Goal: Task Accomplishment & Management: Manage account settings

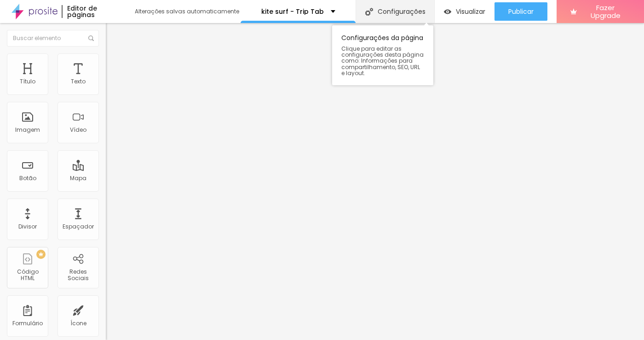
click at [394, 10] on div "Configurações" at bounding box center [395, 11] width 79 height 23
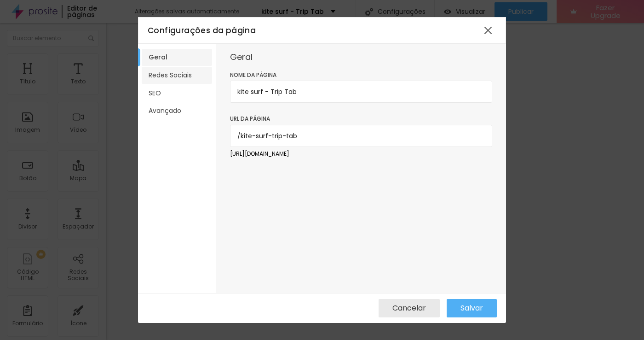
click at [175, 73] on li "Redes Sociais" at bounding box center [177, 75] width 70 height 17
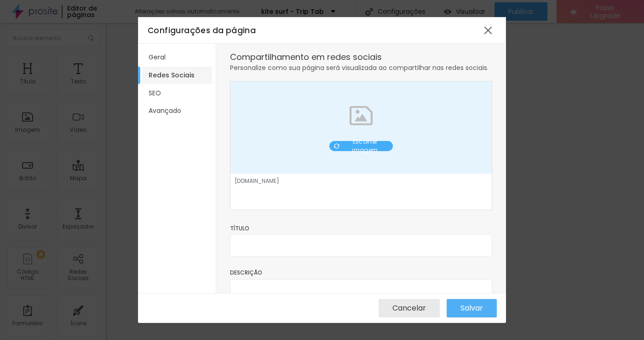
click at [359, 125] on img at bounding box center [361, 115] width 23 height 23
click at [362, 145] on span "Escolher imagem" at bounding box center [365, 146] width 46 height 17
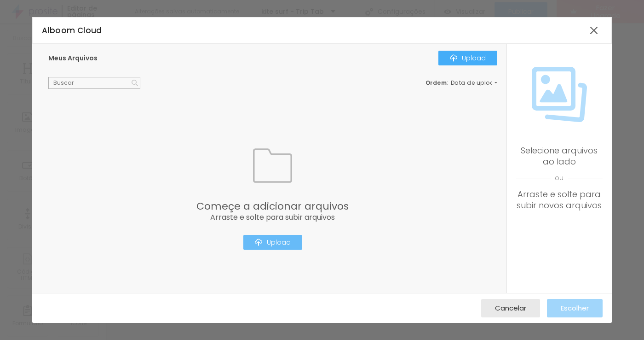
click at [277, 239] on div "Upload" at bounding box center [273, 241] width 36 height 7
click at [591, 27] on div at bounding box center [594, 30] width 17 height 17
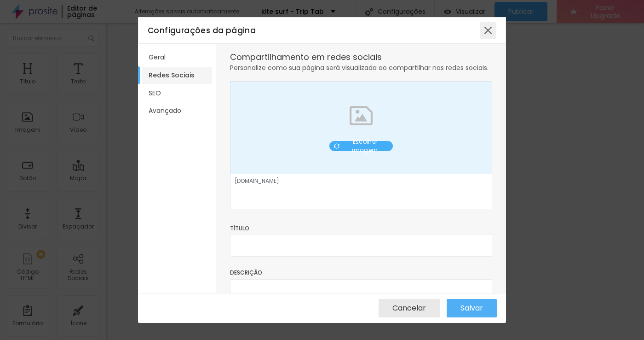
click at [490, 29] on div at bounding box center [488, 30] width 17 height 17
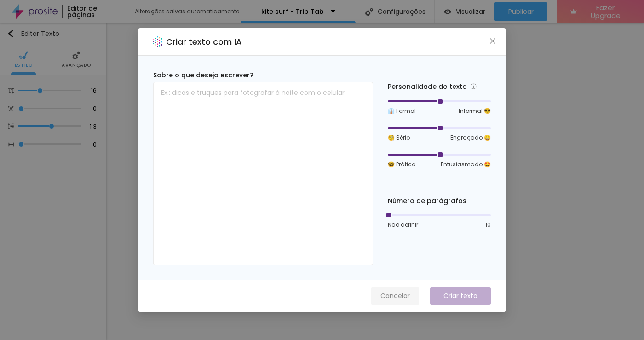
click at [396, 297] on span "Cancelar" at bounding box center [395, 296] width 29 height 10
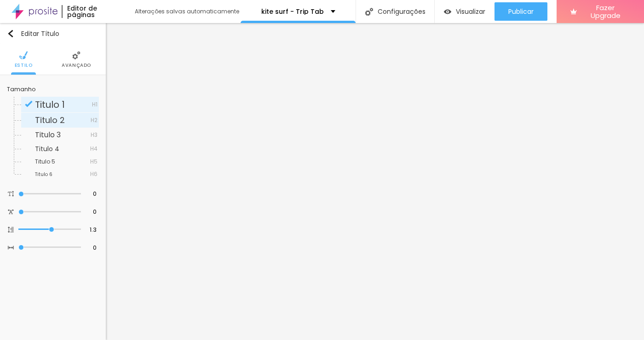
click at [54, 117] on span "Titulo 2" at bounding box center [50, 120] width 30 height 12
click at [56, 104] on span "Titulo 1" at bounding box center [50, 104] width 30 height 13
type input "16"
type input "18"
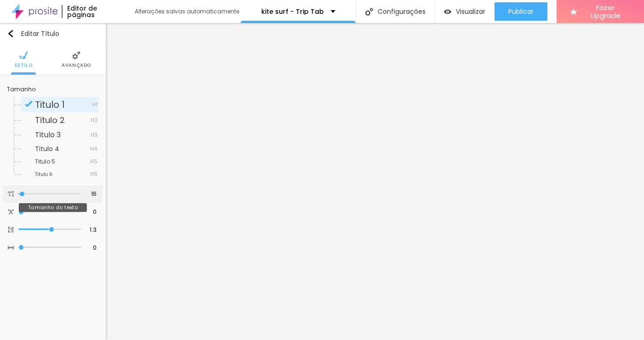
type input "18"
type input "22"
type input "24"
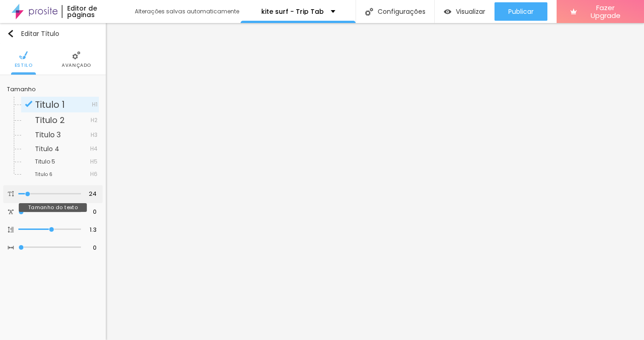
type input "25"
drag, startPoint x: 23, startPoint y: 196, endPoint x: 29, endPoint y: 197, distance: 5.7
type input "25"
click at [29, 196] on input "range" at bounding box center [49, 193] width 63 height 5
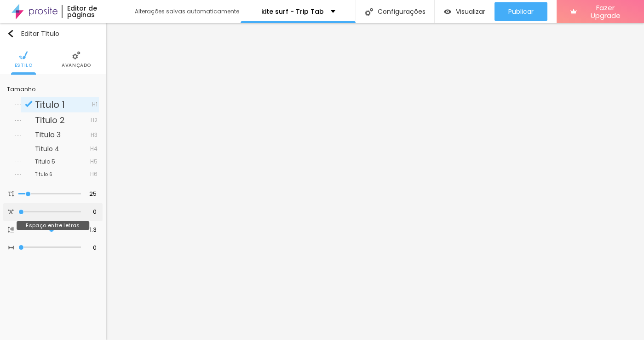
type input "0.2"
type input "0.7"
type input "0.5"
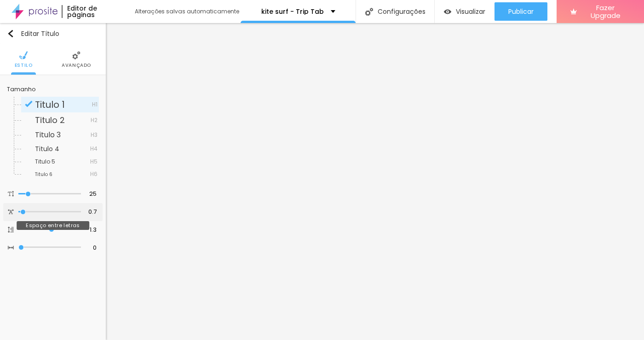
type input "0.5"
type input "0.2"
type input "0"
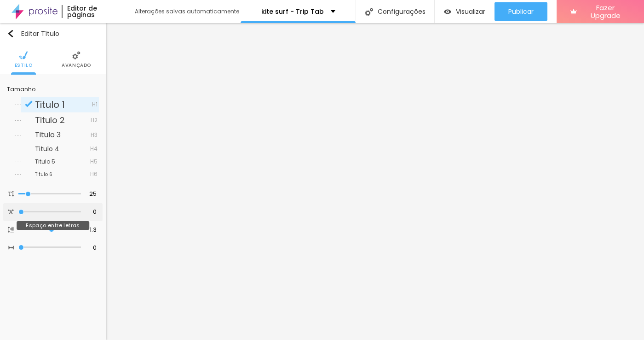
type input "0.2"
type input "0.5"
type input "1.1"
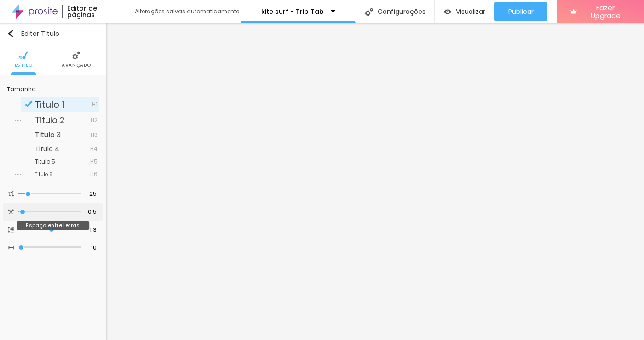
type input "1.1"
type input "2.8"
type input "4.4"
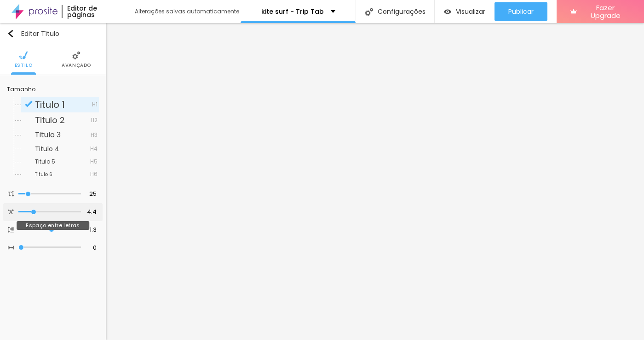
type input "4.6"
drag, startPoint x: 21, startPoint y: 215, endPoint x: 34, endPoint y: 219, distance: 13.4
type input "4.6"
click at [34, 216] on div at bounding box center [49, 211] width 63 height 9
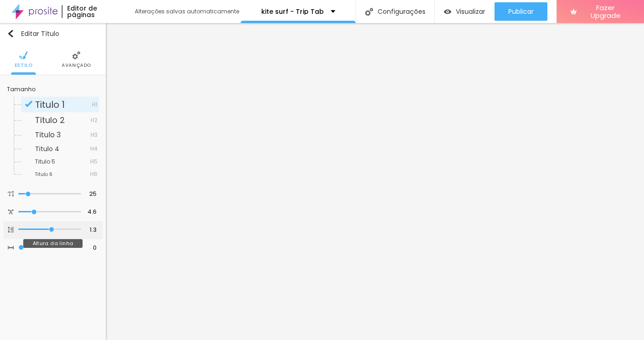
type input "1.2"
type input "1.1"
type input "1"
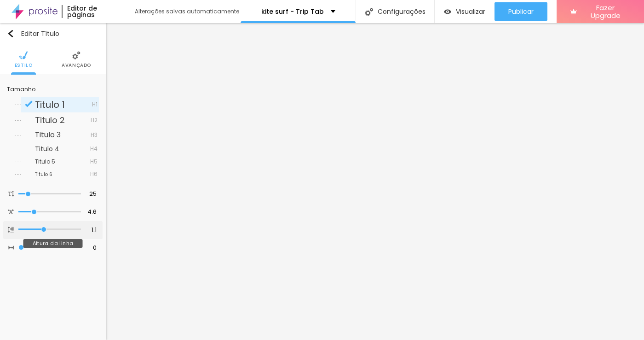
type input "1"
drag, startPoint x: 50, startPoint y: 235, endPoint x: 40, endPoint y: 234, distance: 9.7
type input "1"
click at [40, 231] on input "range" at bounding box center [49, 229] width 63 height 5
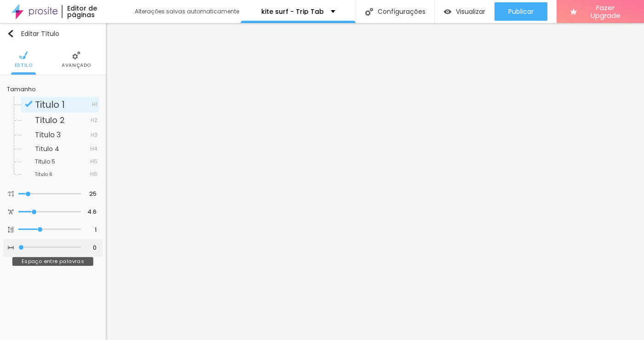
type input "1"
type input "2"
type input "3"
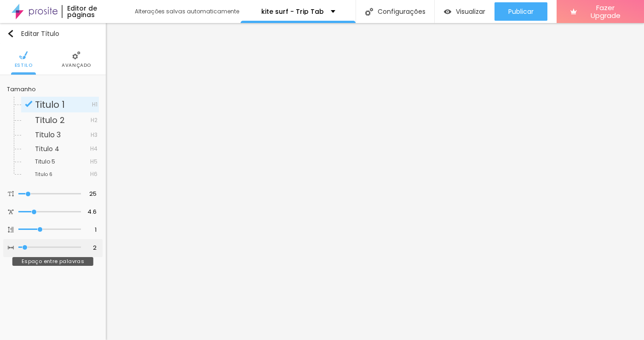
type input "3"
type input "4"
type input "5"
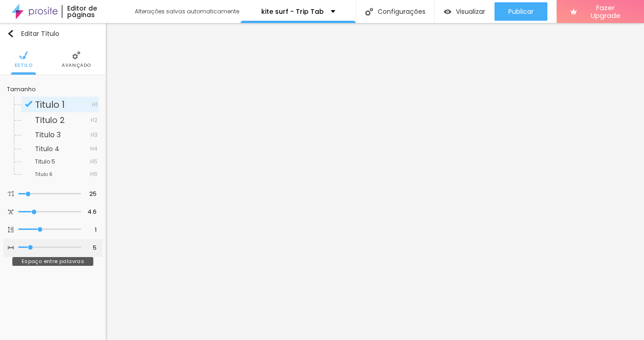
type input "6"
type input "7"
type input "8"
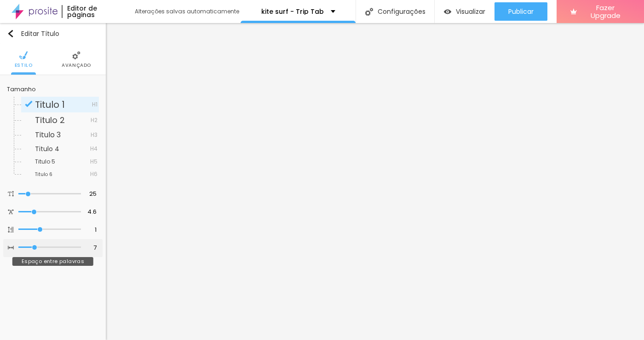
type input "8"
type input "9"
type input "10"
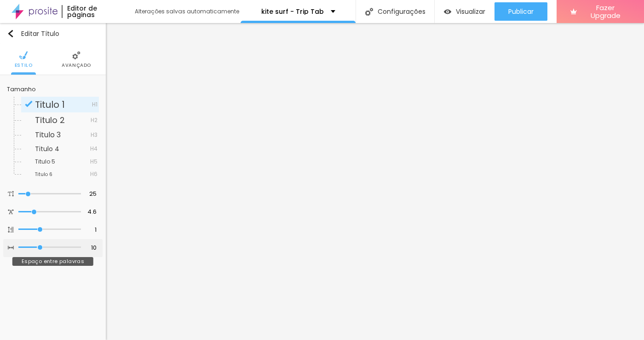
type input "11"
drag, startPoint x: 22, startPoint y: 255, endPoint x: 42, endPoint y: 262, distance: 21.4
click at [42, 257] on div "11 Espaço entre palavras" at bounding box center [52, 248] width 99 height 18
type input "10"
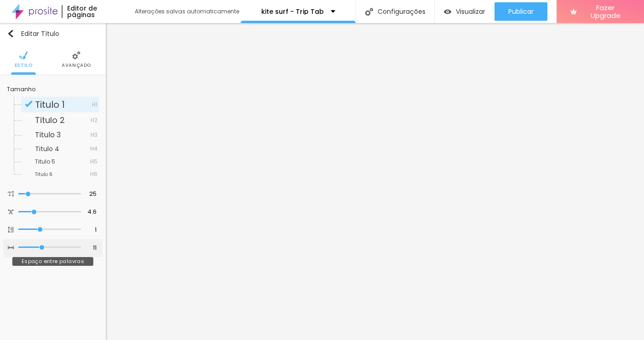
type input "10"
type input "9"
type input "8"
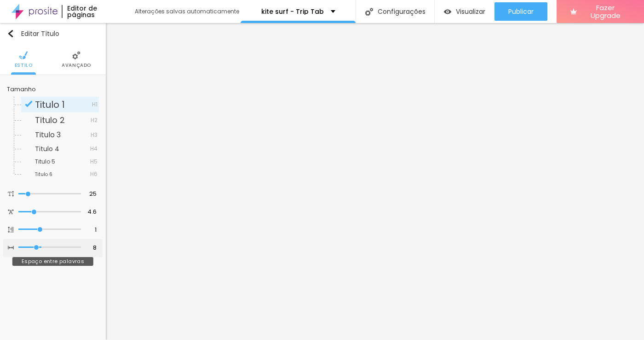
type input "7"
type input "6"
type input "5"
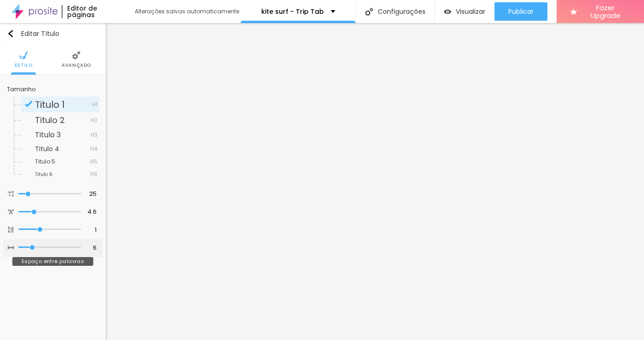
type input "5"
type input "4"
type input "3"
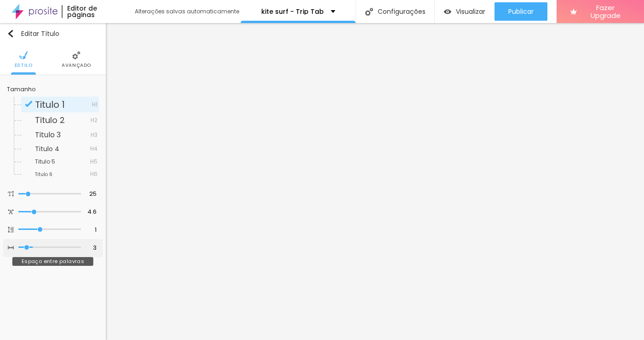
type input "2"
type input "1"
type input "0"
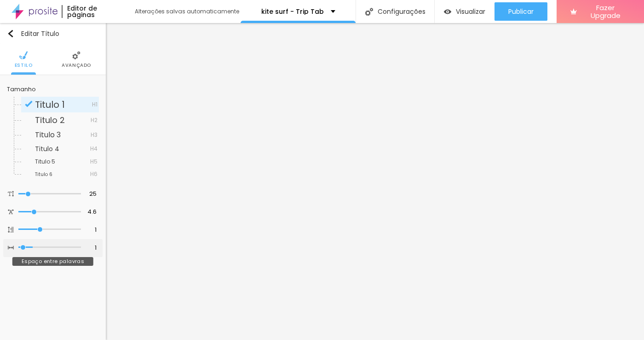
type input "0"
type input "1"
type input "2"
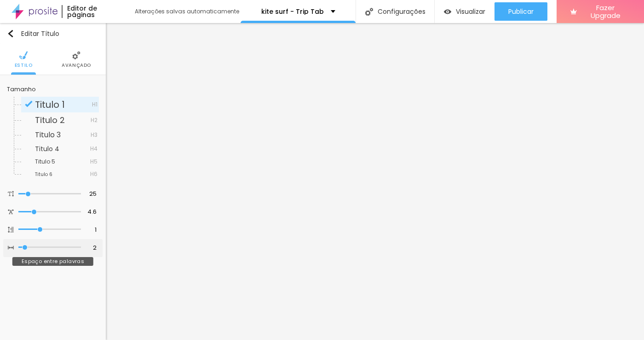
drag, startPoint x: 41, startPoint y: 255, endPoint x: 25, endPoint y: 256, distance: 16.1
type input "2"
click at [25, 249] on input "range" at bounding box center [49, 247] width 63 height 5
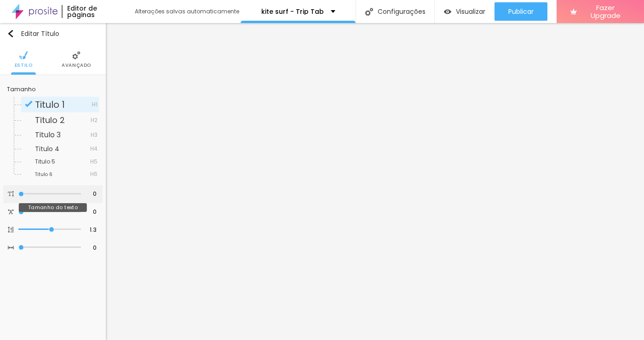
type input "15"
type input "18"
type input "19"
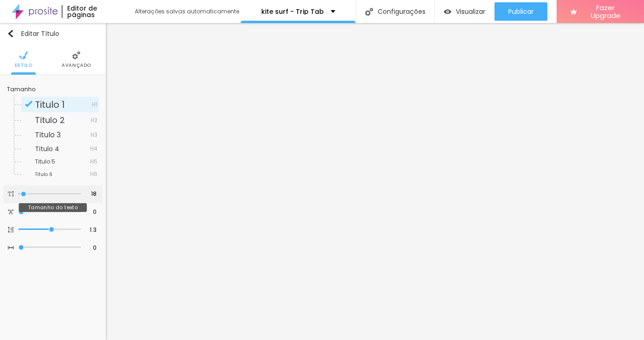
type input "19"
type input "20"
type input "21"
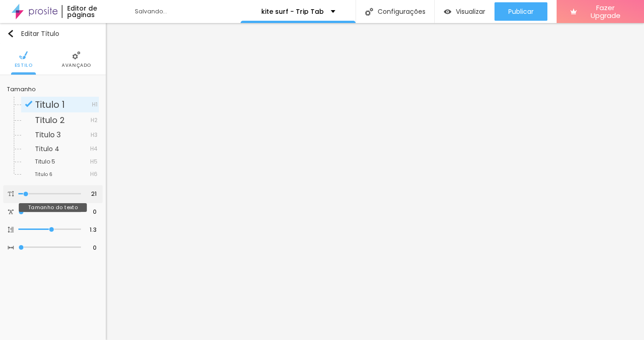
type input "22"
type input "23"
type input "24"
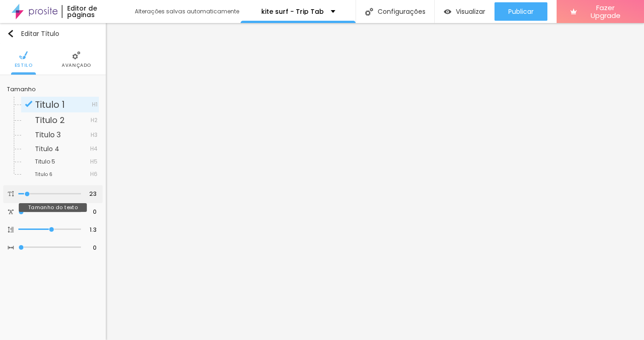
type input "24"
type input "25"
drag, startPoint x: 21, startPoint y: 194, endPoint x: 29, endPoint y: 197, distance: 8.3
type input "25"
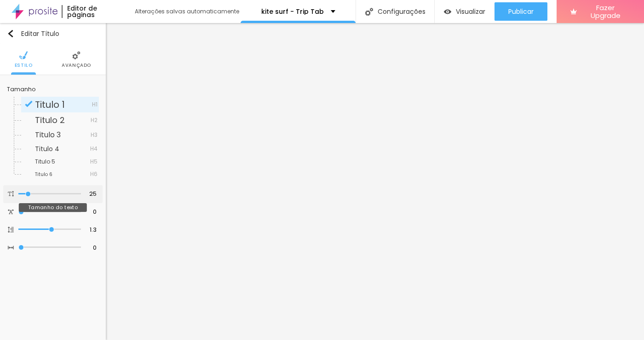
click at [29, 196] on input "range" at bounding box center [49, 193] width 63 height 5
type input "0.2"
type input "0.5"
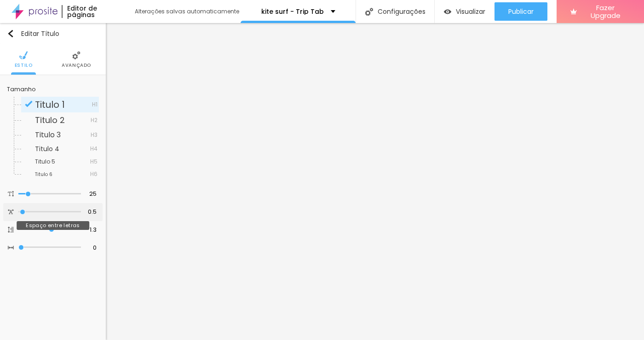
type input "1"
type input "1.8"
type input "2.1"
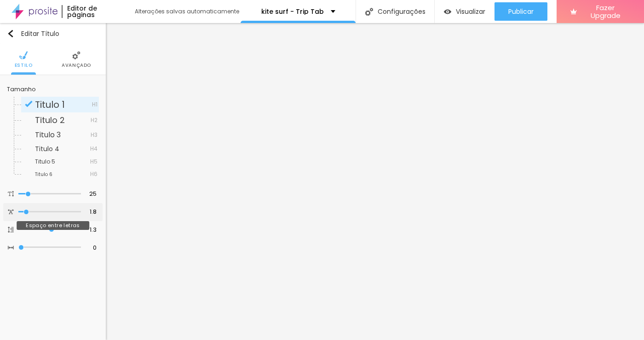
type input "2.1"
type input "2.3"
type input "2.5"
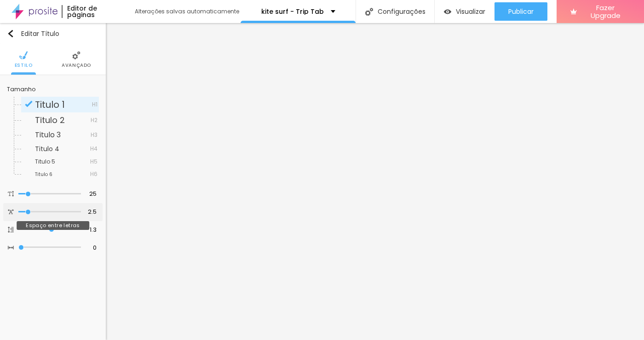
type input "2.6"
type input "2.8"
type input "3"
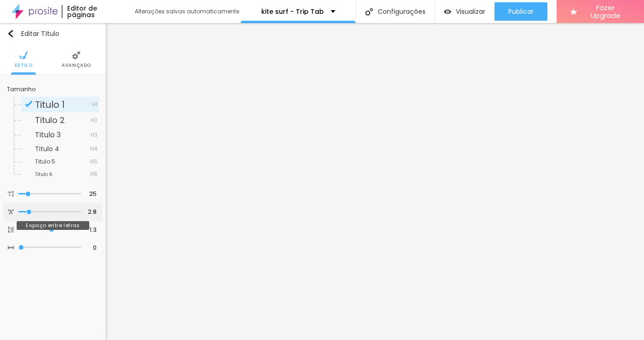
type input "3"
type input "3.1"
type input "3.3"
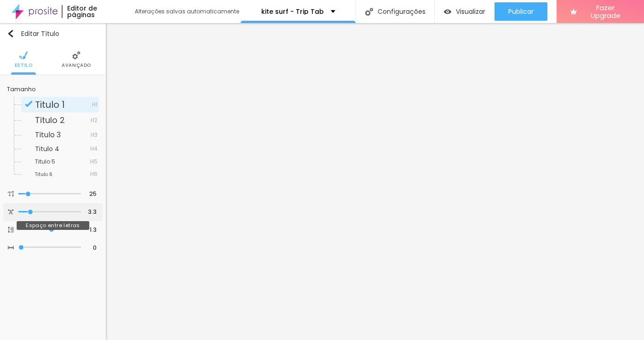
type input "3.5"
type input "3.6"
type input "3.8"
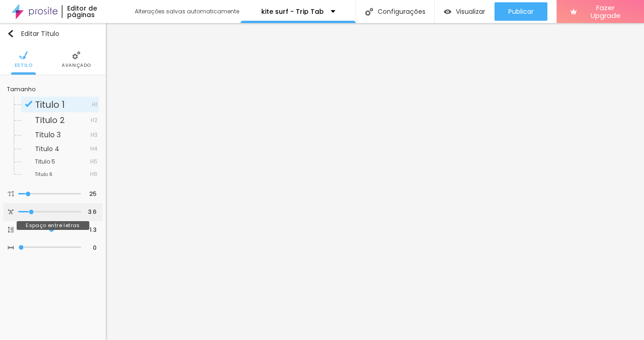
type input "3.8"
type input "3.9"
type input "4.1"
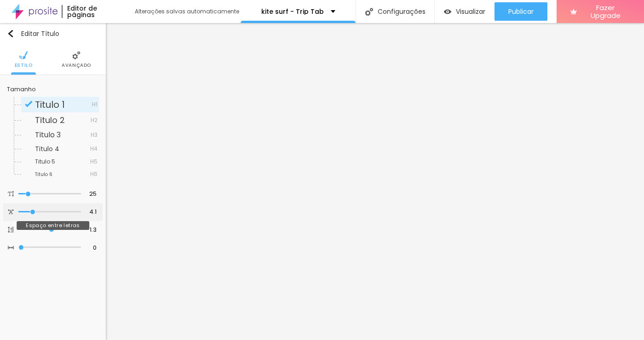
type input "4.3"
type input "4.4"
type input "4.6"
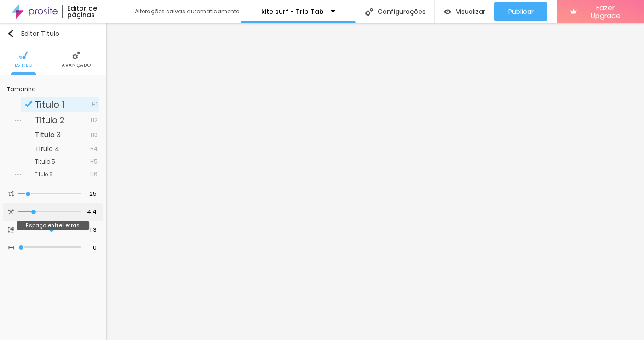
type input "4.6"
drag, startPoint x: 21, startPoint y: 214, endPoint x: 35, endPoint y: 215, distance: 13.4
type input "4.6"
click at [35, 214] on input "range" at bounding box center [49, 211] width 63 height 5
type input "1.4"
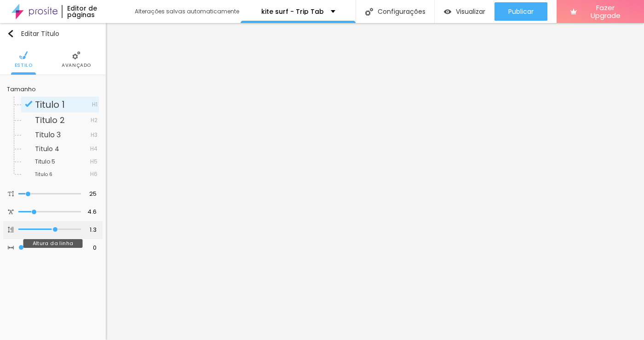
type input "1.4"
type input "1.3"
type input "1.2"
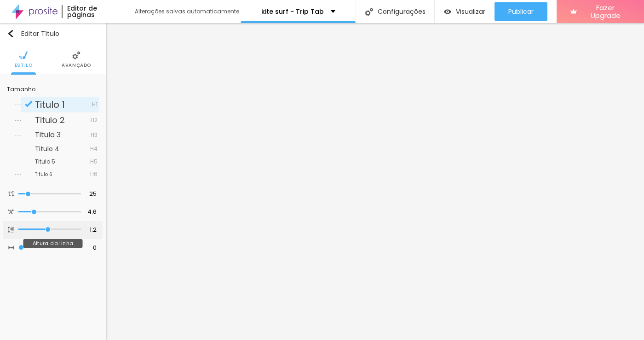
type input "1.1"
type input "1"
drag, startPoint x: 53, startPoint y: 236, endPoint x: 41, endPoint y: 231, distance: 13.2
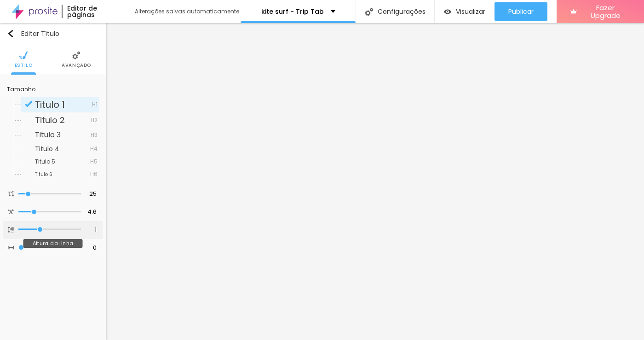
type input "1"
click at [41, 231] on input "range" at bounding box center [49, 229] width 63 height 5
type input "1"
type input "2"
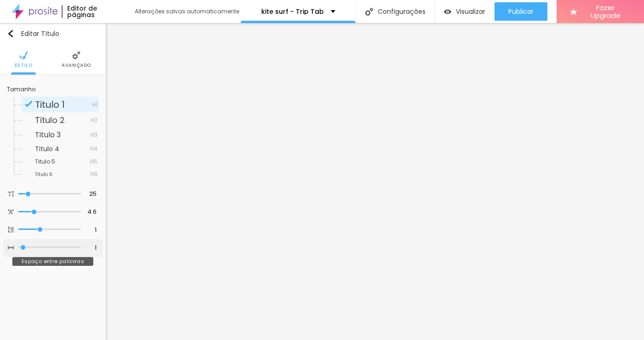
type input "2"
type input "3"
type input "2"
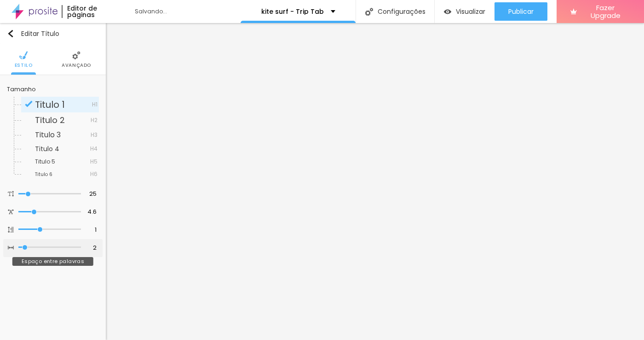
type input "1"
type input "2"
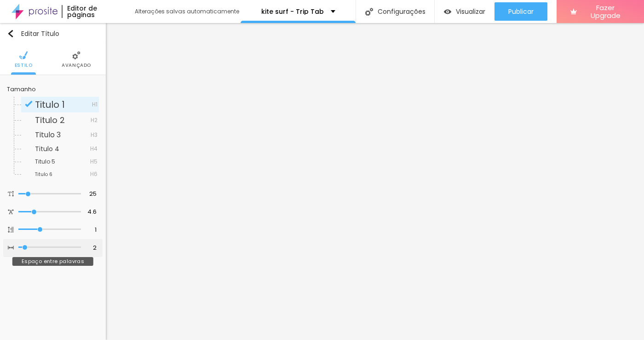
click at [26, 249] on input "range" at bounding box center [49, 247] width 63 height 5
click at [49, 149] on span "Titulo 4" at bounding box center [47, 148] width 24 height 9
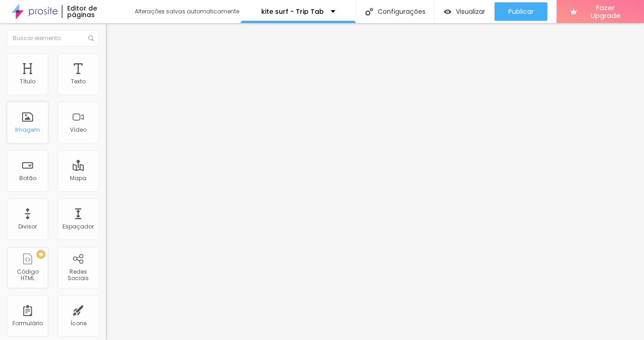
click at [29, 126] on div "Imagem" at bounding box center [27, 122] width 41 height 41
click at [29, 124] on div "Imagem" at bounding box center [27, 122] width 41 height 41
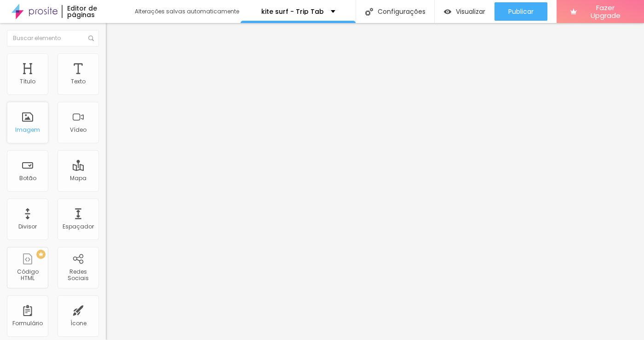
click at [29, 124] on div "Imagem" at bounding box center [27, 122] width 41 height 41
click at [25, 126] on div "Imagem" at bounding box center [27, 122] width 41 height 41
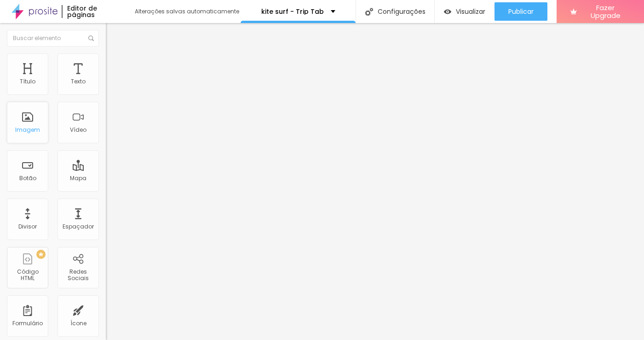
click at [27, 123] on div "Imagem" at bounding box center [27, 122] width 41 height 41
click at [29, 133] on div "Imagem" at bounding box center [27, 130] width 25 height 6
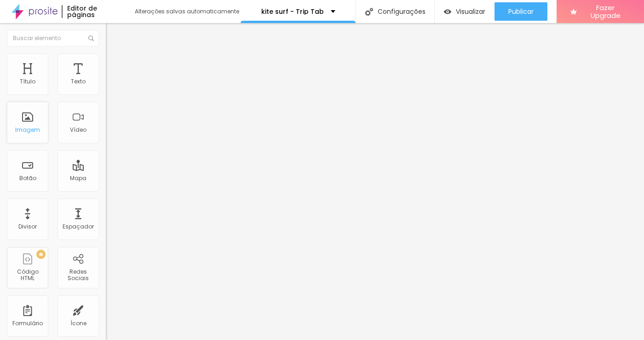
click at [29, 133] on div "Imagem" at bounding box center [27, 130] width 25 height 6
click at [24, 127] on div "Imagem" at bounding box center [27, 122] width 41 height 41
click at [28, 122] on div "Imagem" at bounding box center [27, 122] width 41 height 41
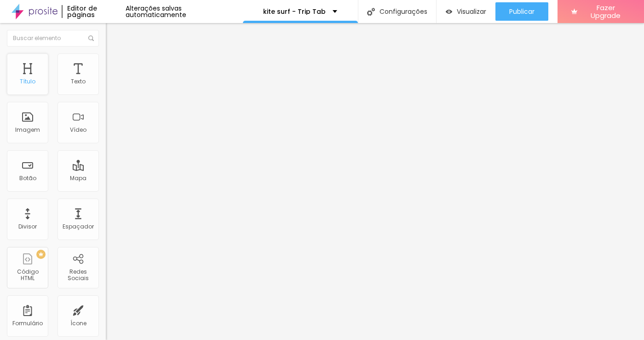
click at [29, 78] on div "Título" at bounding box center [27, 73] width 41 height 41
click at [106, 178] on div "Editar Seção Conteúdo Estilo Avançado Modo Encaixotado Encaixotado Completo" at bounding box center [159, 181] width 106 height 317
click at [106, 63] on li "Avançado" at bounding box center [159, 67] width 106 height 9
click at [106, 338] on input "text" at bounding box center [161, 342] width 110 height 9
click at [106, 59] on li "Estilo" at bounding box center [159, 57] width 106 height 9
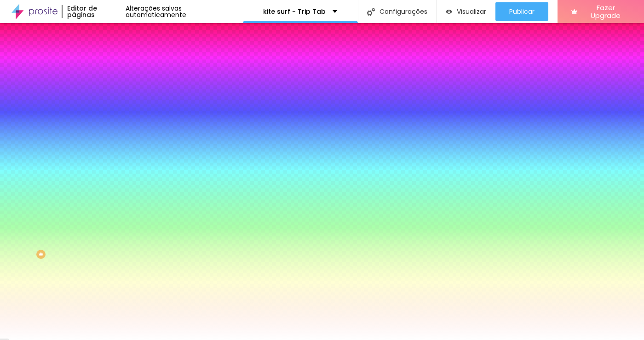
click at [106, 85] on span "Trocar imagem" at bounding box center [131, 81] width 50 height 8
click at [188, 339] on div at bounding box center [322, 345] width 644 height 0
click at [106, 85] on span "Trocar imagem" at bounding box center [131, 81] width 50 height 8
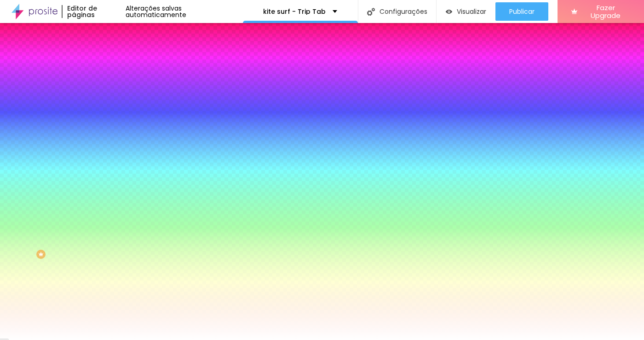
click at [106, 96] on span "Nenhum" at bounding box center [118, 92] width 24 height 8
click at [106, 110] on span "Parallax" at bounding box center [117, 106] width 23 height 8
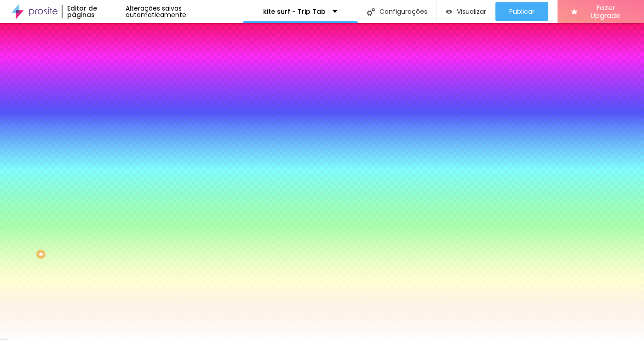
click at [114, 110] on span "Parallax" at bounding box center [125, 106] width 23 height 8
drag, startPoint x: 46, startPoint y: 106, endPoint x: 45, endPoint y: 118, distance: 12.0
click at [106, 84] on div "Trocar imagem" at bounding box center [159, 80] width 106 height 6
click at [110, 162] on icon "button" at bounding box center [113, 160] width 6 height 6
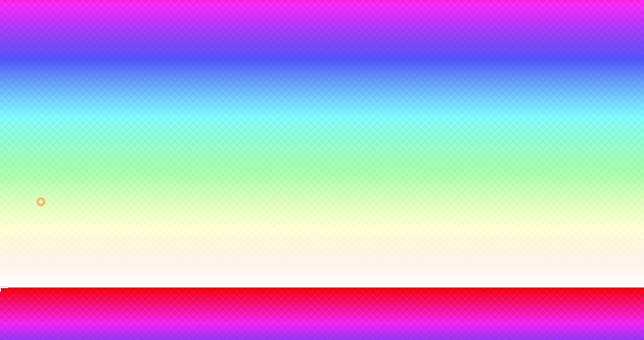
scroll to position [54, 0]
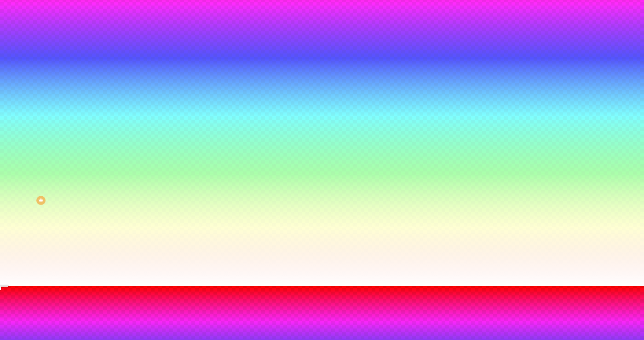
click at [199, 291] on div at bounding box center [322, 291] width 644 height 0
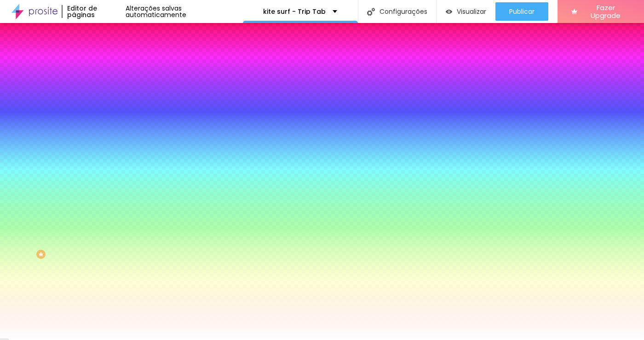
scroll to position [0, 0]
radio input "false"
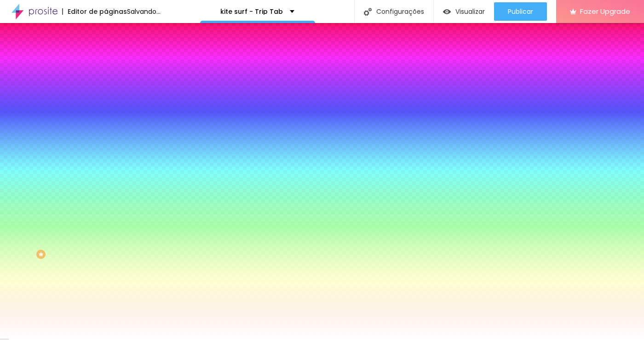
radio input "false"
radio input "true"
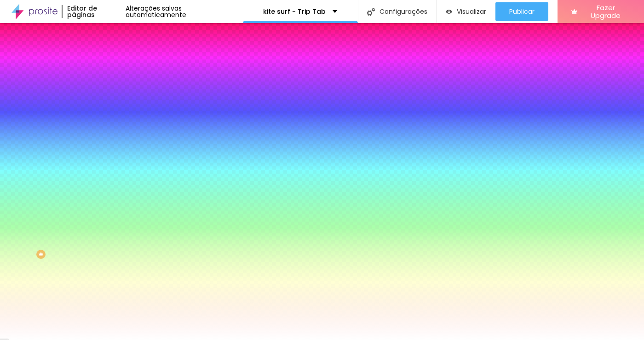
radio input "true"
radio input "false"
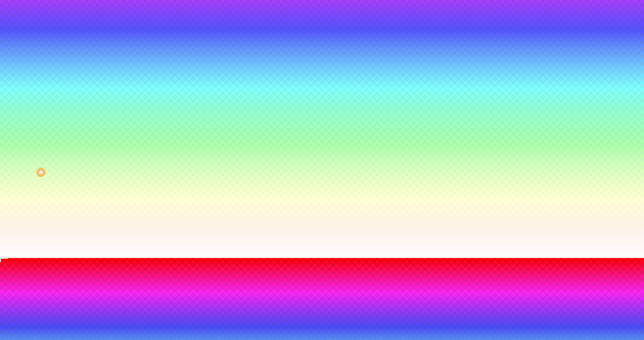
scroll to position [81, 0]
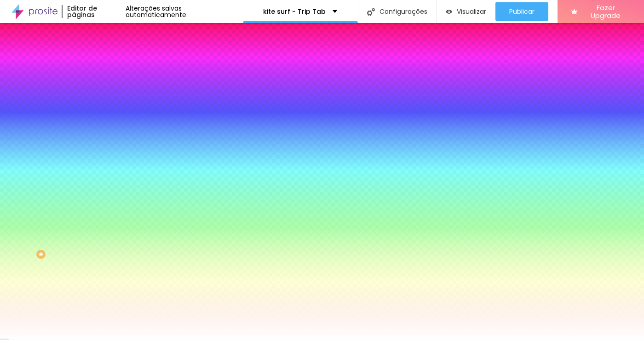
scroll to position [0, 0]
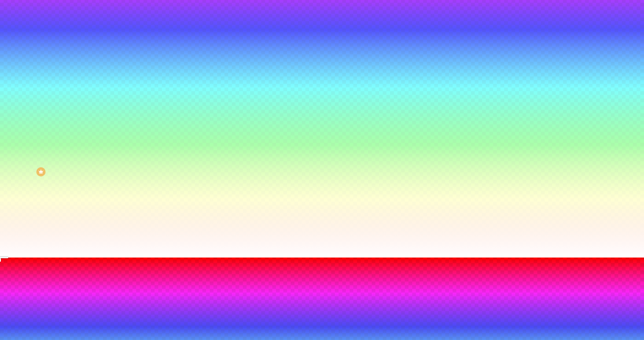
scroll to position [81, 0]
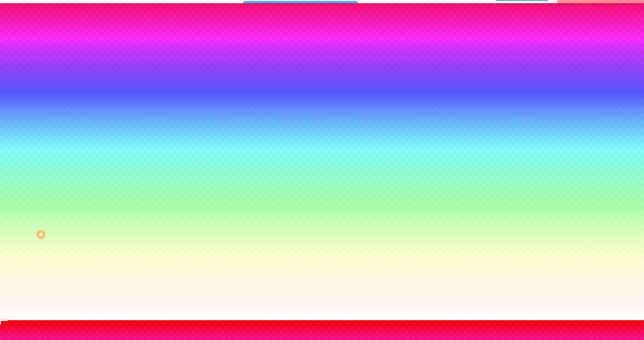
scroll to position [18, 0]
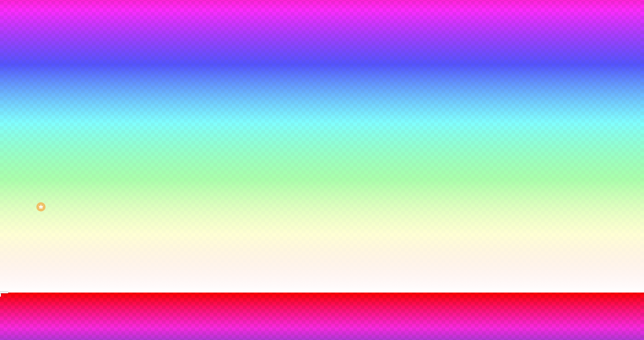
scroll to position [47, 0]
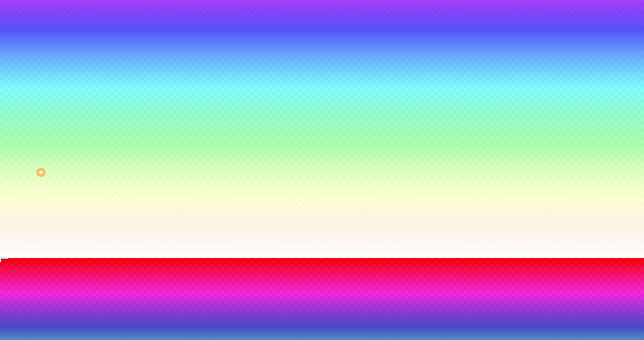
scroll to position [81, 0]
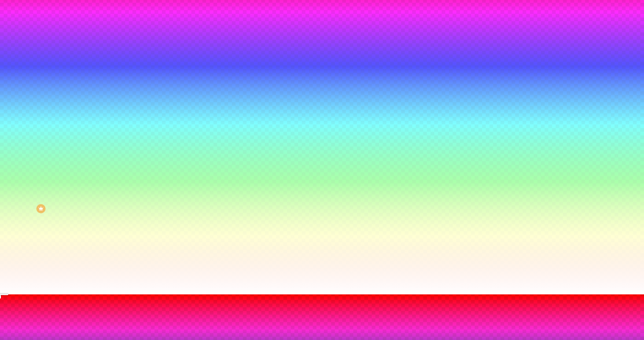
scroll to position [62, 0]
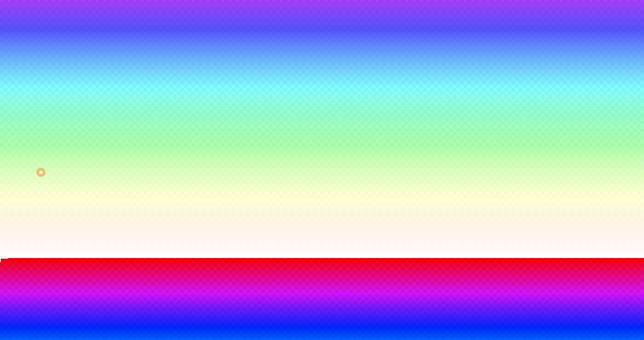
scroll to position [81, 0]
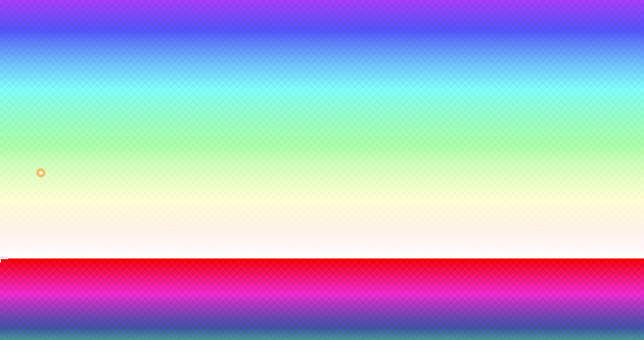
type input "#C9FA05"
click at [625, 264] on div at bounding box center [626, 264] width 2 height 2
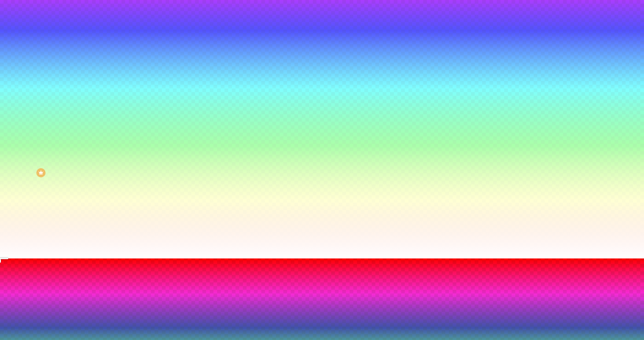
click at [9, 271] on img at bounding box center [7, 274] width 6 height 6
radio input "false"
radio input "true"
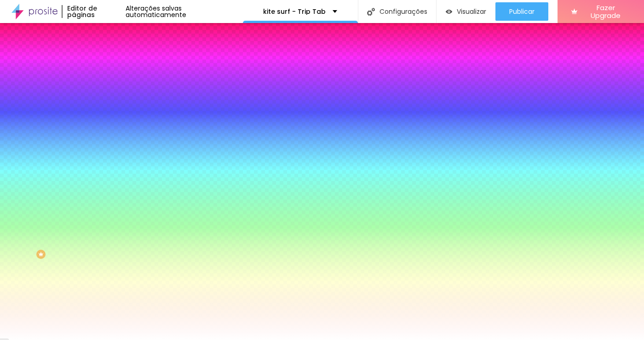
scroll to position [0, 0]
radio input "true"
radio input "false"
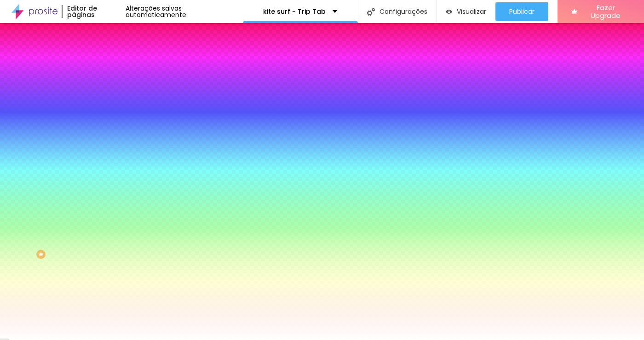
radio input "false"
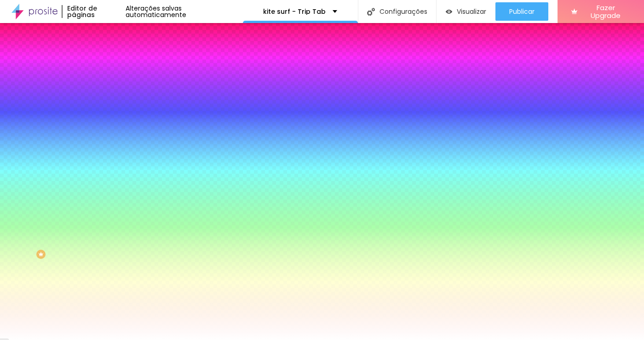
radio input "true"
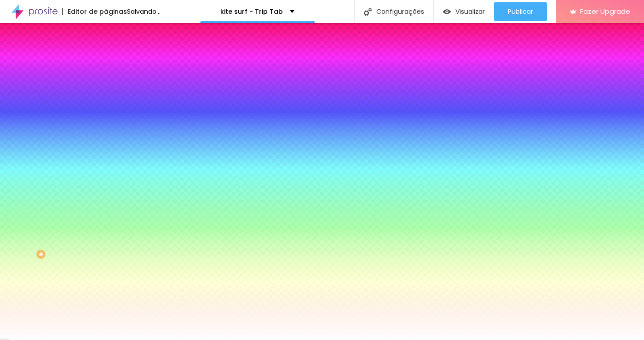
radio input "true"
radio input "false"
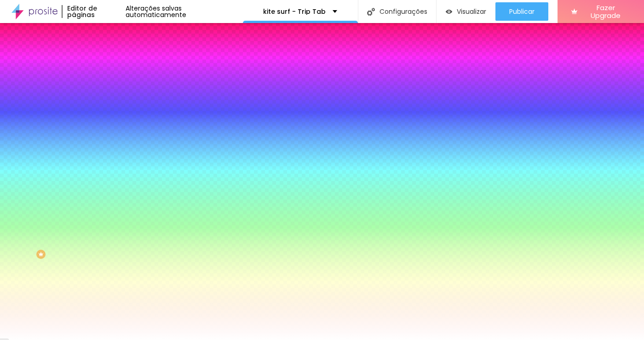
click at [193, 339] on div at bounding box center [322, 345] width 644 height 0
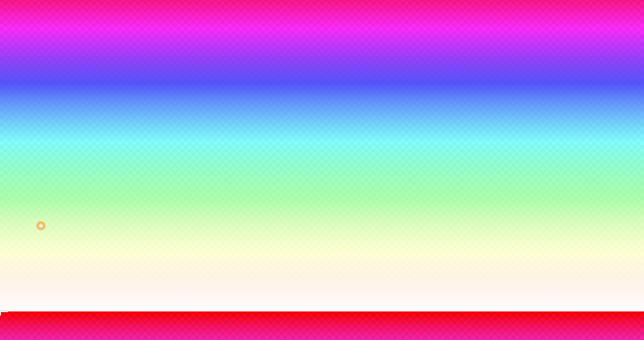
scroll to position [28, 0]
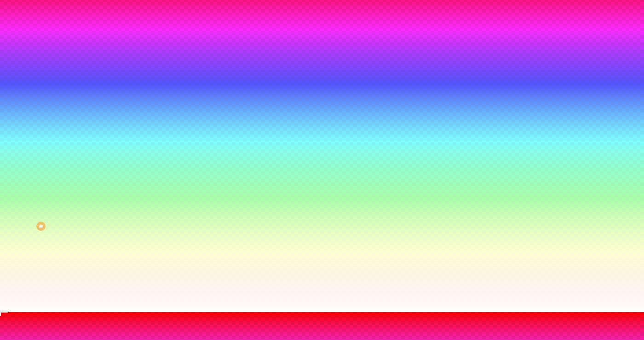
type input "95"
type input "90"
type input "80"
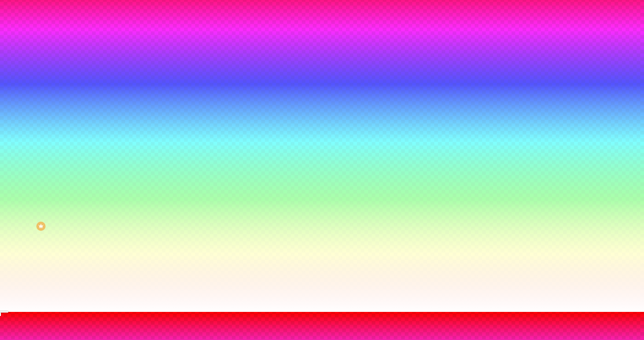
type input "80"
type input "75"
type input "70"
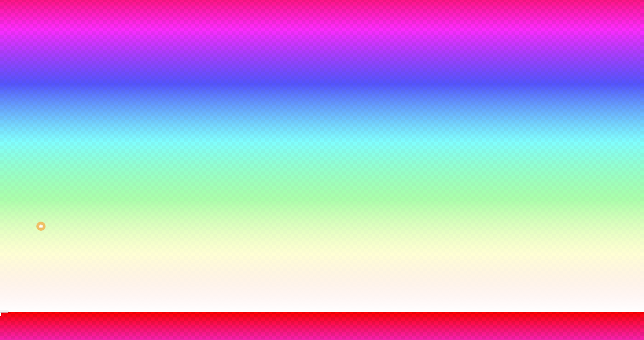
type input "65"
type input "70"
type input "65"
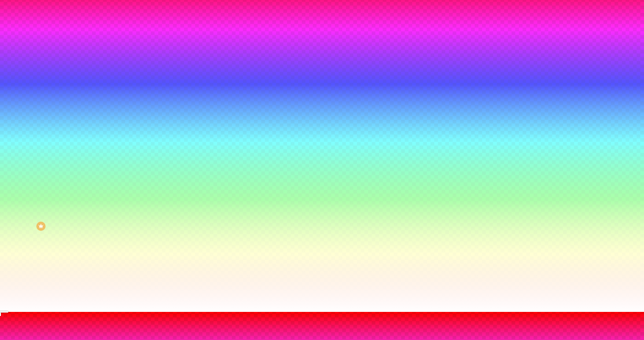
drag, startPoint x: 121, startPoint y: 333, endPoint x: 105, endPoint y: 329, distance: 16.1
type input "65"
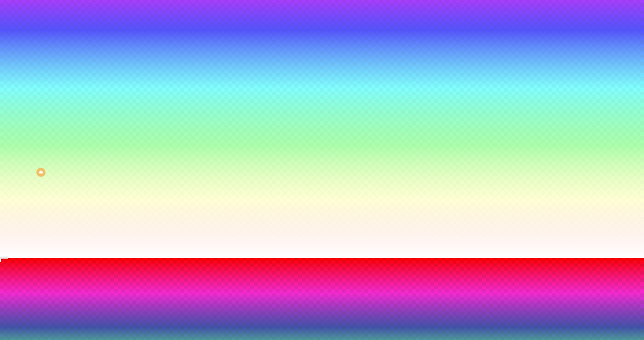
scroll to position [81, 0]
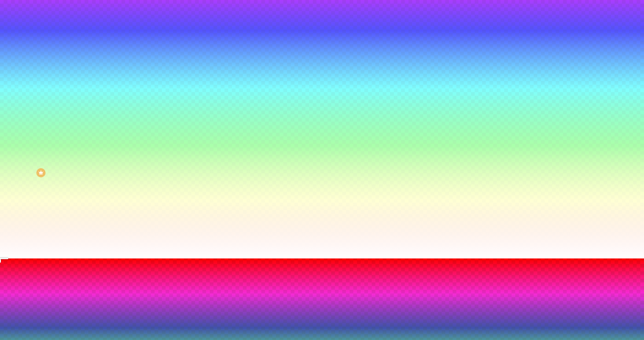
type input "105"
type input "155"
type input "175"
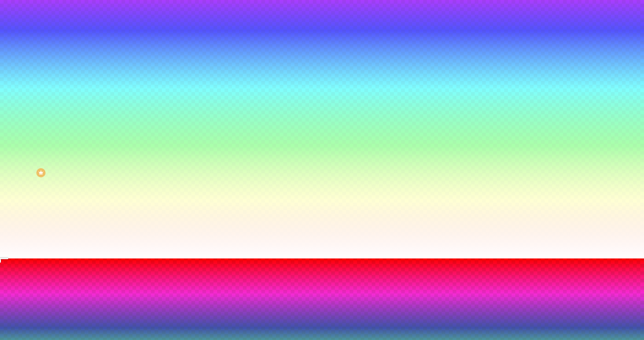
type input "175"
type input "195"
type input "225"
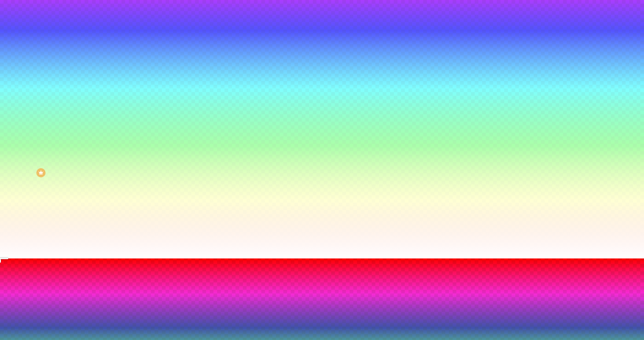
type input "240"
type input "275"
type input "280"
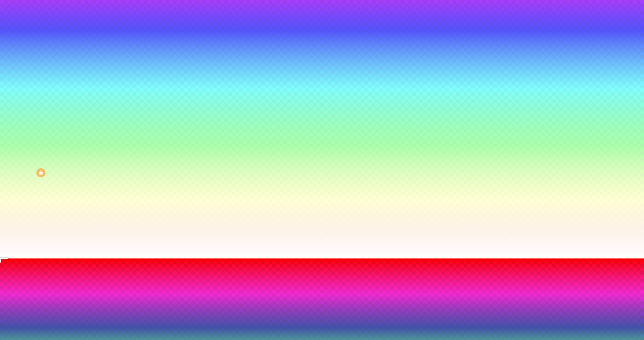
type input "280"
type input "290"
type input "300"
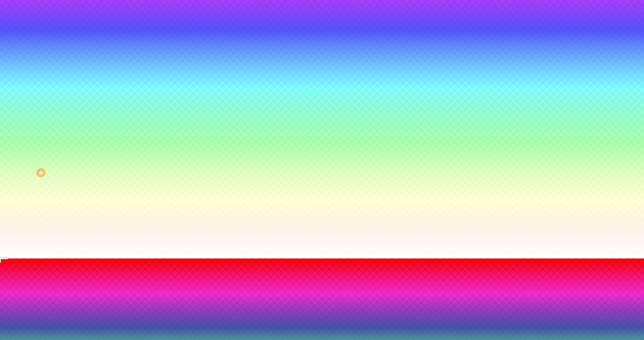
type input "305"
drag, startPoint x: 102, startPoint y: 307, endPoint x: 153, endPoint y: 312, distance: 51.2
type input "305"
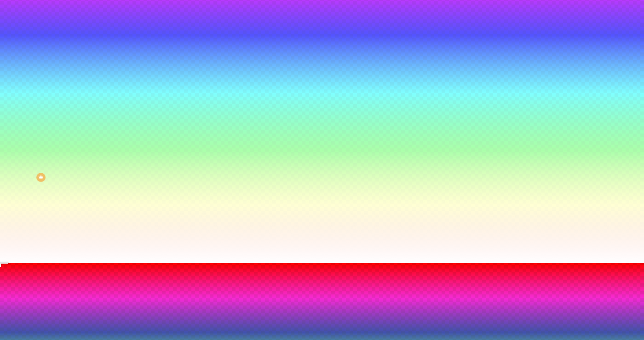
scroll to position [78, 0]
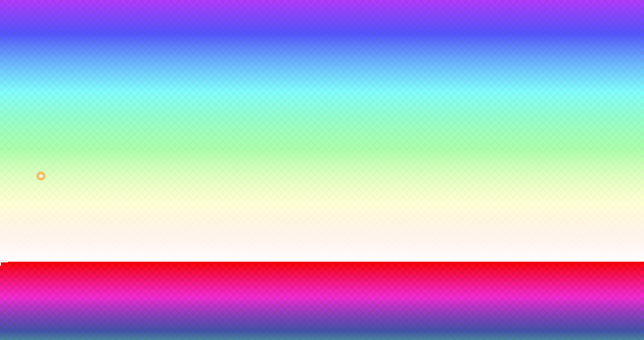
type input "300"
type input "295"
type input "260"
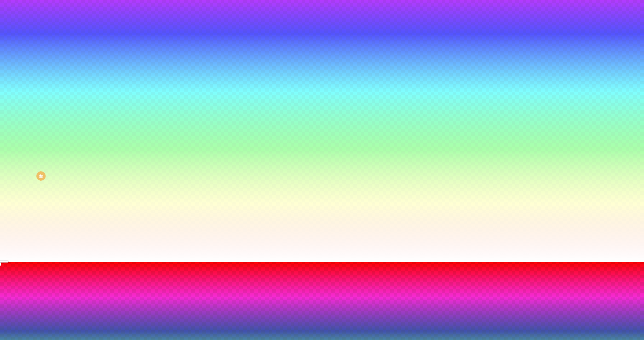
type input "260"
type input "250"
type input "235"
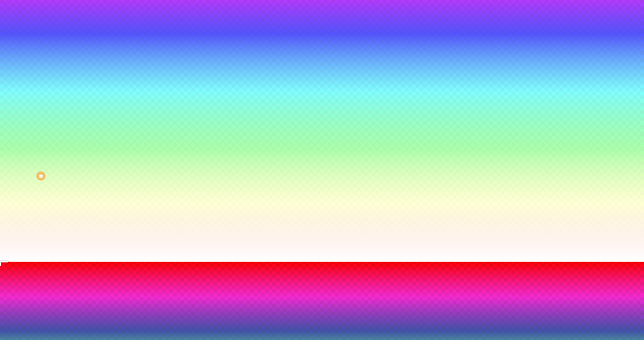
type input "225"
type input "215"
type input "205"
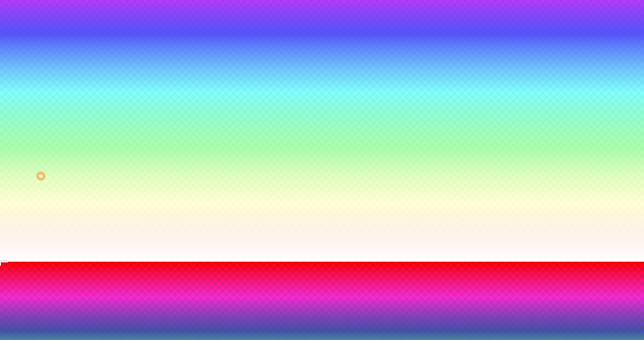
drag, startPoint x: 154, startPoint y: 310, endPoint x: 127, endPoint y: 306, distance: 27.0
type input "205"
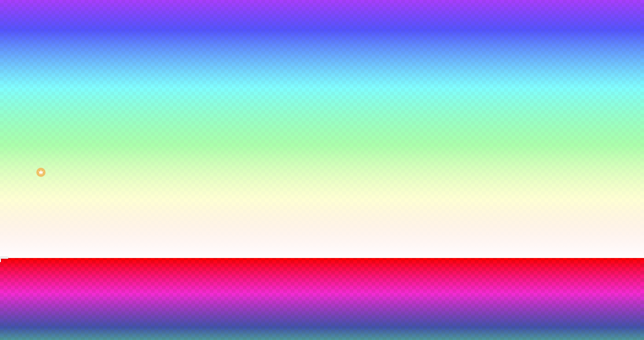
scroll to position [81, 0]
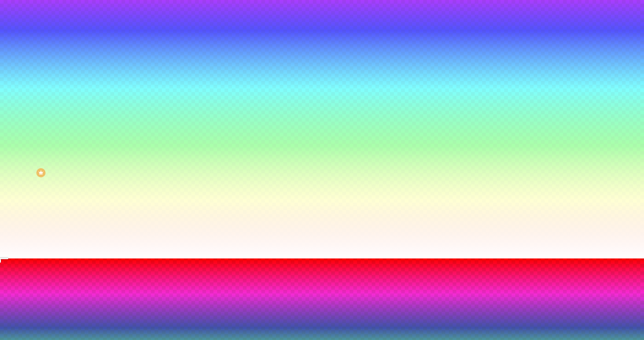
type input "210"
type input "255"
type input "300"
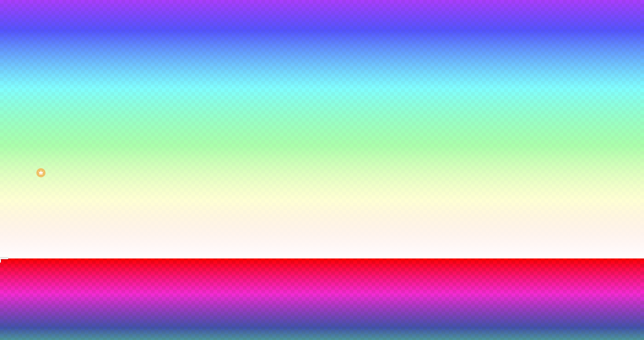
type input "300"
type input "345"
type input "420"
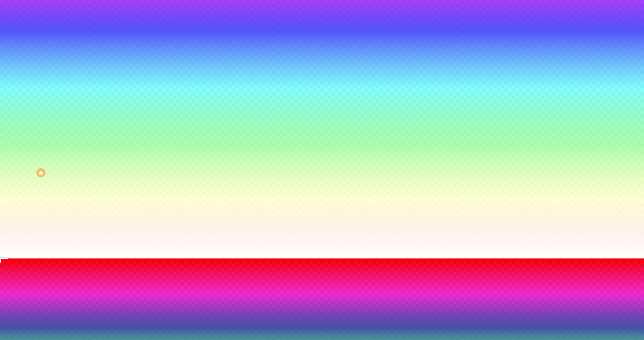
type input "440"
type input "460"
type input "480"
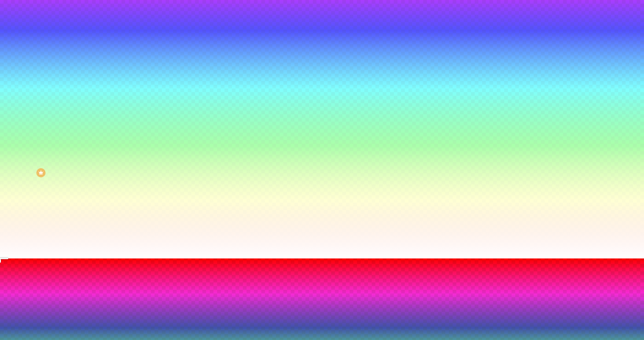
type input "480"
type input "495"
drag, startPoint x: 128, startPoint y: 308, endPoint x: 202, endPoint y: 307, distance: 74.1
type input "495"
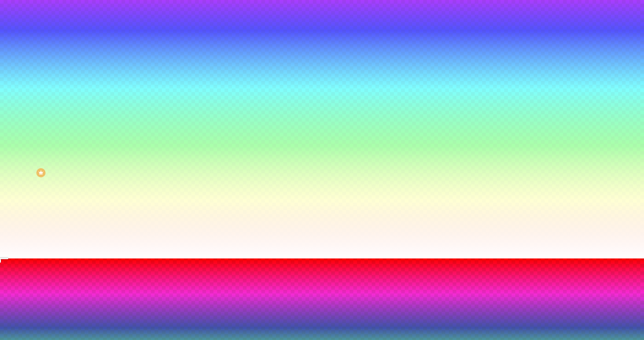
type input "235"
type input "115"
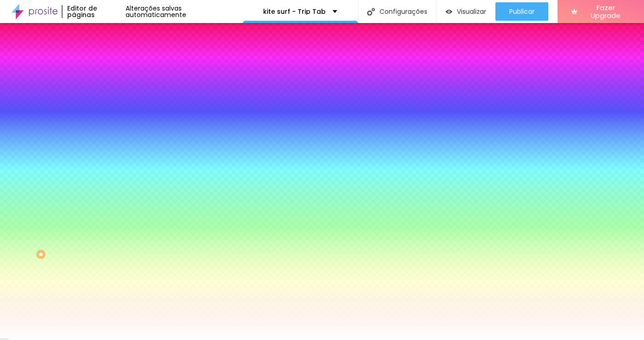
scroll to position [0, 0]
click at [92, 339] on div at bounding box center [322, 340] width 644 height 0
click at [110, 188] on icon "button" at bounding box center [113, 186] width 6 height 6
click at [201, 339] on div at bounding box center [322, 345] width 644 height 0
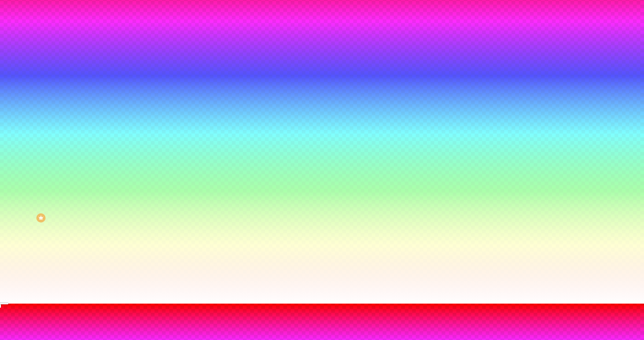
scroll to position [46, 0]
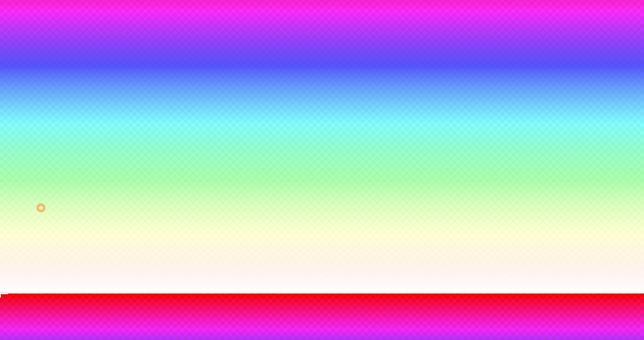
radio input "false"
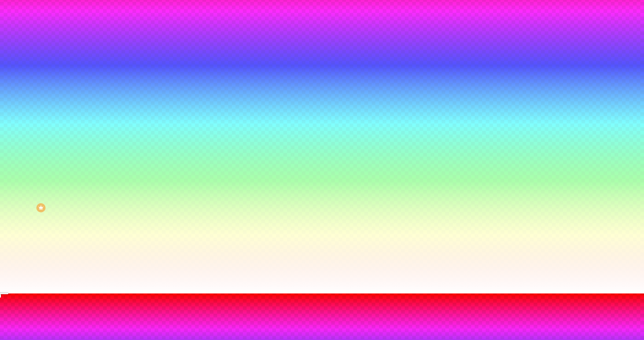
radio input "false"
radio input "true"
radio input "false"
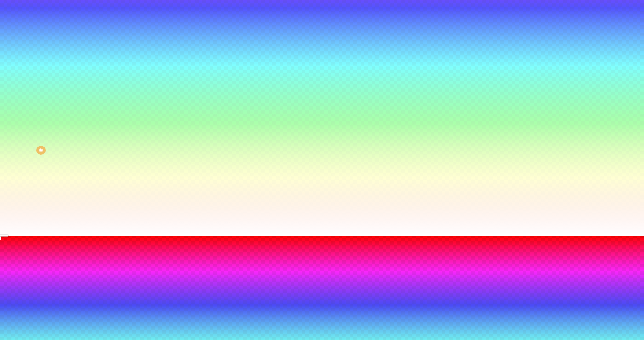
scroll to position [104, 0]
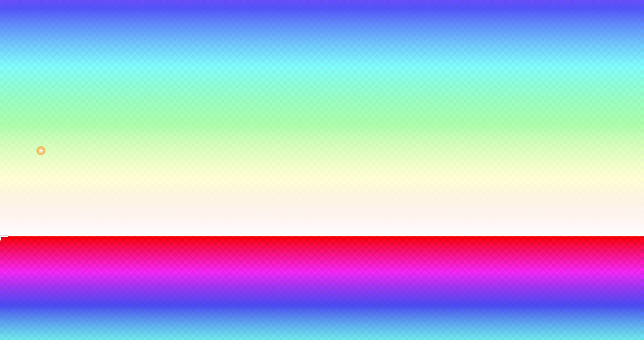
type input "95"
type input "90"
type input "85"
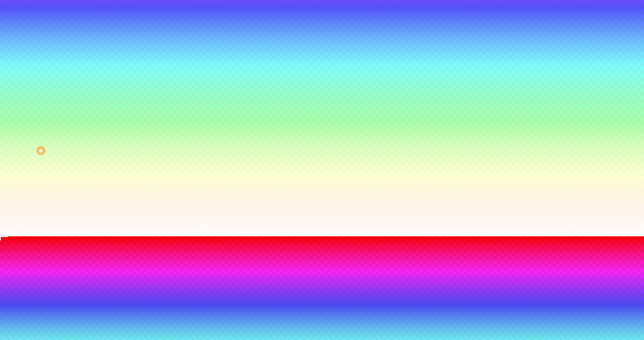
type input "85"
type input "80"
type input "75"
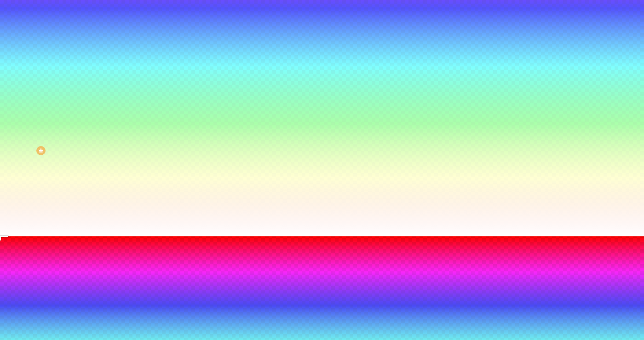
type input "70"
type input "65"
drag, startPoint x: 121, startPoint y: 281, endPoint x: 107, endPoint y: 277, distance: 15.4
type input "65"
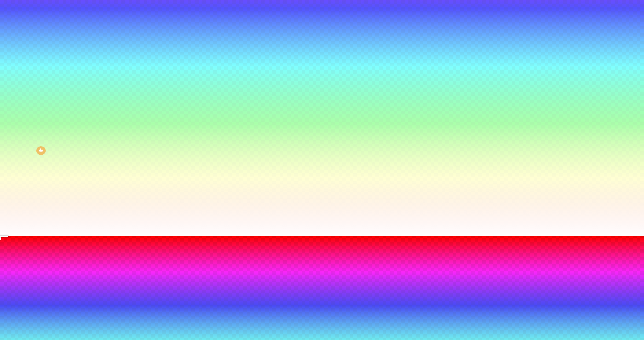
type input "105"
type input "110"
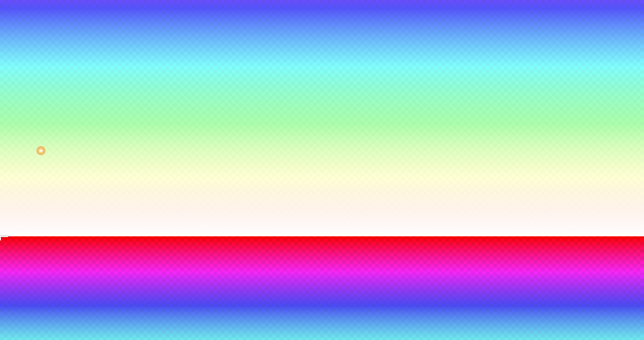
type input "125"
type input "135"
type input "140"
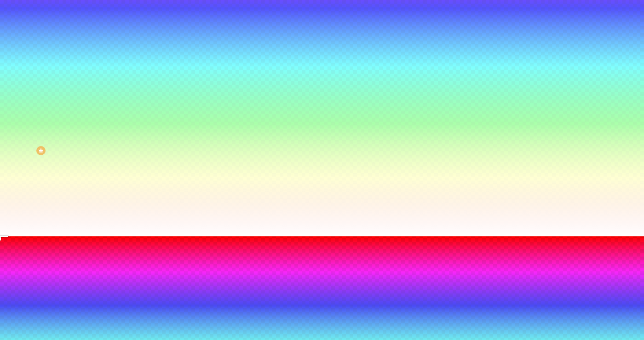
type input "140"
type input "145"
type input "150"
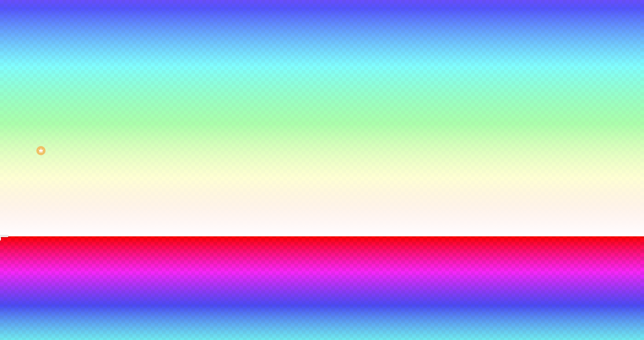
type input "155"
type input "160"
type input "165"
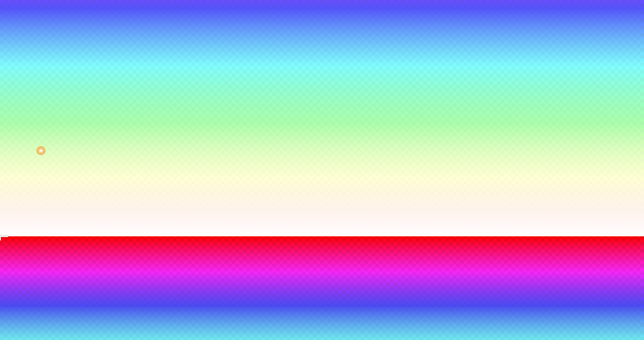
type input "165"
type input "170"
type input "175"
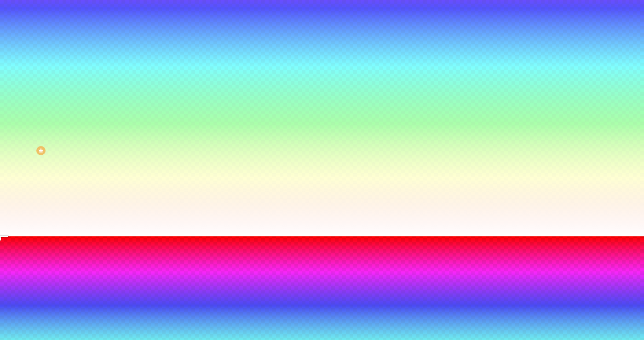
type input "170"
type input "165"
type input "160"
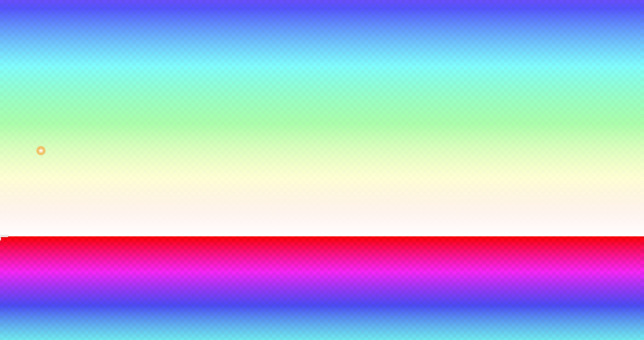
type input "160"
type input "155"
type input "145"
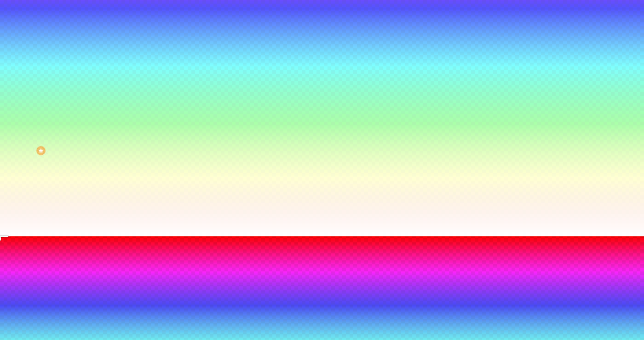
type input "140"
type input "135"
type input "130"
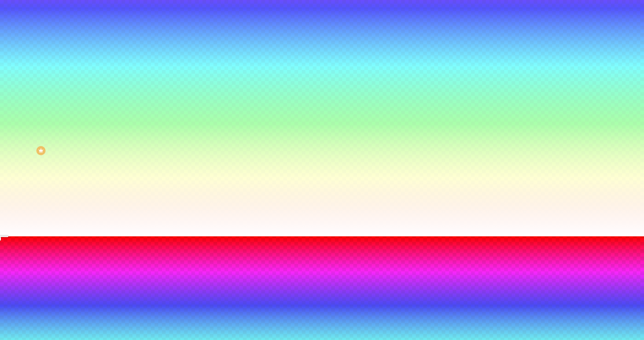
type input "130"
type input "125"
type input "130"
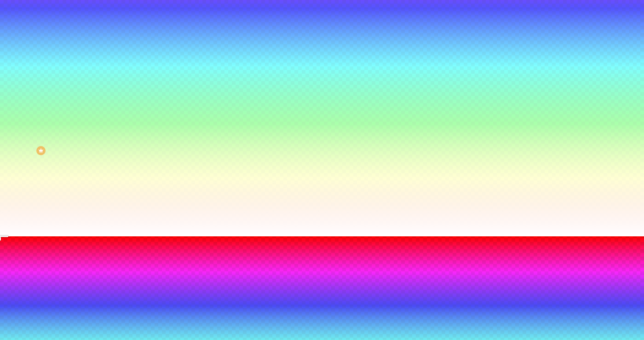
type input "125"
type input "120"
type input "125"
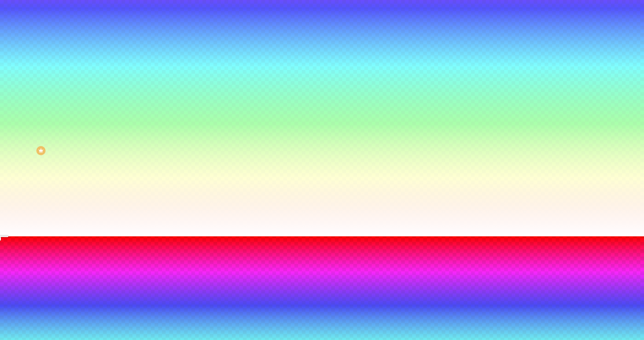
type input "125"
type input "130"
type input "135"
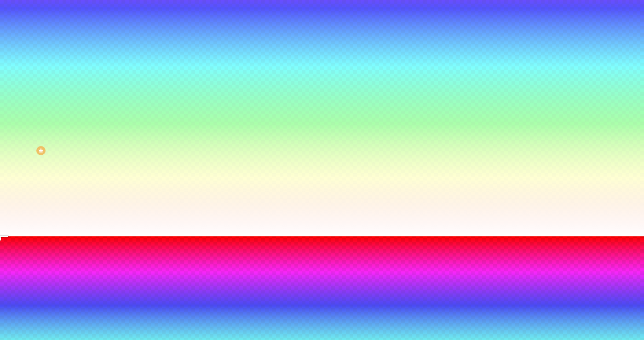
type input "130"
type input "125"
type input "120"
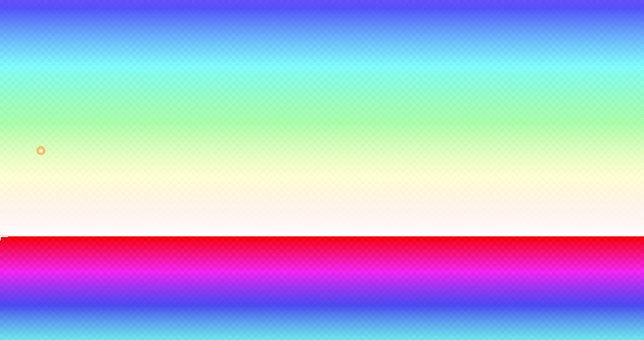
type input "120"
type input "115"
type input "110"
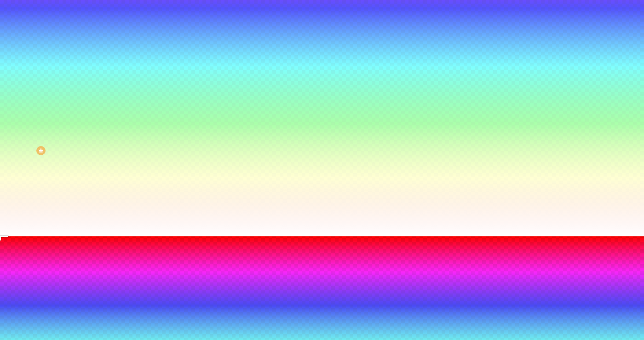
type input "105"
type input "100"
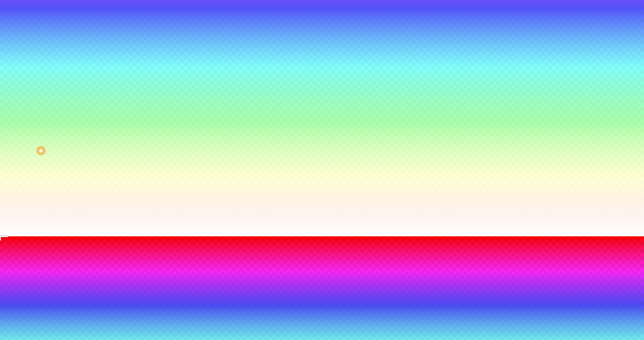
click at [189, 309] on div at bounding box center [322, 341] width 644 height 210
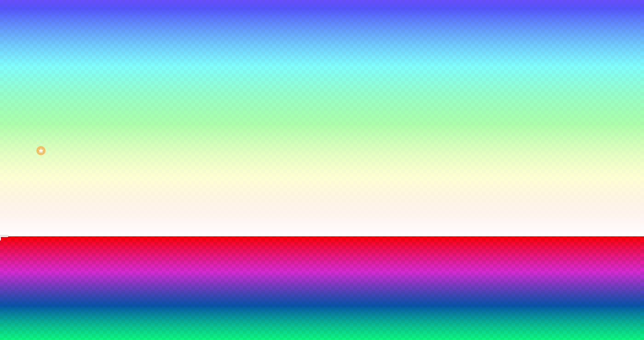
click at [181, 264] on div at bounding box center [322, 341] width 644 height 210
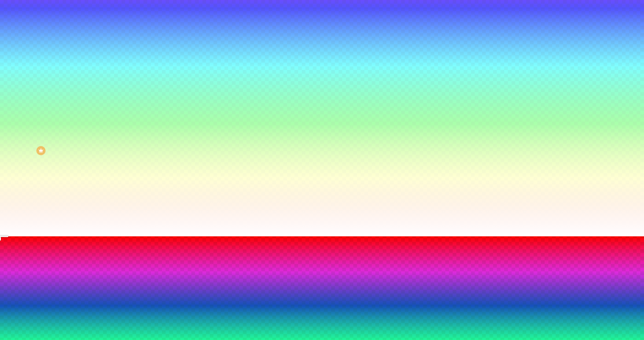
click at [170, 265] on div at bounding box center [322, 341] width 644 height 210
click at [173, 271] on div at bounding box center [322, 341] width 644 height 210
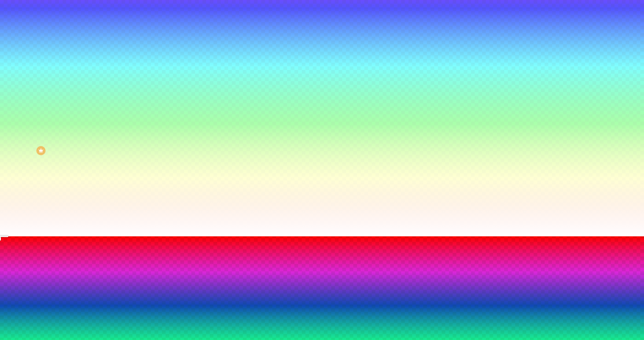
click at [157, 273] on div at bounding box center [322, 341] width 644 height 210
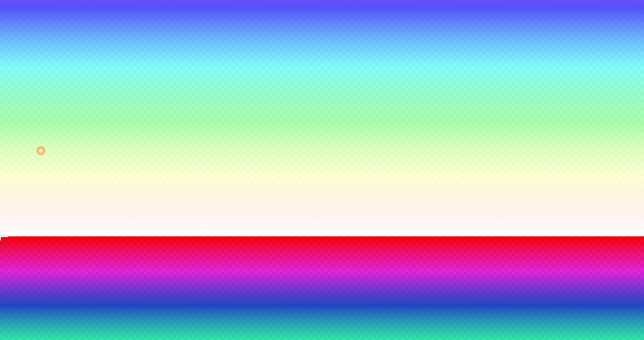
click at [147, 277] on div at bounding box center [322, 341] width 644 height 210
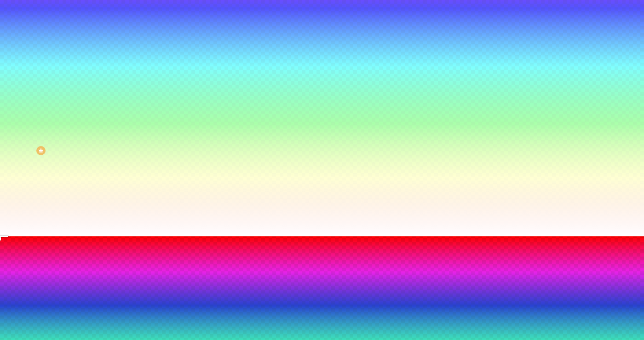
click at [153, 287] on div at bounding box center [322, 341] width 644 height 210
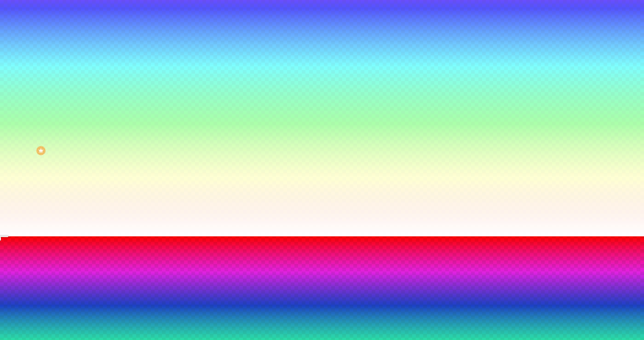
click at [158, 278] on div at bounding box center [322, 341] width 644 height 210
click at [158, 287] on div at bounding box center [322, 341] width 644 height 210
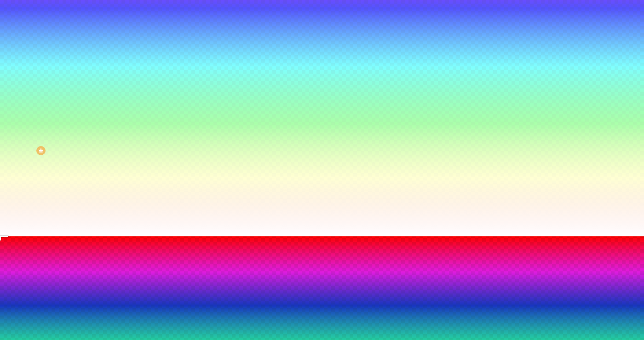
type input "#49A342"
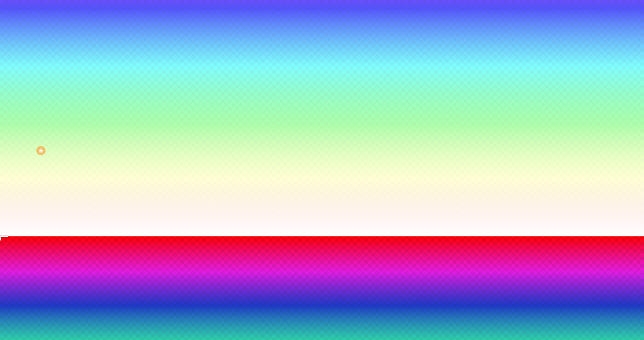
click at [150, 286] on div at bounding box center [322, 341] width 644 height 210
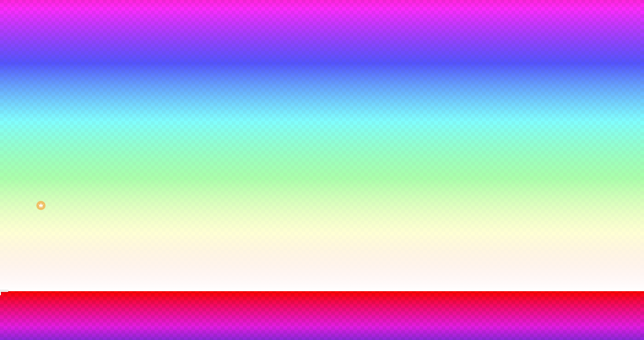
scroll to position [54, 0]
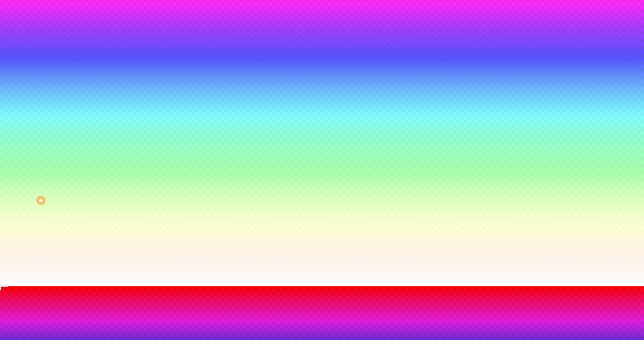
type input "60"
type input "55"
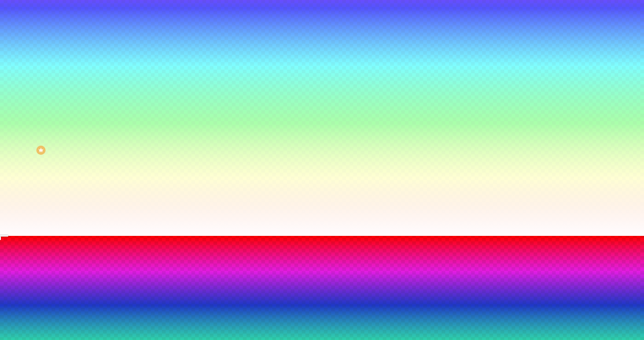
scroll to position [104, 0]
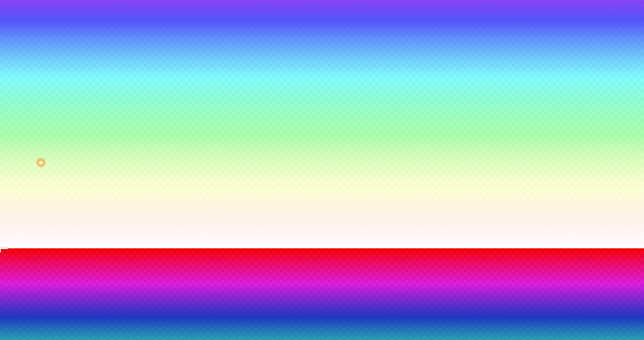
scroll to position [94, 0]
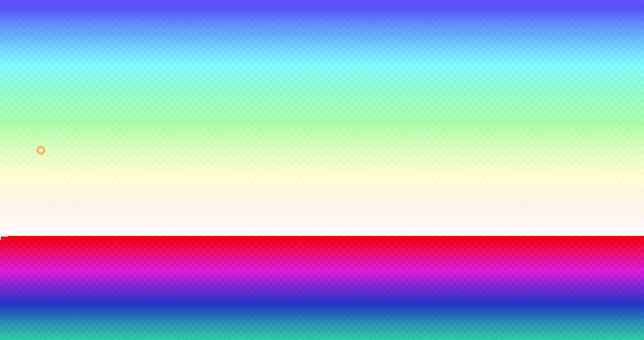
scroll to position [104, 0]
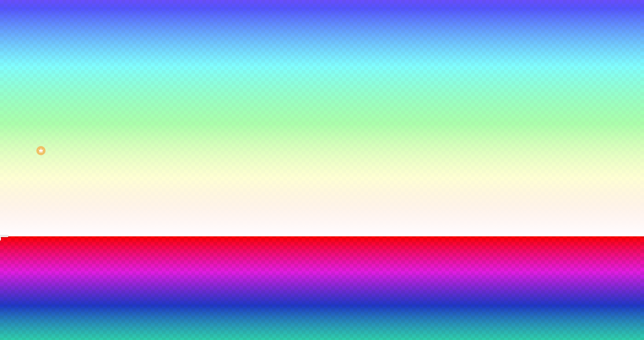
click at [191, 242] on div at bounding box center [322, 242] width 644 height 0
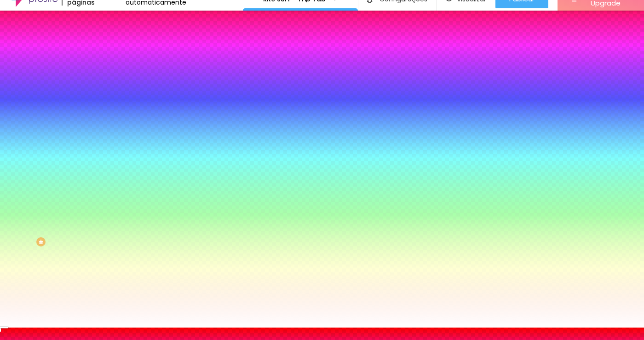
scroll to position [11, 0]
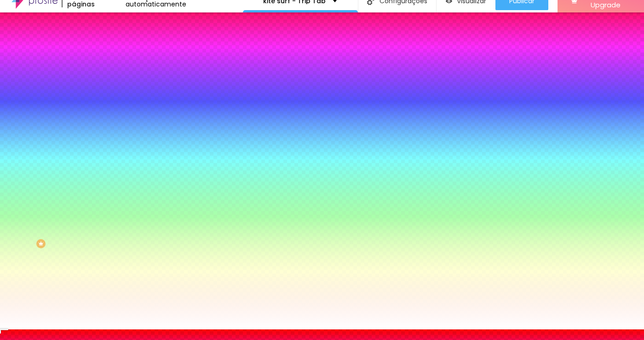
click at [93, 329] on div at bounding box center [322, 329] width 644 height 0
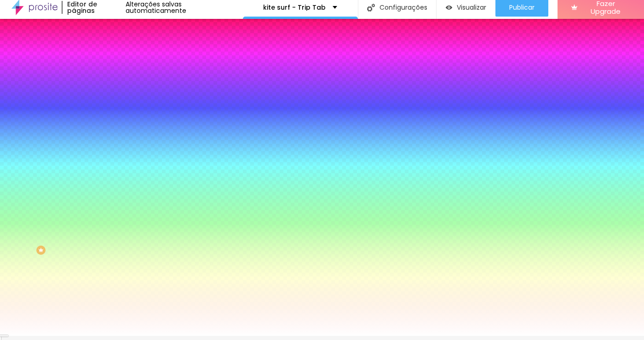
scroll to position [0, 0]
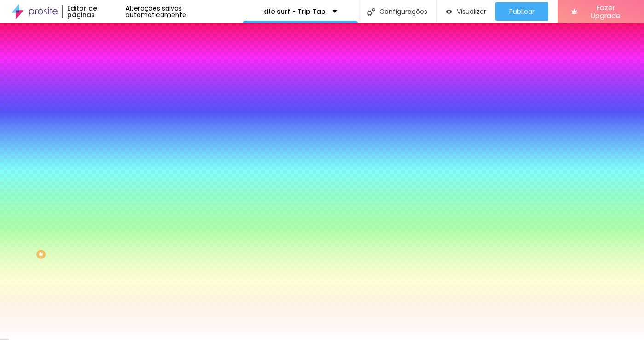
click at [106, 165] on button "button" at bounding box center [112, 161] width 13 height 10
click at [197, 339] on div at bounding box center [322, 345] width 644 height 0
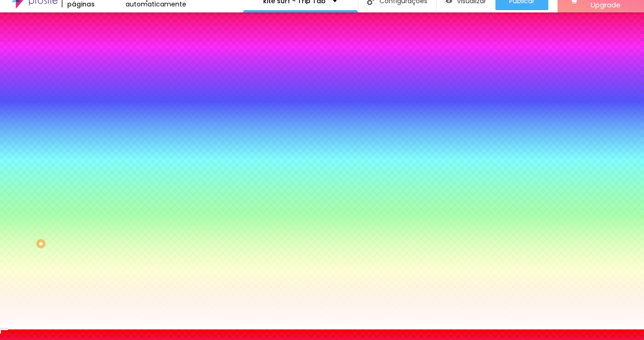
scroll to position [1, 0]
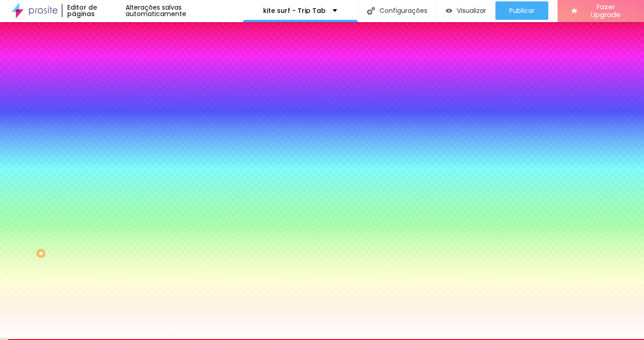
click at [64, 339] on div at bounding box center [322, 339] width 644 height 0
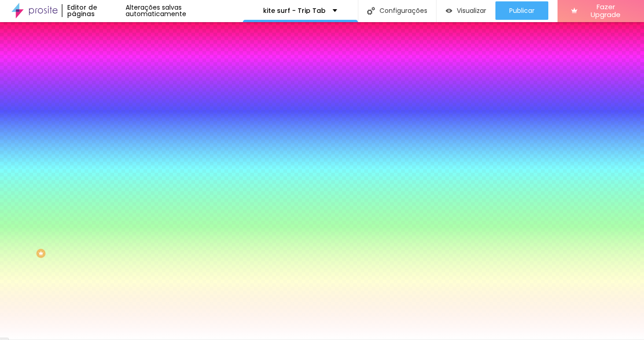
scroll to position [0, 0]
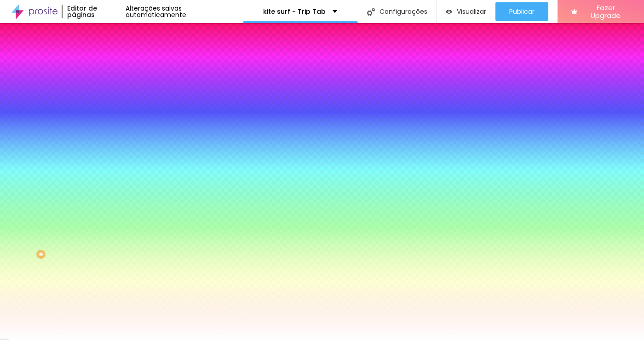
click at [106, 125] on div at bounding box center [159, 125] width 106 height 0
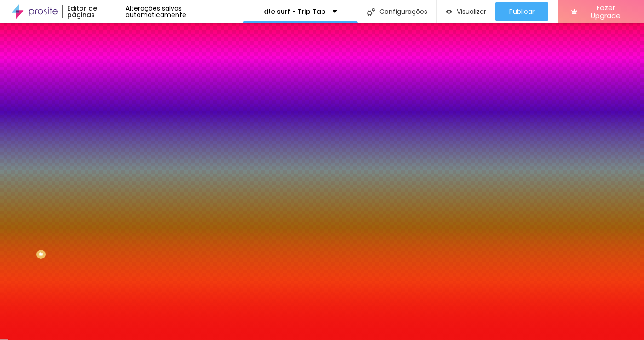
click at [70, 212] on div at bounding box center [322, 170] width 644 height 340
click at [106, 125] on button "Voltar ao padrão" at bounding box center [137, 120] width 63 height 11
click at [106, 53] on li "Conteúdo" at bounding box center [159, 48] width 106 height 9
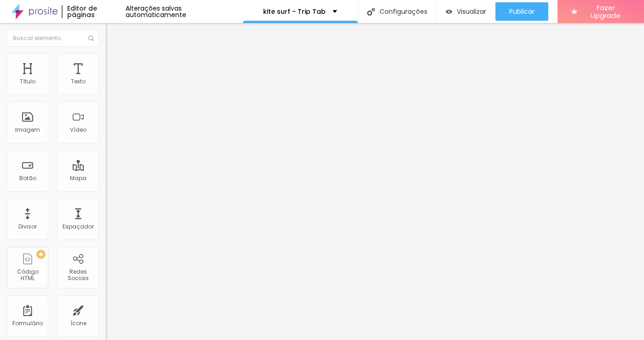
click at [106, 63] on img at bounding box center [110, 67] width 8 height 8
click at [106, 57] on img at bounding box center [110, 57] width 8 height 8
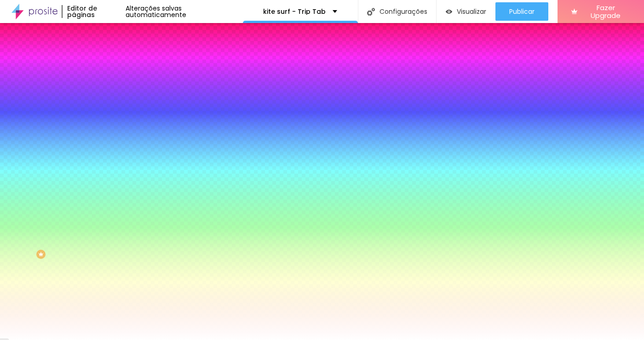
click at [106, 85] on span "Trocar imagem" at bounding box center [131, 81] width 50 height 8
drag, startPoint x: 137, startPoint y: 218, endPoint x: 134, endPoint y: 243, distance: 25.5
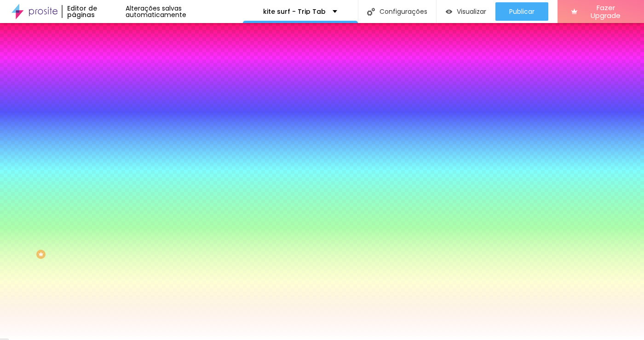
click at [191, 339] on div at bounding box center [322, 345] width 644 height 0
click at [188, 339] on div at bounding box center [322, 345] width 644 height 0
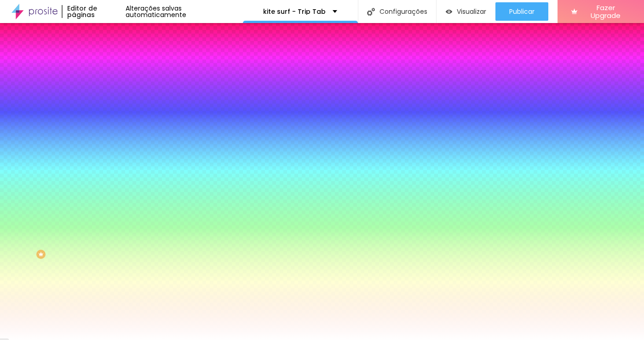
scroll to position [0, 0]
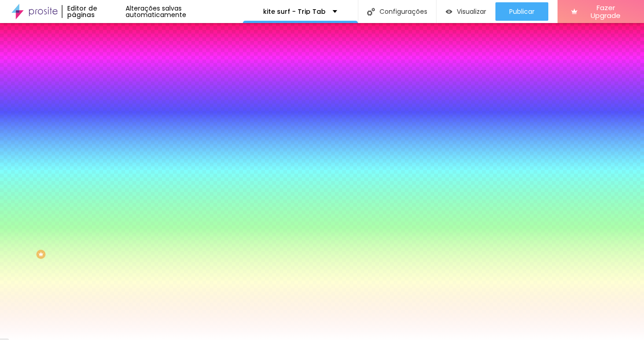
click at [106, 96] on span "Parallax" at bounding box center [117, 92] width 23 height 8
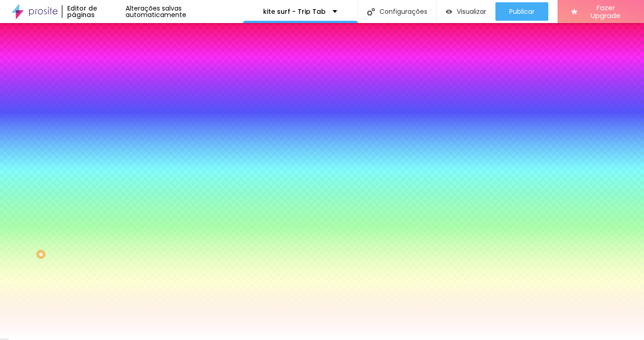
click at [106, 101] on span "Nenhum" at bounding box center [118, 97] width 24 height 8
click at [110, 162] on icon "button" at bounding box center [112, 160] width 4 height 4
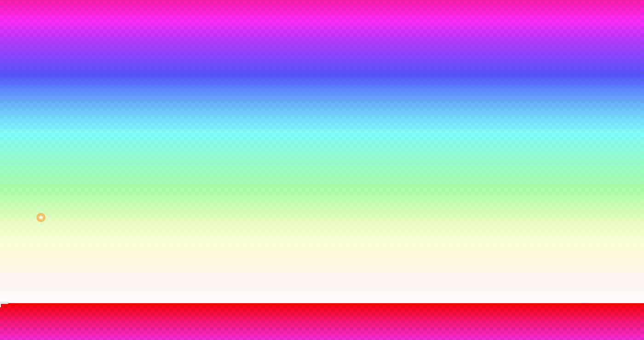
scroll to position [37, 0]
click at [198, 308] on div at bounding box center [322, 308] width 644 height 0
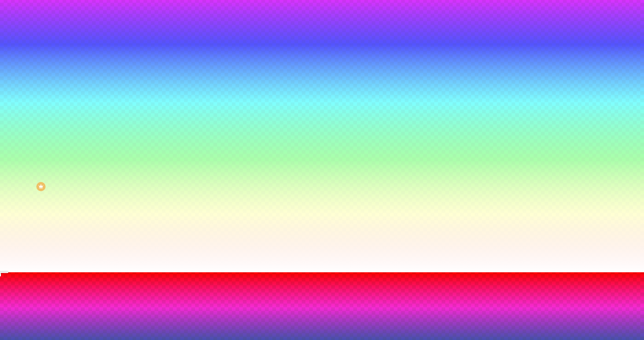
scroll to position [70, 0]
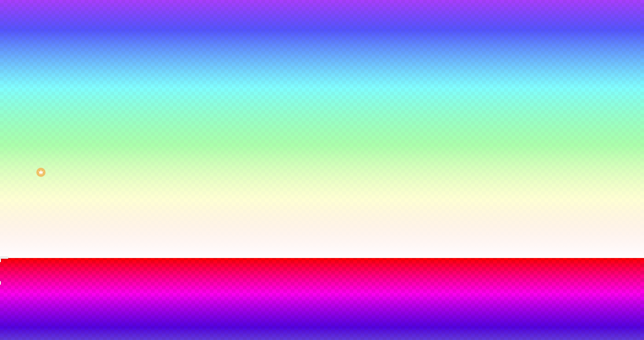
scroll to position [81, 0]
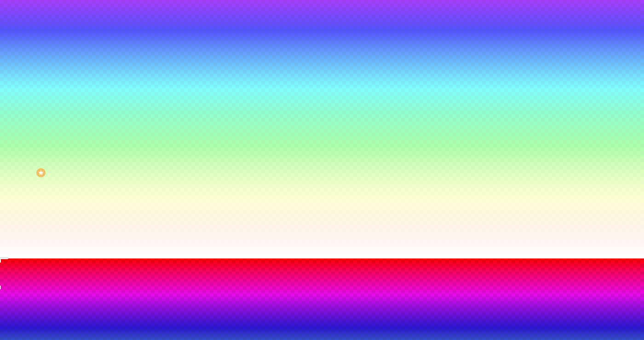
type input "#864376"
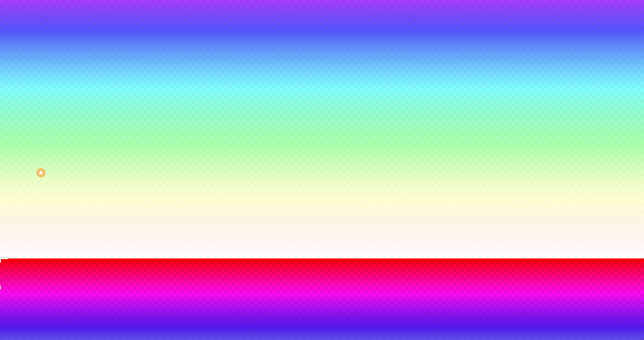
radio input "false"
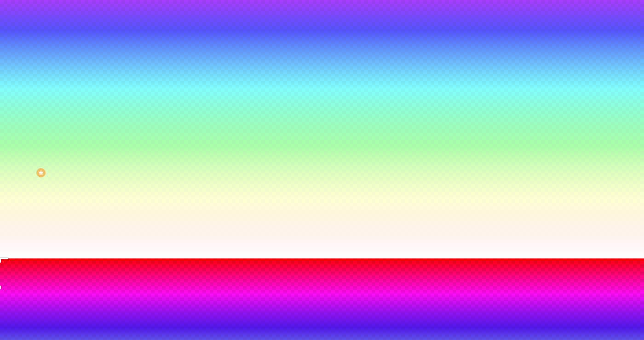
radio input "false"
radio input "true"
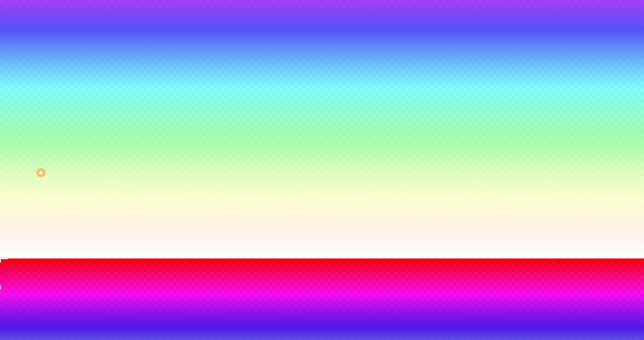
radio input "true"
radio input "false"
type input "70"
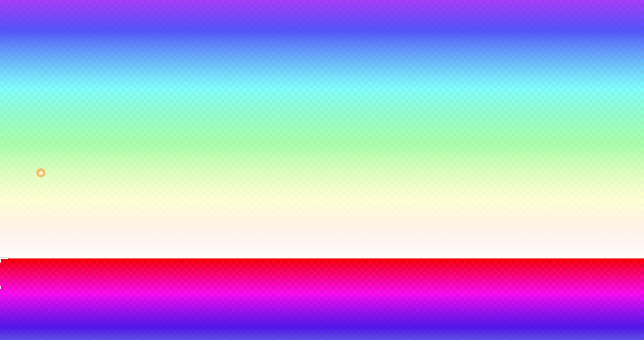
type input "75"
type input "80"
type input "85"
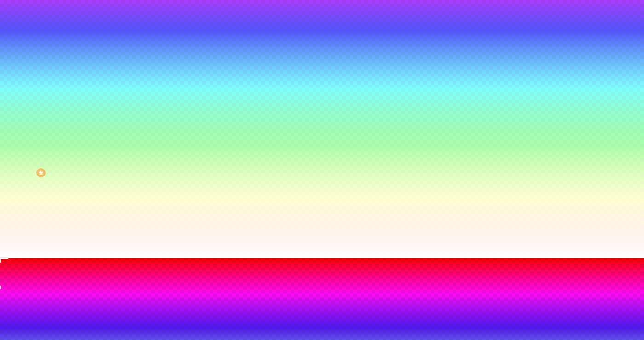
drag, startPoint x: 108, startPoint y: 280, endPoint x: 118, endPoint y: 281, distance: 10.2
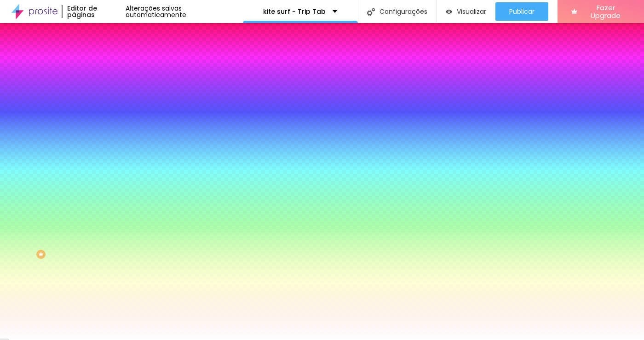
scroll to position [0, 0]
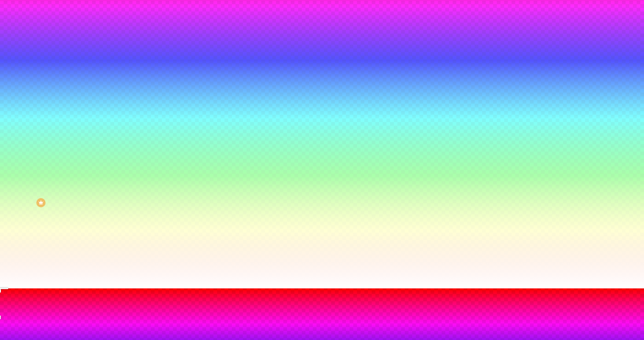
scroll to position [55, 0]
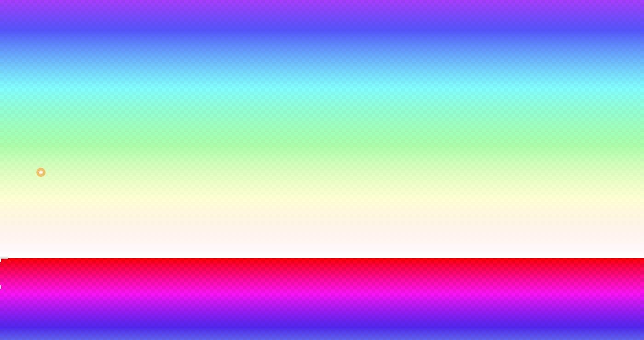
scroll to position [81, 0]
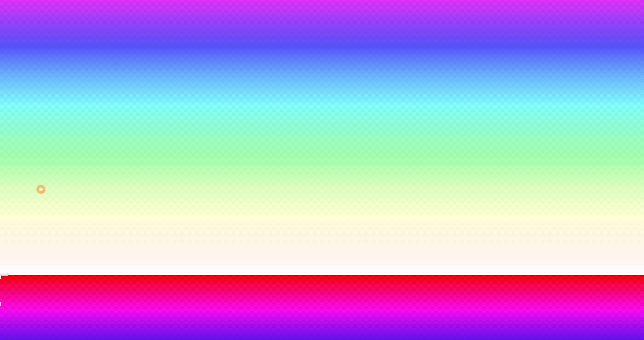
scroll to position [69, 0]
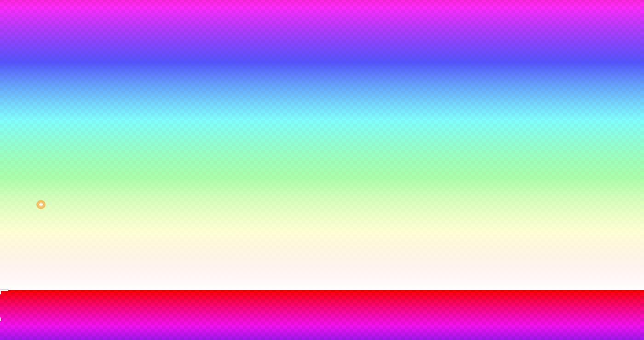
scroll to position [60, 0]
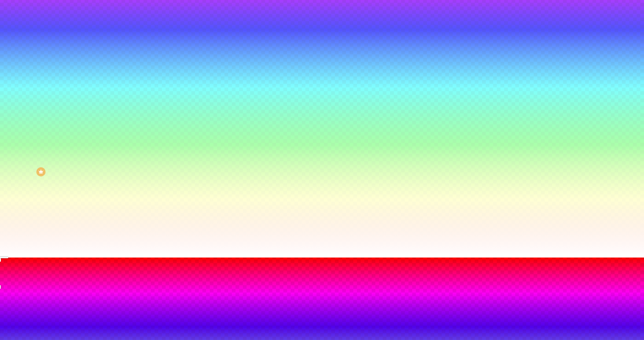
scroll to position [81, 0]
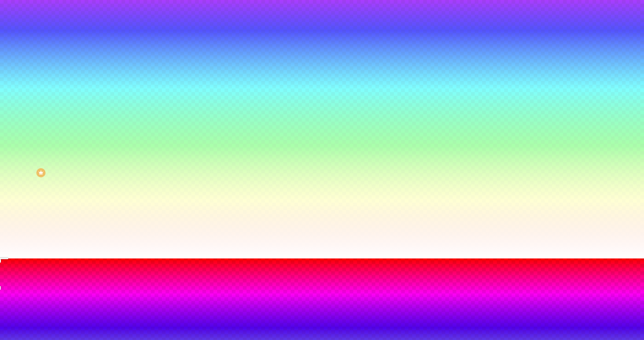
click at [103, 269] on div "Onda Onda em camadas Rampa Rampa em camadas" at bounding box center [322, 332] width 644 height 126
click at [55, 258] on div at bounding box center [322, 258] width 644 height 0
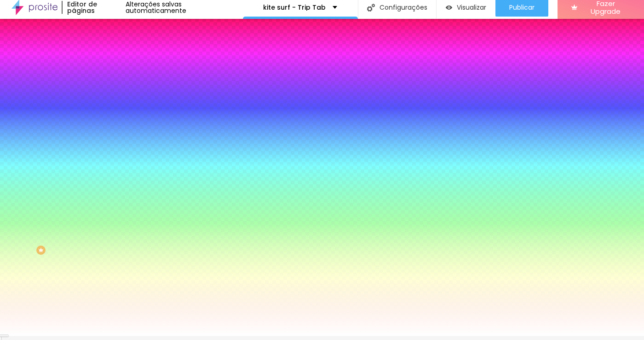
scroll to position [0, 0]
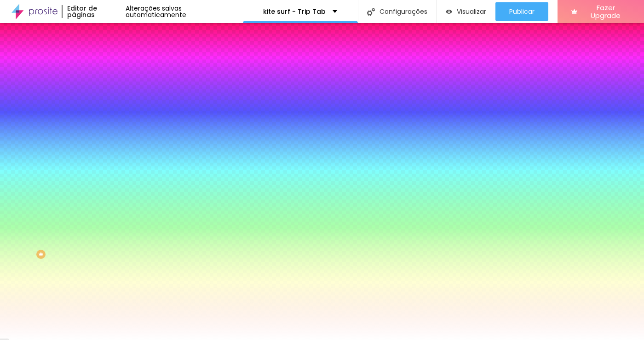
click at [110, 187] on icon "button" at bounding box center [112, 186] width 4 height 4
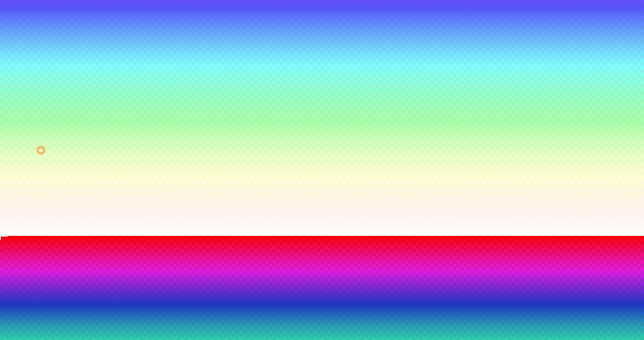
scroll to position [104, 0]
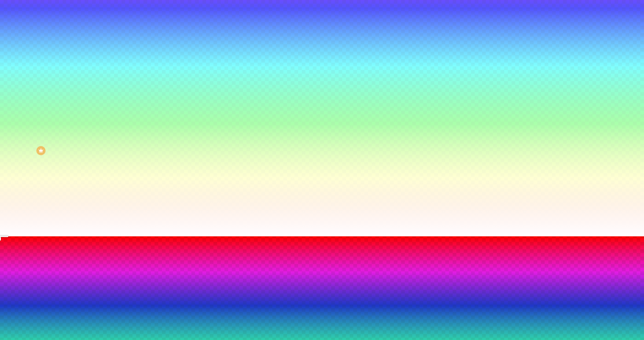
click at [200, 242] on div at bounding box center [322, 242] width 644 height 0
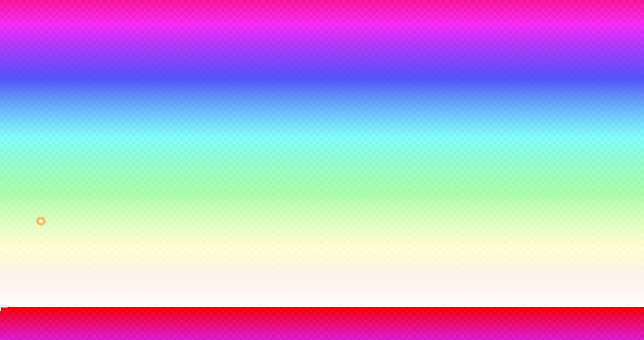
scroll to position [12, 0]
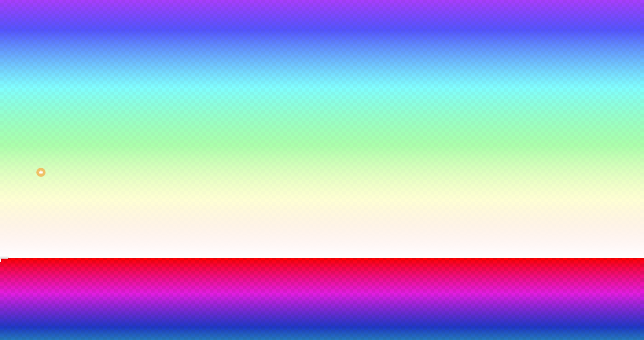
click at [195, 263] on div at bounding box center [322, 263] width 644 height 0
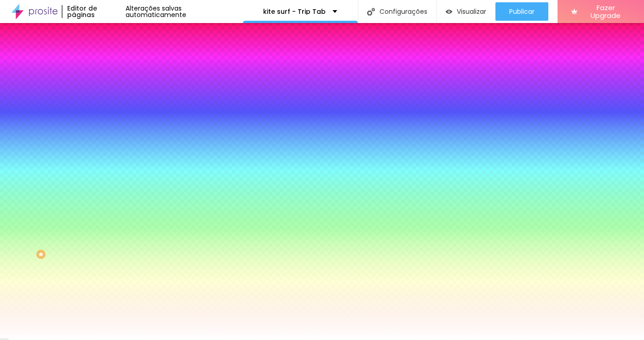
click at [94, 339] on div at bounding box center [322, 340] width 644 height 0
click at [110, 162] on icon "button" at bounding box center [113, 160] width 6 height 6
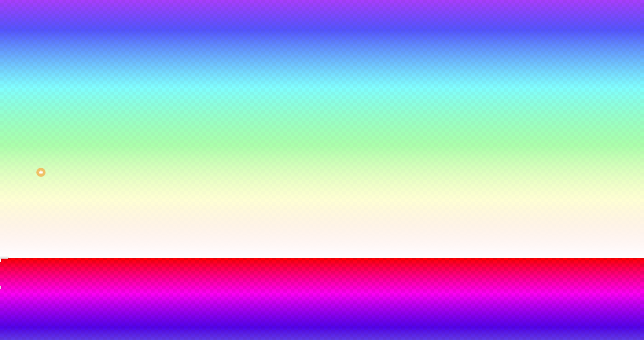
scroll to position [81, 0]
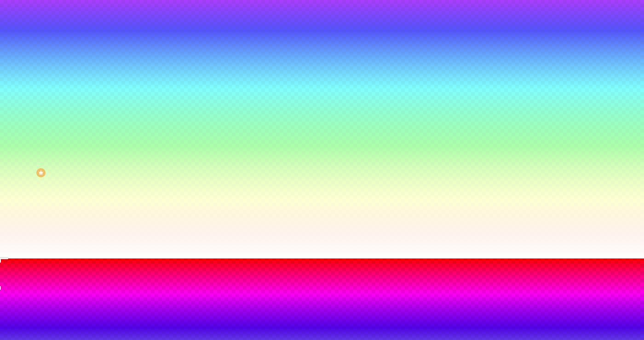
drag, startPoint x: 199, startPoint y: 318, endPoint x: 199, endPoint y: 307, distance: 11.0
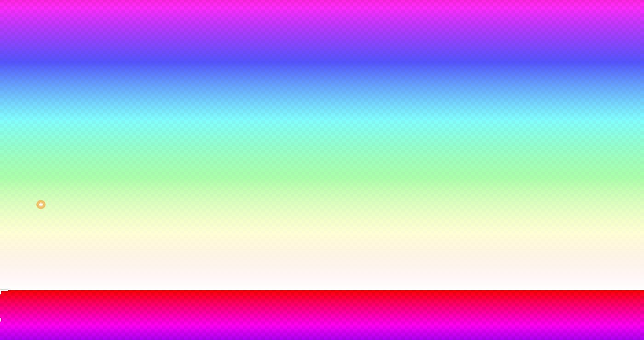
scroll to position [56, 0]
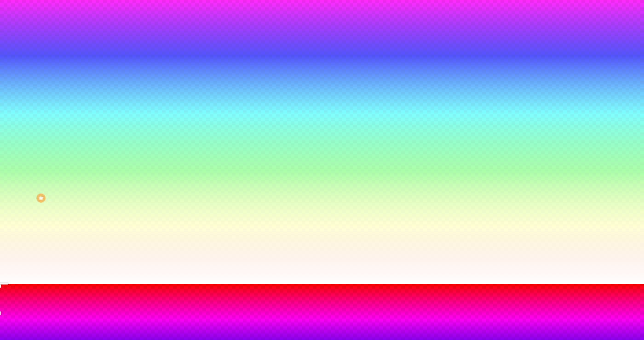
drag, startPoint x: 201, startPoint y: 334, endPoint x: 200, endPoint y: 339, distance: 5.1
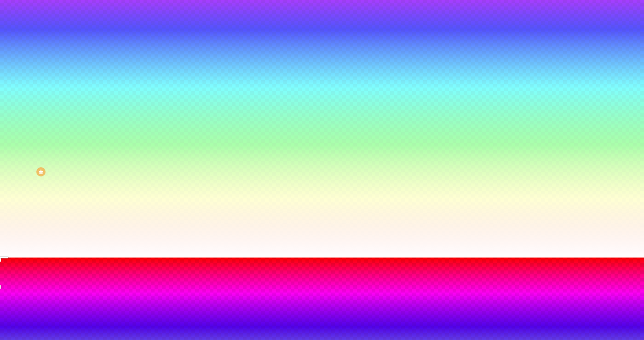
scroll to position [81, 0]
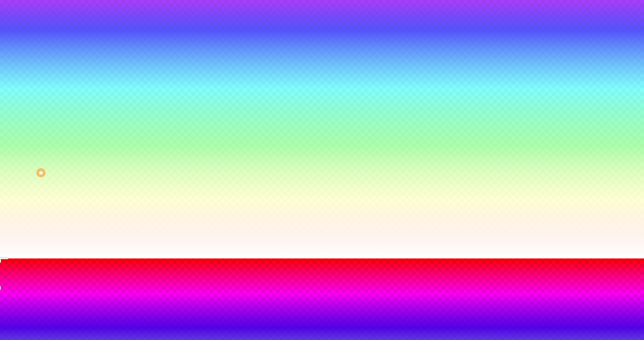
drag, startPoint x: 201, startPoint y: 314, endPoint x: 201, endPoint y: 339, distance: 24.8
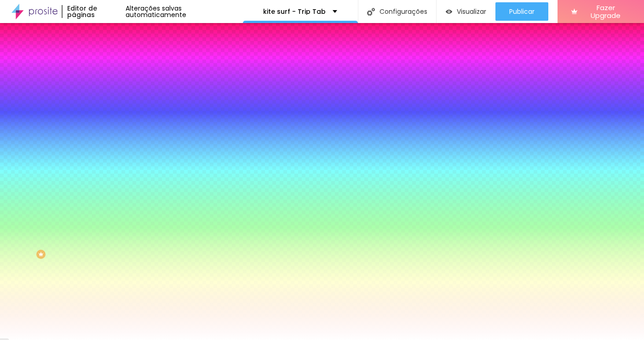
scroll to position [0, 0]
click at [322, 339] on div at bounding box center [322, 340] width 644 height 0
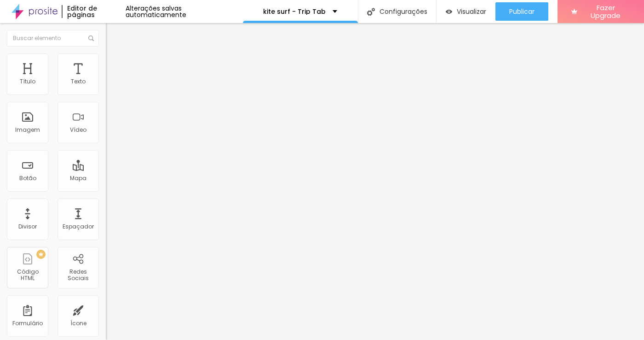
click at [106, 58] on img at bounding box center [110, 57] width 8 height 8
drag, startPoint x: 26, startPoint y: 90, endPoint x: 94, endPoint y: 96, distance: 68.3
click at [106, 96] on div "100 Espaço de cima" at bounding box center [159, 128] width 106 height 130
drag, startPoint x: 25, startPoint y: 111, endPoint x: 101, endPoint y: 111, distance: 75.5
click at [106, 193] on div "100 Espaço de baixo" at bounding box center [159, 258] width 106 height 130
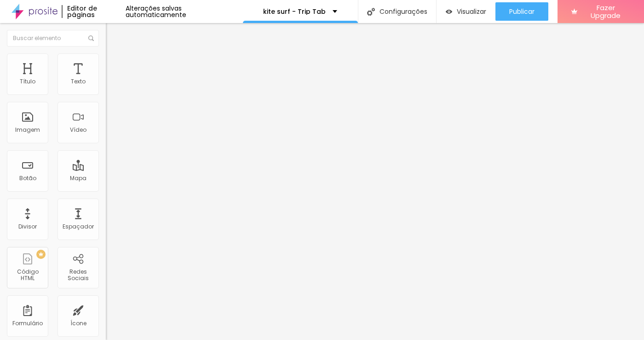
drag, startPoint x: 79, startPoint y: 92, endPoint x: 132, endPoint y: 104, distance: 54.7
click at [132, 104] on div "Título Texto Imagem Vídeo Botão Mapa Divisor Espaçador PREMIUM Código HTML Rede…" at bounding box center [322, 181] width 644 height 317
click at [106, 329] on input "text" at bounding box center [161, 333] width 110 height 9
click at [469, 12] on span "Visualizar" at bounding box center [471, 11] width 29 height 7
click at [106, 63] on li "Avançado" at bounding box center [159, 67] width 106 height 9
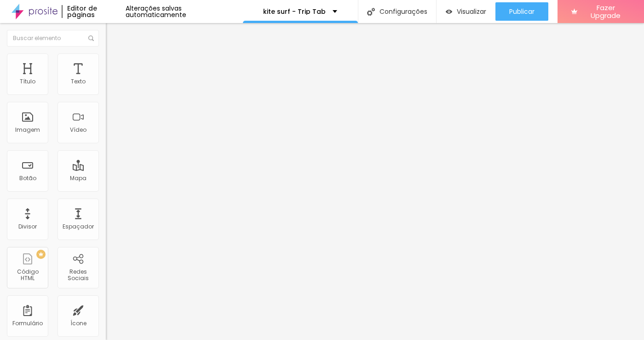
drag, startPoint x: 35, startPoint y: 111, endPoint x: 12, endPoint y: 109, distance: 23.1
click at [106, 202] on div "0 px Espaçamento vertical" at bounding box center [159, 267] width 106 height 130
drag, startPoint x: 23, startPoint y: 91, endPoint x: 104, endPoint y: 103, distance: 81.9
click at [106, 103] on div "30 Espaçamento entre colunas 0 px Espaçamento vertical ID Html Classes Html Vis…" at bounding box center [159, 265] width 106 height 387
drag, startPoint x: 20, startPoint y: 110, endPoint x: -5, endPoint y: 92, distance: 30.4
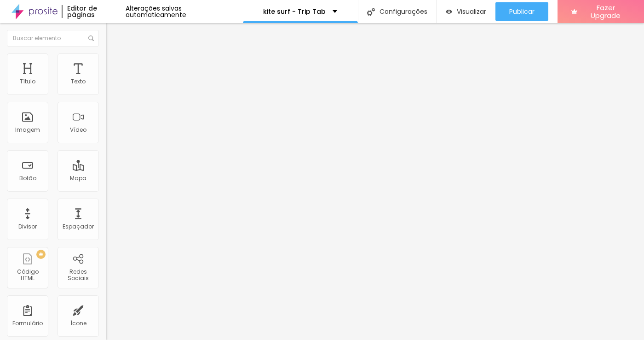
click at [0, 92] on html "Editor de páginas Alterações salvas automaticamente kite surf - Trip Tab Config…" at bounding box center [322, 170] width 644 height 340
click at [106, 58] on img at bounding box center [110, 57] width 8 height 8
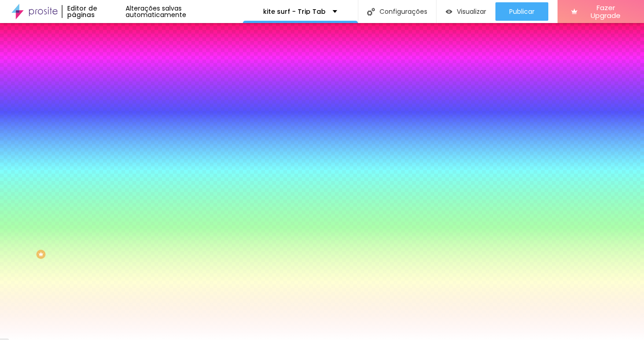
click at [106, 96] on span "Nenhum" at bounding box center [118, 92] width 24 height 8
click at [106, 110] on span "Parallax" at bounding box center [117, 106] width 23 height 8
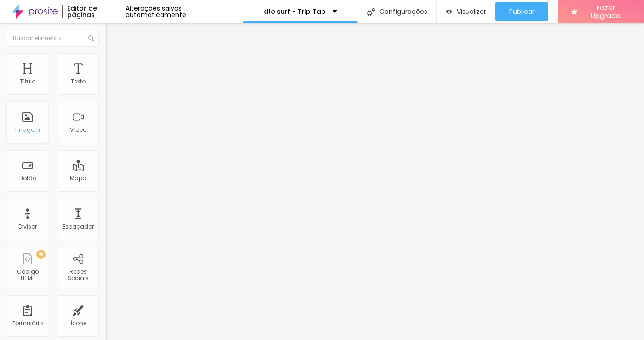
click at [29, 121] on div "Imagem" at bounding box center [27, 122] width 41 height 41
click at [106, 61] on li "Avançado" at bounding box center [159, 57] width 106 height 9
drag, startPoint x: 78, startPoint y: 92, endPoint x: 6, endPoint y: 82, distance: 72.0
click at [106, 82] on div "0 Espaço de cima" at bounding box center [159, 128] width 106 height 130
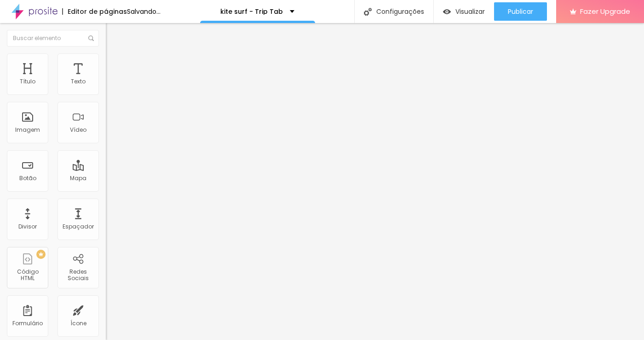
drag, startPoint x: 78, startPoint y: 112, endPoint x: 89, endPoint y: 110, distance: 11.2
click at [106, 193] on div "100 Espaço de baixo" at bounding box center [159, 258] width 106 height 130
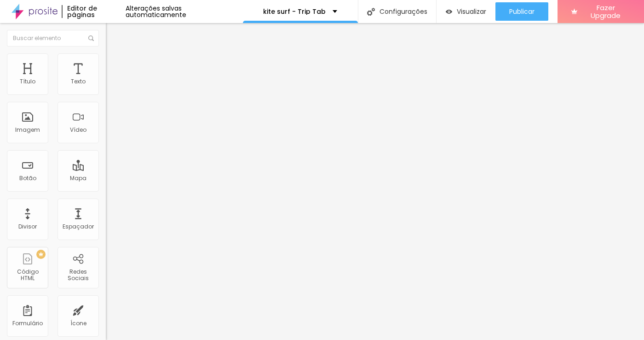
drag, startPoint x: 21, startPoint y: 90, endPoint x: 53, endPoint y: 96, distance: 32.8
click at [106, 96] on div "57 Espaço de cima" at bounding box center [159, 128] width 106 height 130
click at [106, 58] on img at bounding box center [110, 57] width 8 height 8
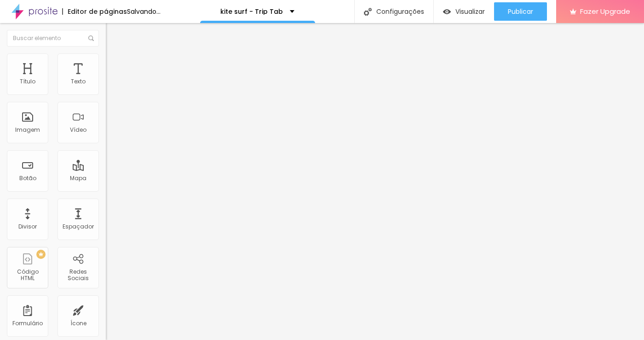
drag, startPoint x: 53, startPoint y: 92, endPoint x: 34, endPoint y: 91, distance: 18.9
click at [106, 169] on input "range" at bounding box center [135, 172] width 59 height 7
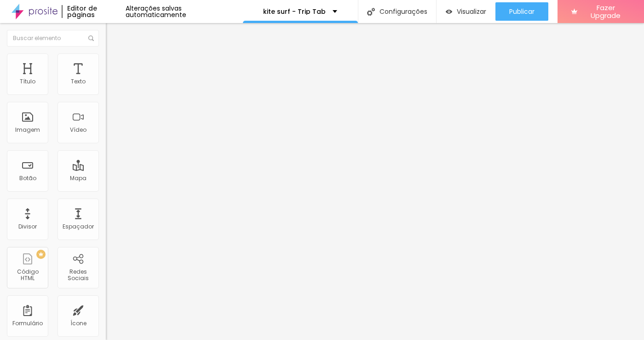
drag, startPoint x: 78, startPoint y: 112, endPoint x: 29, endPoint y: 105, distance: 48.8
click at [106, 193] on div "15 Espaço de baixo" at bounding box center [159, 258] width 106 height 130
click at [106, 169] on input "range" at bounding box center [135, 172] width 59 height 7
click at [106, 63] on li "Avançado" at bounding box center [159, 67] width 106 height 9
drag, startPoint x: 21, startPoint y: 90, endPoint x: 77, endPoint y: 108, distance: 58.9
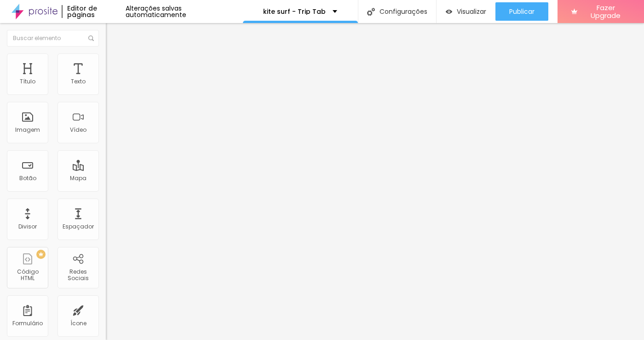
click at [106, 108] on div "50 px Espaçamento Interno ID Html Classes Html Visível nos dispositivos Celular…" at bounding box center [159, 200] width 106 height 257
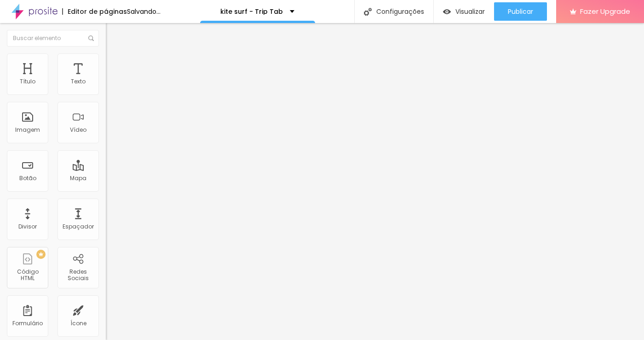
click at [106, 53] on img at bounding box center [110, 57] width 8 height 8
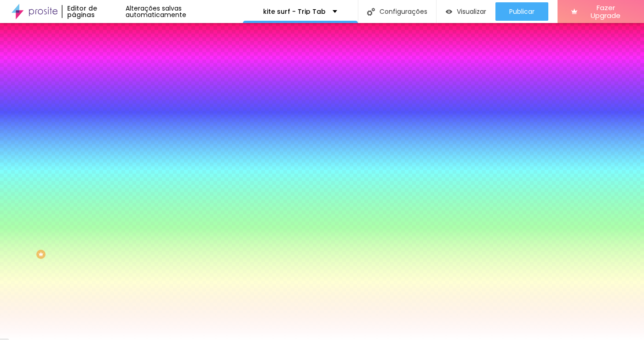
drag, startPoint x: 21, startPoint y: 113, endPoint x: 12, endPoint y: 103, distance: 14.0
click at [106, 103] on div "Cor de fundo Voltar ao padrão #FFFFFF 0 Borda arredondada" at bounding box center [159, 150] width 106 height 156
click at [106, 52] on img at bounding box center [110, 48] width 8 height 8
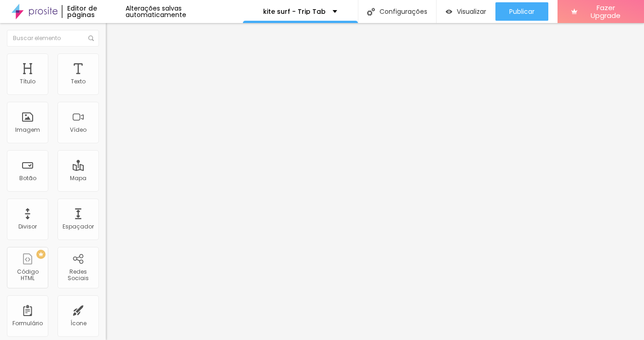
click at [106, 63] on img at bounding box center [110, 67] width 8 height 8
click at [106, 53] on li "Estilo" at bounding box center [159, 57] width 106 height 9
click at [106, 89] on img at bounding box center [109, 88] width 6 height 6
click at [106, 91] on img at bounding box center [109, 88] width 6 height 6
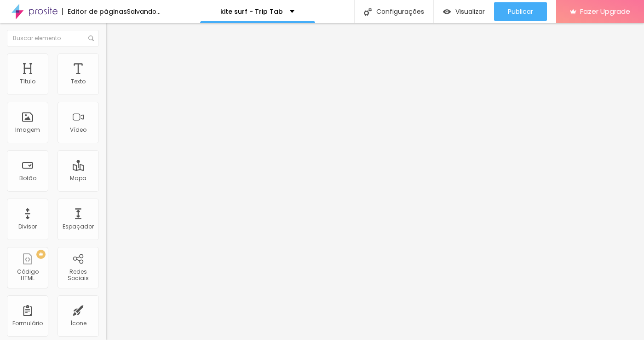
click at [106, 93] on img at bounding box center [109, 95] width 6 height 6
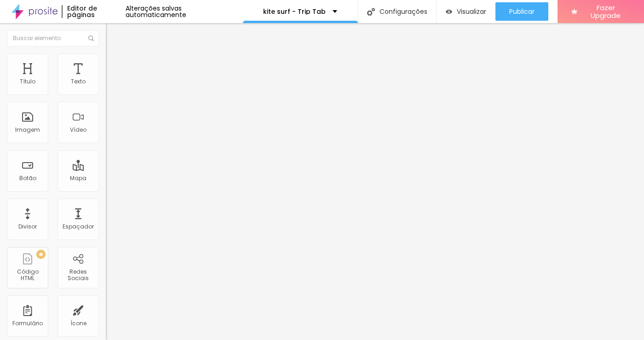
click at [106, 92] on img at bounding box center [109, 95] width 6 height 6
click at [106, 84] on img at bounding box center [109, 80] width 6 height 6
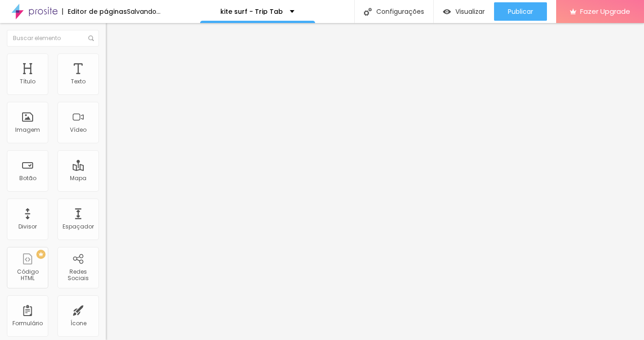
click at [106, 84] on img at bounding box center [109, 80] width 6 height 6
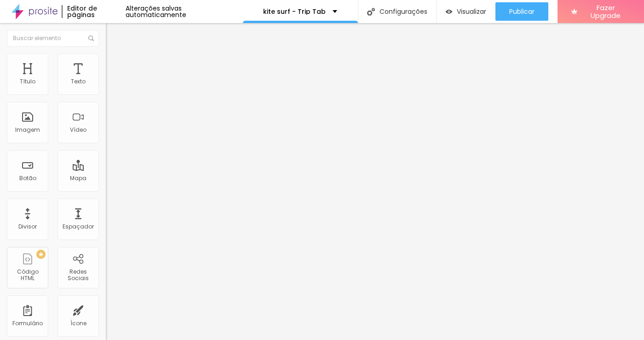
click at [106, 60] on li "Estilo" at bounding box center [159, 57] width 106 height 9
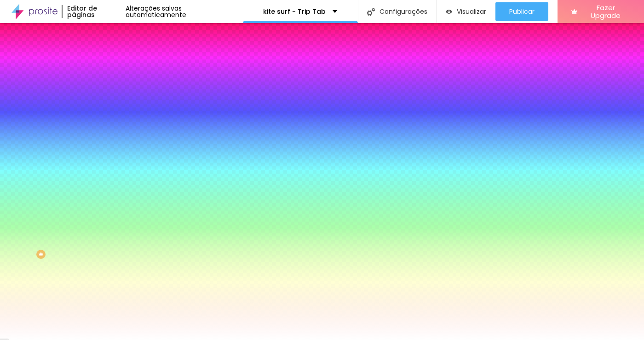
click at [114, 65] on span "Avançado" at bounding box center [129, 69] width 30 height 8
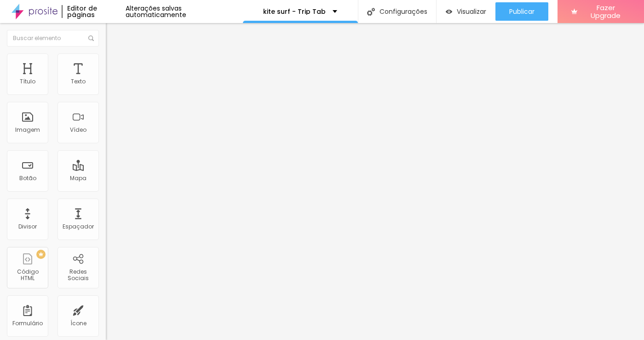
drag, startPoint x: 64, startPoint y: 93, endPoint x: 102, endPoint y: 112, distance: 42.2
click at [106, 112] on div "50 px Espaçamento Interno ID Html Classes Html Visível nos dispositivos Celular…" at bounding box center [159, 200] width 106 height 257
click at [106, 63] on img at bounding box center [110, 67] width 8 height 8
click at [27, 128] on div "Imagem" at bounding box center [27, 130] width 25 height 6
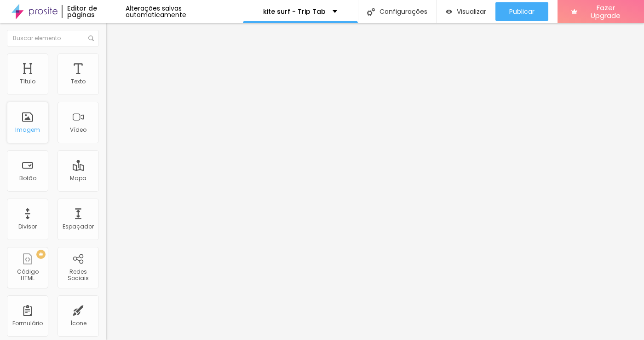
click at [27, 128] on div "Imagem" at bounding box center [27, 130] width 25 height 6
click at [27, 126] on div "Imagem" at bounding box center [27, 122] width 41 height 41
click at [106, 91] on img at bounding box center [109, 88] width 6 height 6
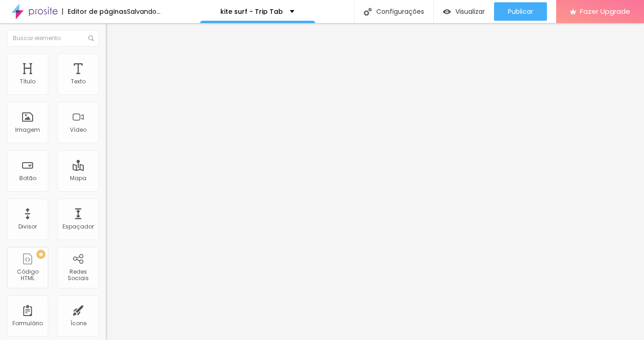
click at [106, 84] on img at bounding box center [109, 80] width 6 height 6
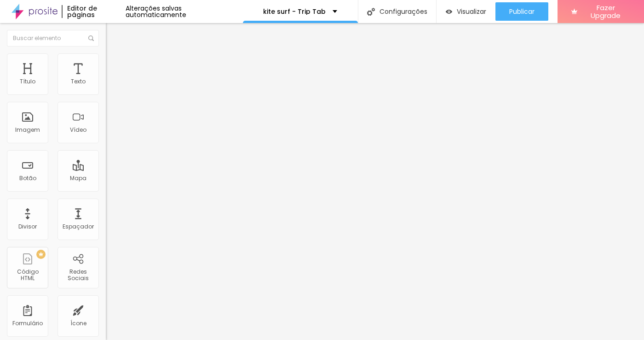
click at [106, 63] on img at bounding box center [110, 67] width 8 height 8
click at [106, 57] on img at bounding box center [110, 57] width 8 height 8
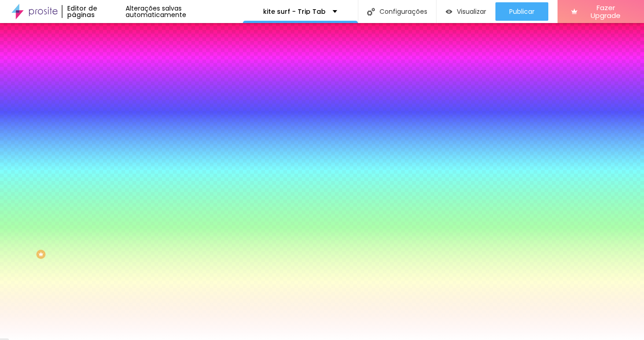
click at [106, 52] on img at bounding box center [110, 48] width 8 height 8
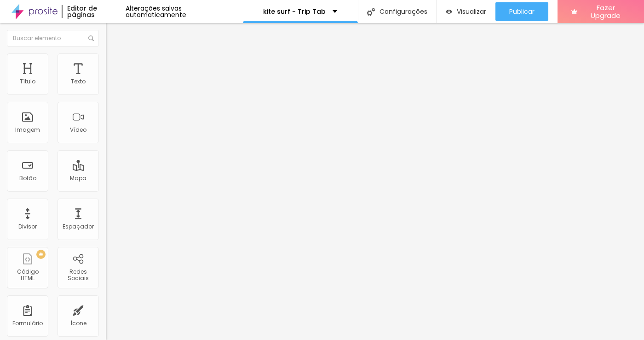
click at [106, 63] on img at bounding box center [110, 67] width 8 height 8
click at [149, 11] on div "Alterações salvas automaticamente" at bounding box center [184, 11] width 117 height 13
click at [113, 33] on img "button" at bounding box center [116, 33] width 7 height 7
click at [77, 224] on div "Espaçador" at bounding box center [78, 218] width 41 height 41
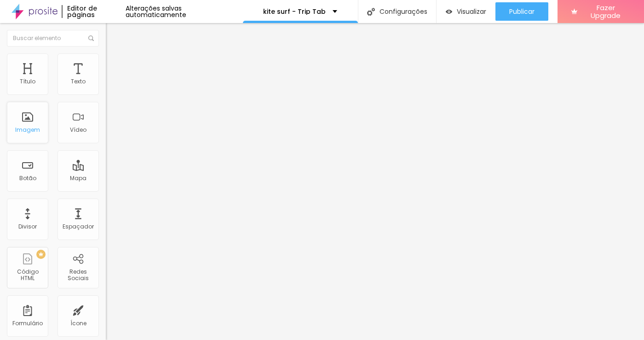
click at [23, 127] on div "Imagem" at bounding box center [27, 122] width 41 height 41
click at [24, 130] on div "Imagem" at bounding box center [27, 130] width 25 height 6
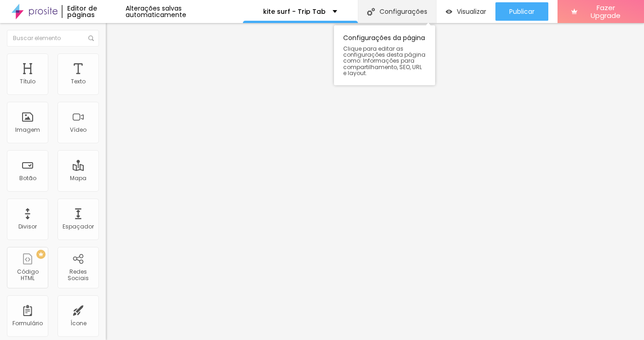
click at [396, 11] on div "Configurações" at bounding box center [397, 11] width 78 height 23
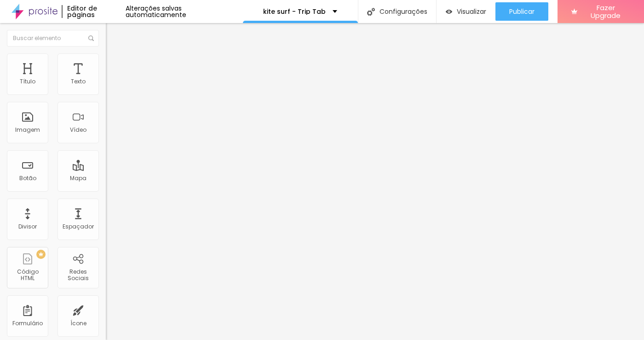
click at [106, 63] on li "Avançado" at bounding box center [159, 67] width 106 height 9
click at [106, 58] on img at bounding box center [110, 57] width 8 height 8
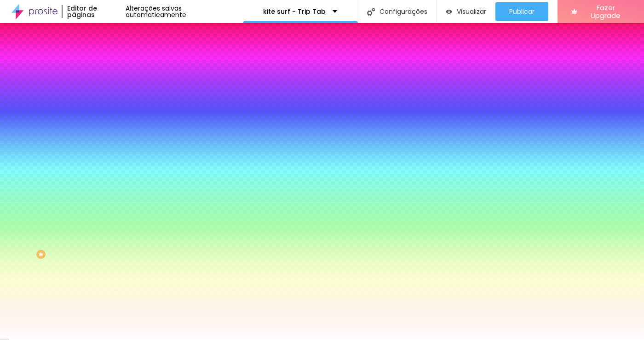
click at [106, 52] on img at bounding box center [110, 48] width 8 height 8
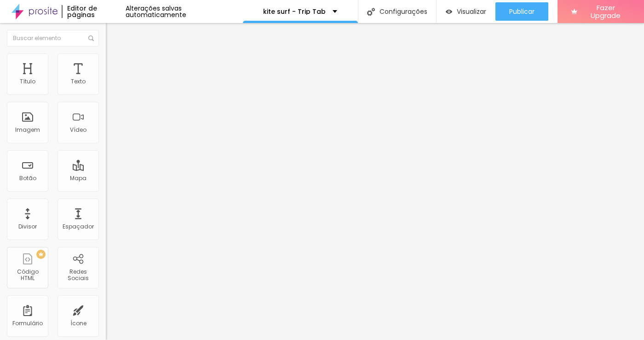
click at [106, 63] on li "Avançado" at bounding box center [159, 67] width 106 height 9
click at [113, 36] on img "button" at bounding box center [116, 33] width 7 height 7
click at [163, 11] on div "Alterações salvas automaticamente" at bounding box center [184, 11] width 117 height 13
click at [329, 11] on div "kite surf - Trip Tab" at bounding box center [300, 11] width 74 height 6
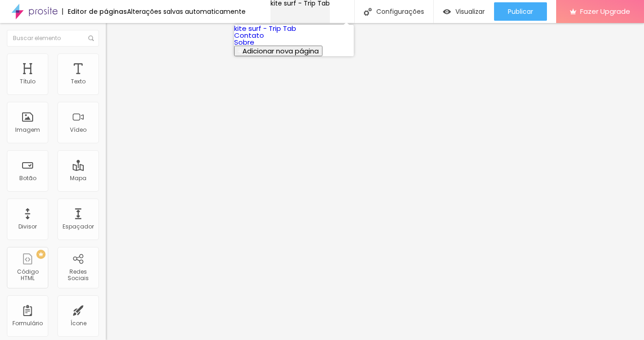
click at [329, 6] on div "kite surf - Trip Tab" at bounding box center [300, 3] width 59 height 6
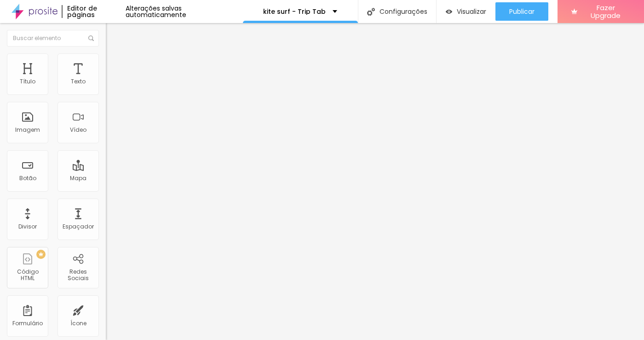
click at [79, 12] on div "Editor de páginas" at bounding box center [94, 11] width 64 height 13
click at [41, 12] on img at bounding box center [35, 11] width 46 height 23
click at [106, 84] on span "Encaixotado" at bounding box center [124, 80] width 36 height 8
click at [106, 98] on span "Completo" at bounding box center [120, 94] width 28 height 8
click at [106, 89] on span "Encaixotado" at bounding box center [124, 85] width 36 height 8
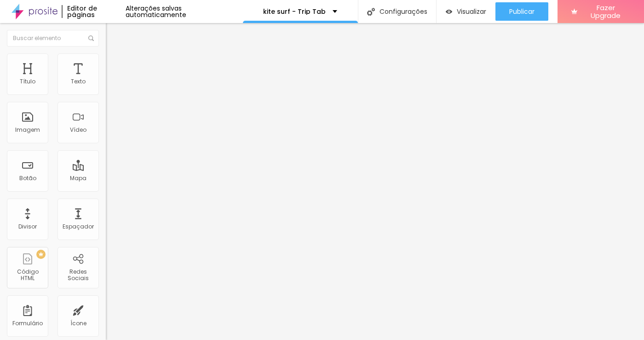
click at [106, 63] on li "Avançado" at bounding box center [159, 67] width 106 height 9
click at [106, 58] on img at bounding box center [110, 57] width 8 height 8
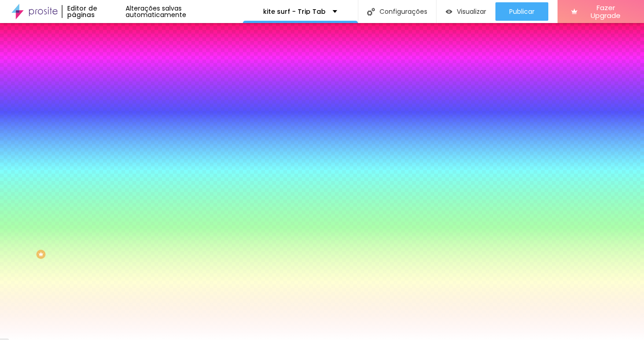
click at [106, 85] on span "Adicionar imagem" at bounding box center [135, 81] width 59 height 8
click at [106, 96] on span "Nenhum" at bounding box center [118, 92] width 24 height 8
click at [106, 110] on span "Parallax" at bounding box center [117, 106] width 23 height 8
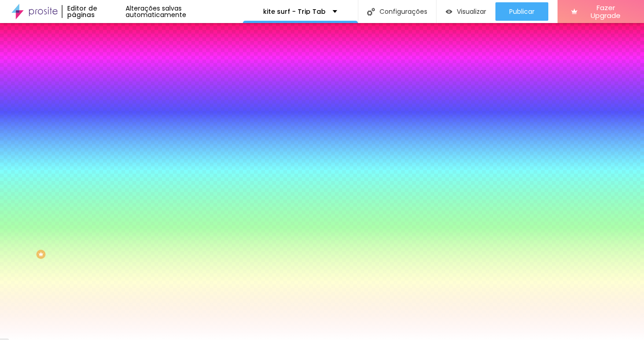
click at [106, 101] on span "Nenhum" at bounding box center [118, 97] width 24 height 8
click at [106, 63] on li "Avançado" at bounding box center [159, 67] width 106 height 9
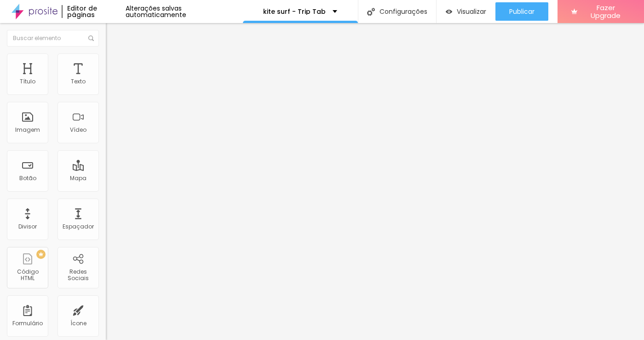
type input "15"
type input "10"
type input "5"
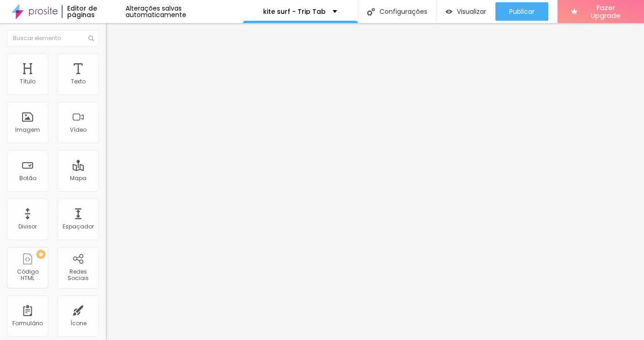
type input "5"
type input "10"
type input "15"
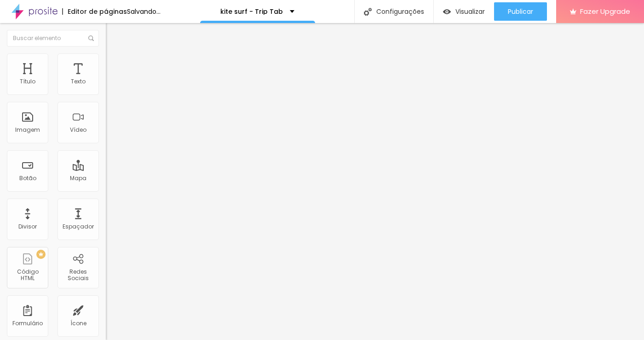
type input "20"
type input "25"
type input "30"
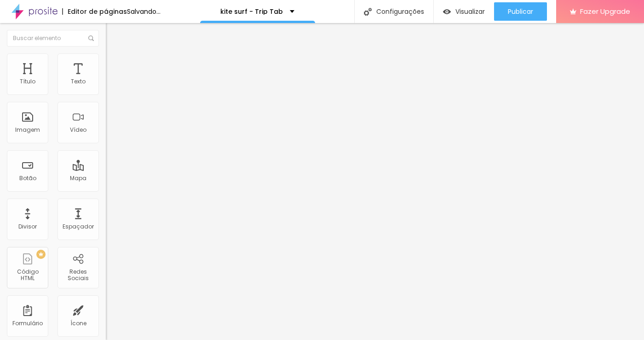
type input "30"
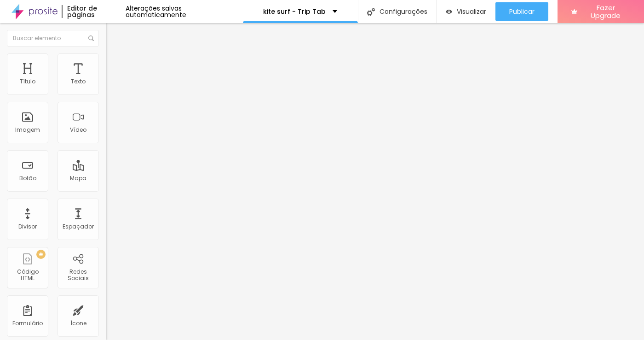
type input "25"
type input "20"
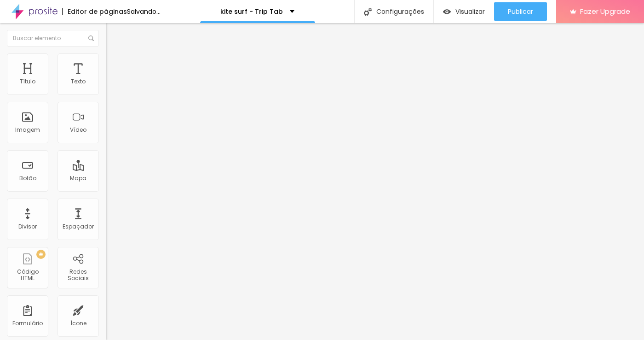
type input "25"
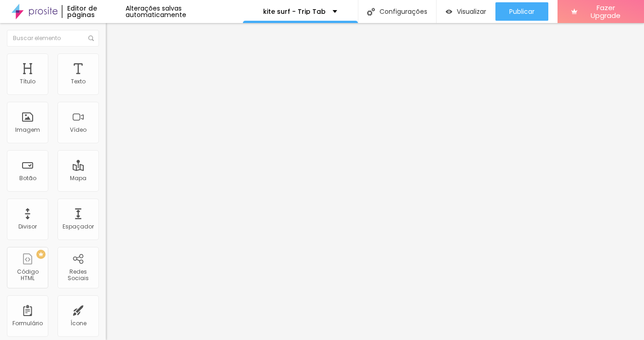
type input "20"
click at [106, 179] on input "range" at bounding box center [135, 182] width 59 height 7
type input "18"
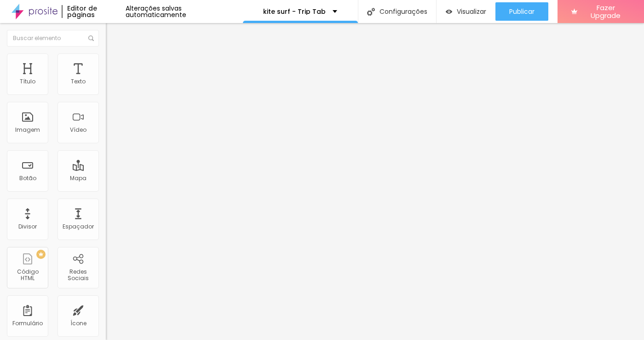
type input "34"
type input "150"
type input "260"
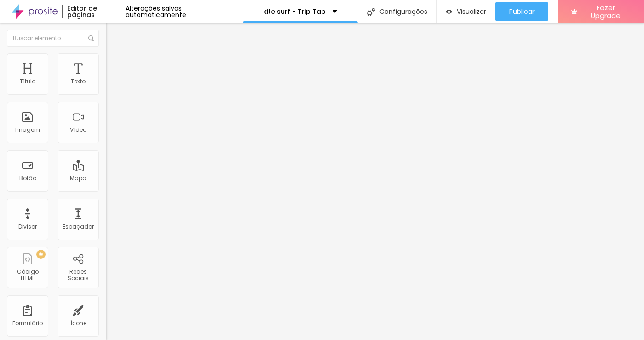
type input "260"
type input "301"
type input "296"
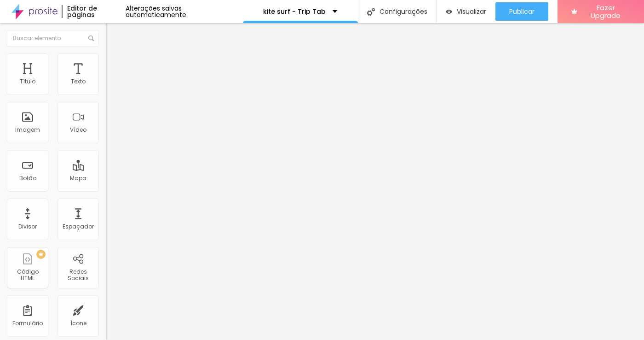
type input "291"
type input "286"
type input "280"
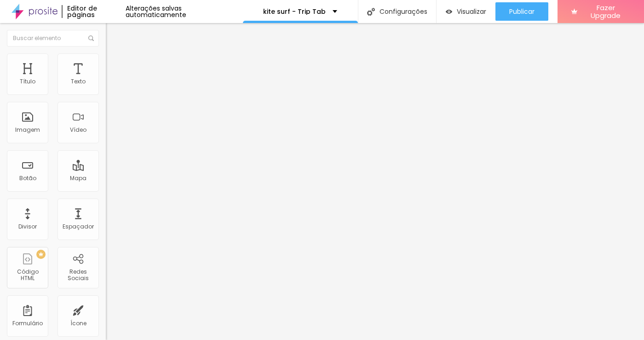
type input "280"
type input "275"
type input "270"
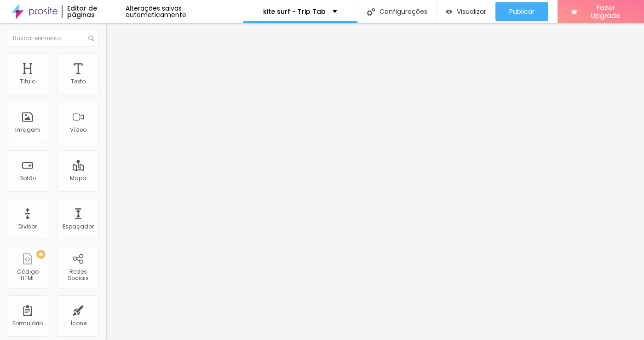
type input "250"
type input "234"
type input "224"
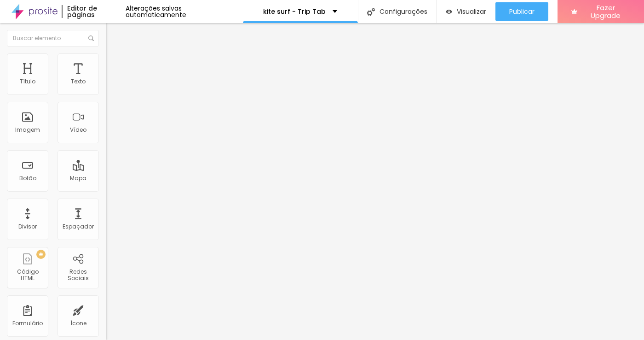
type input "224"
type input "219"
type input "214"
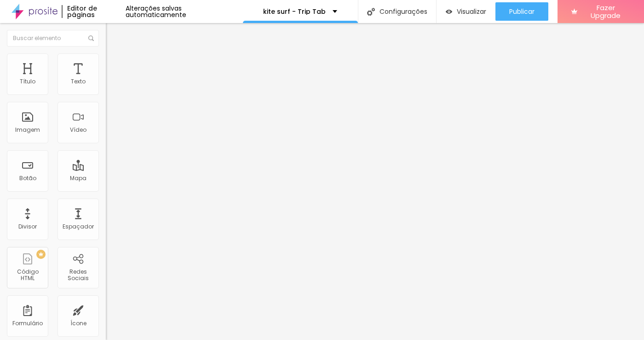
type input "187"
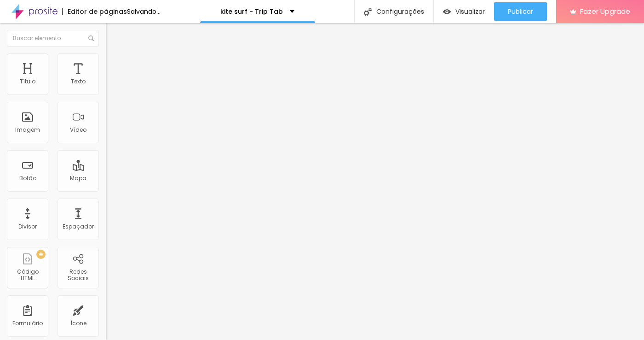
type input "181"
type input "187"
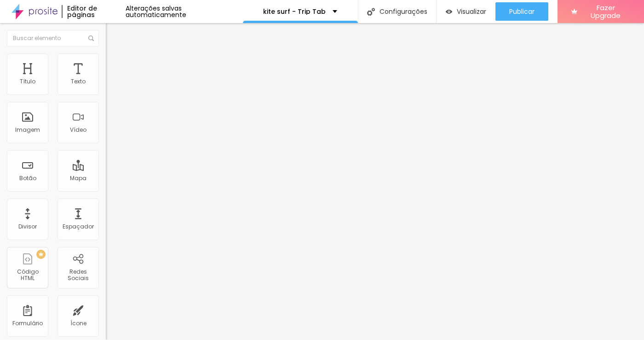
type input "192"
type input "197"
type input "208"
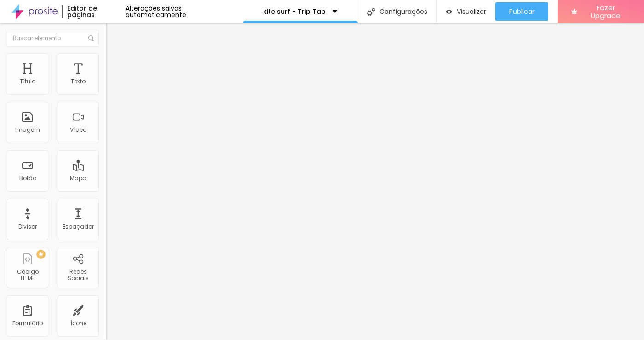
type input "208"
type input "213"
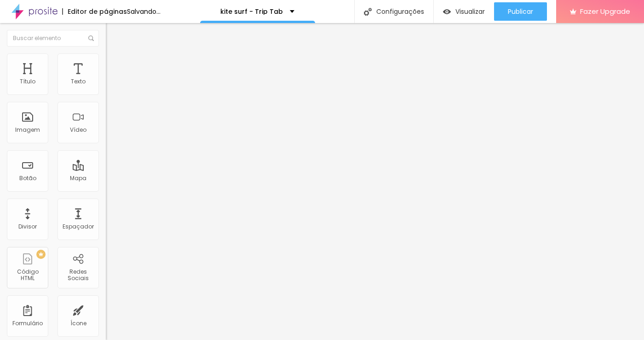
type input "208"
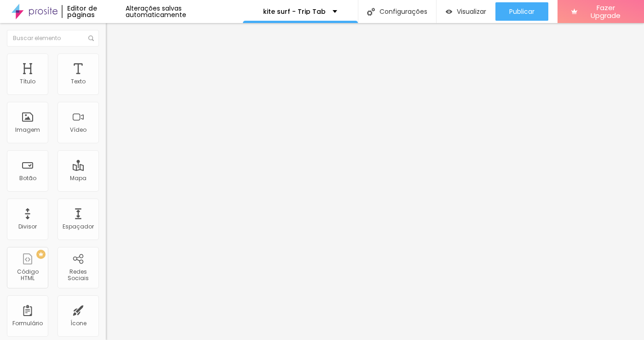
type input "202"
type input "208"
type input "213"
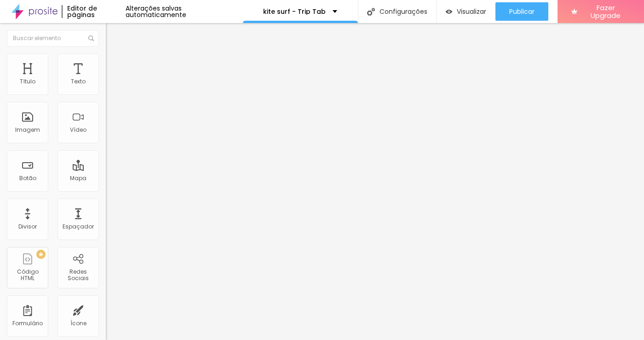
type input "213"
drag, startPoint x: 22, startPoint y: 111, endPoint x: 39, endPoint y: 114, distance: 17.3
type input "213"
click at [106, 309] on input "range" at bounding box center [135, 312] width 59 height 7
click at [106, 338] on input "ancora-galerias" at bounding box center [161, 342] width 110 height 9
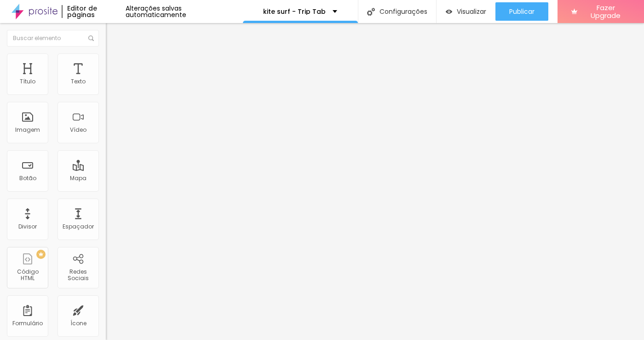
type input "15"
type input "10"
type input "15"
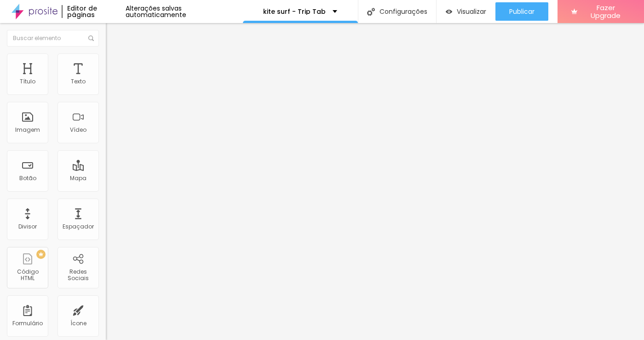
type input "15"
type input "20"
type input "25"
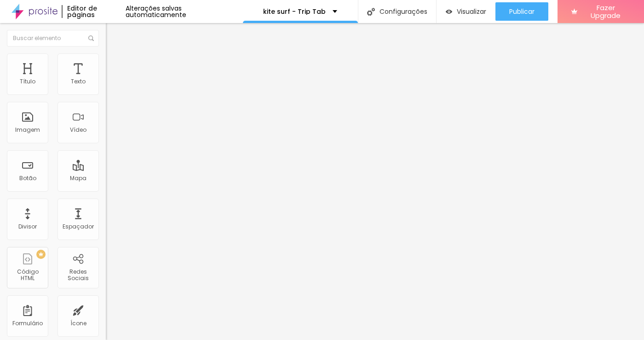
type input "30"
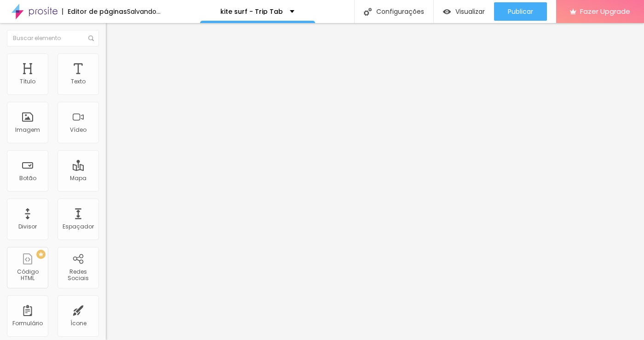
drag, startPoint x: 58, startPoint y: 91, endPoint x: 83, endPoint y: 96, distance: 24.9
type input "30"
click at [106, 96] on div "30 Espaçamento entre colunas" at bounding box center [159, 137] width 106 height 130
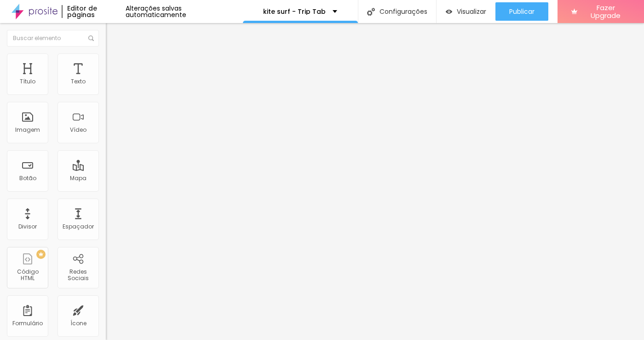
type input "1.2"
type input "1.1"
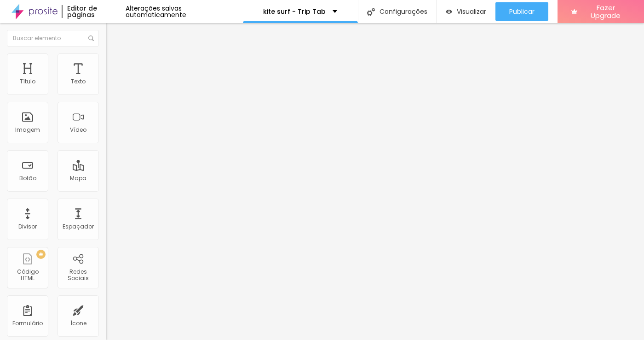
type input "1"
type input "0.9"
type input "0.8"
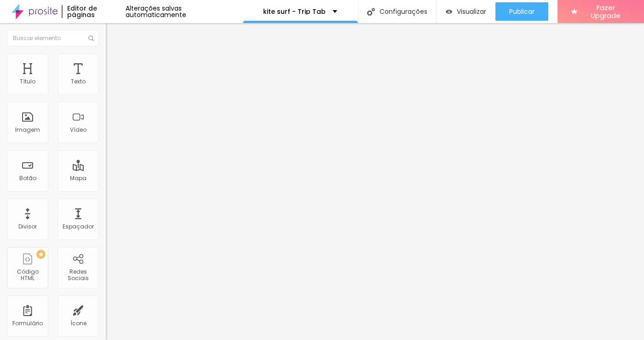
type input "0.8"
type input "0.7"
type input "0.6"
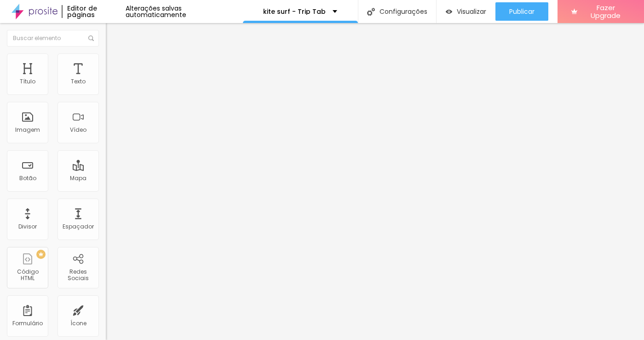
type input "0.5"
type input "0.6"
type input "0.7"
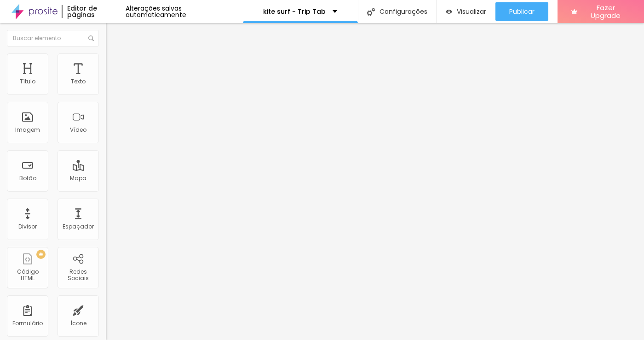
type input "0.7"
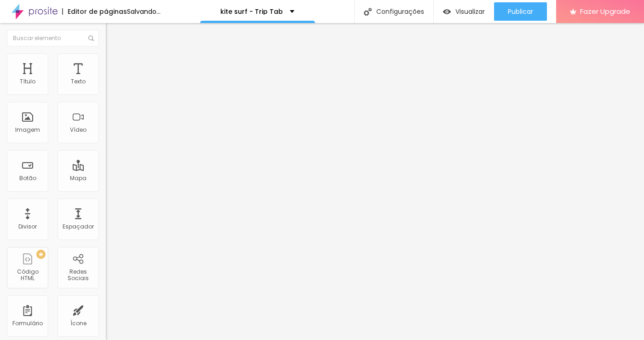
type input "0.8"
type input "1"
type input "1.1"
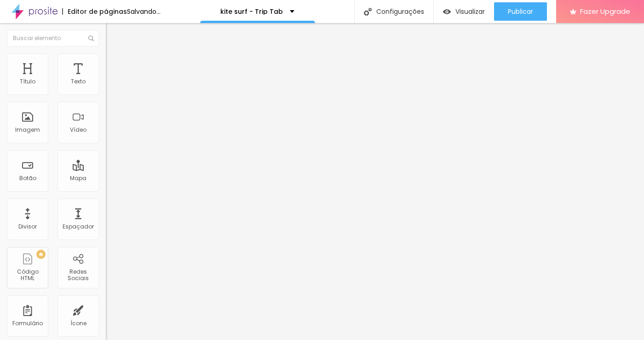
type input "1.1"
type input "1.2"
type input "1.3"
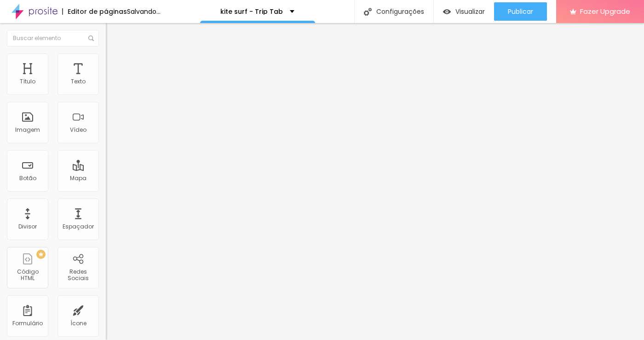
type input "1.4"
type input "1.5"
type input "1.6"
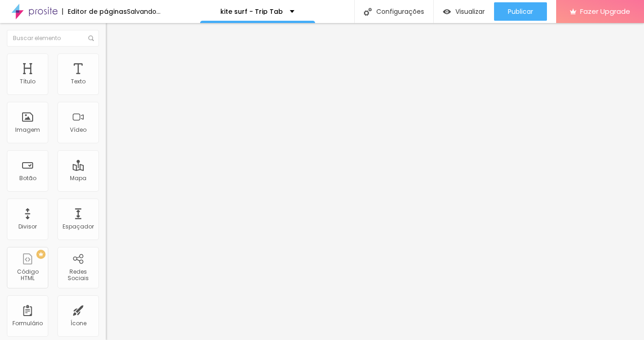
type input "1.6"
type input "1.7"
type input "1.8"
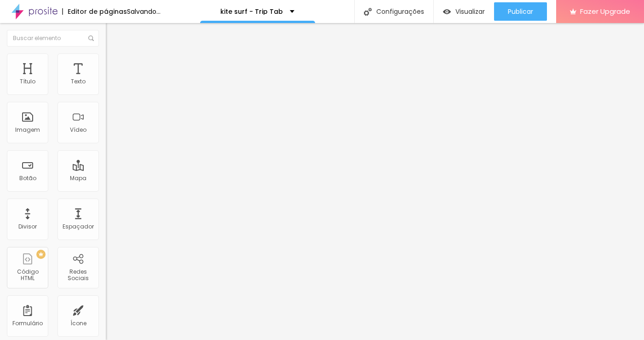
type input "1.9"
type input "2"
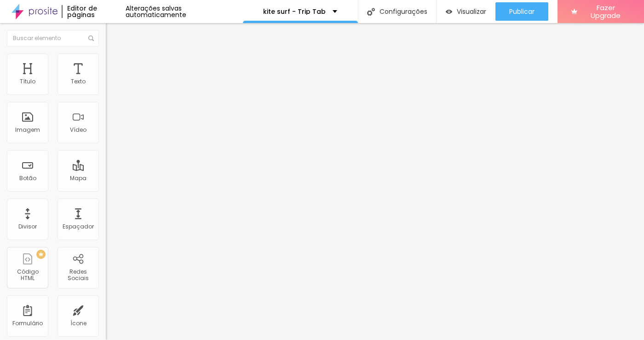
type input "1.9"
type input "1.8"
type input "1.7"
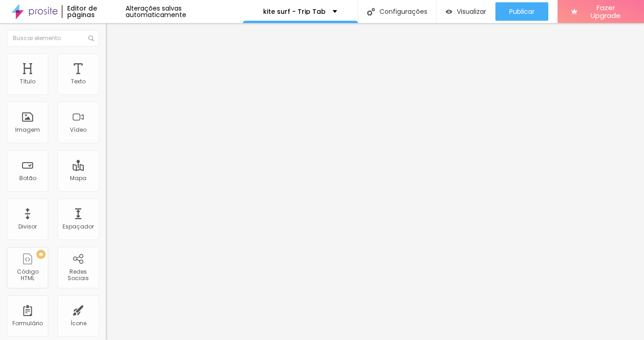
type input "1.7"
type input "1.6"
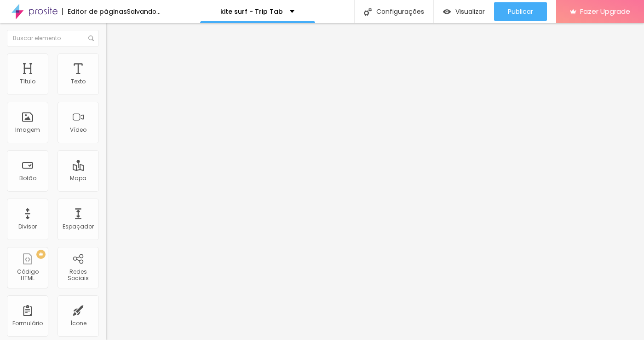
type input "1.5"
drag, startPoint x: 52, startPoint y: 132, endPoint x: 58, endPoint y: 124, distance: 10.5
type input "1.5"
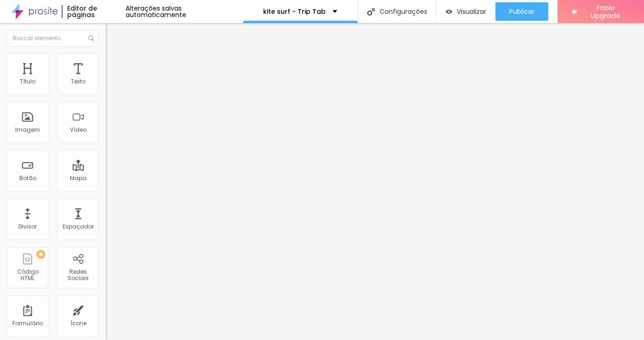
type input "0.1"
type input "2.1"
type input "3.2"
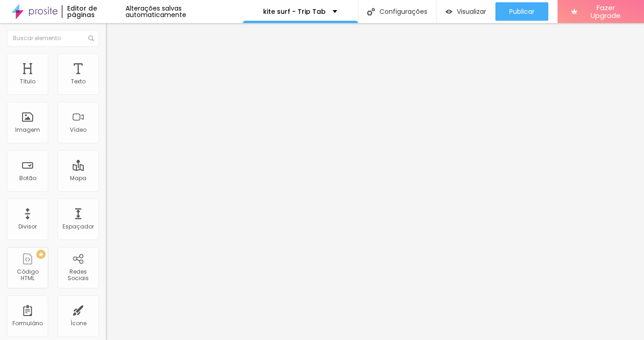
type input "3.2"
type input "6.1"
type input "6.7"
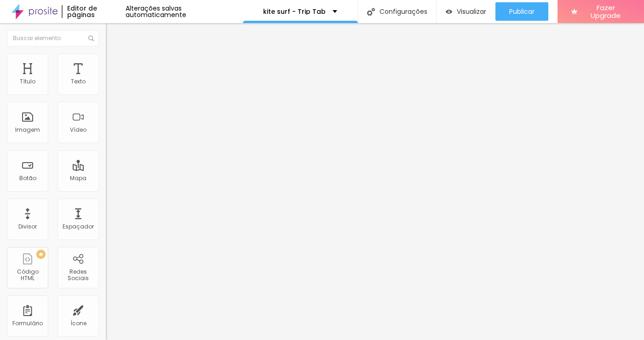
type input "9.3"
type input "9.8"
type input "9.7"
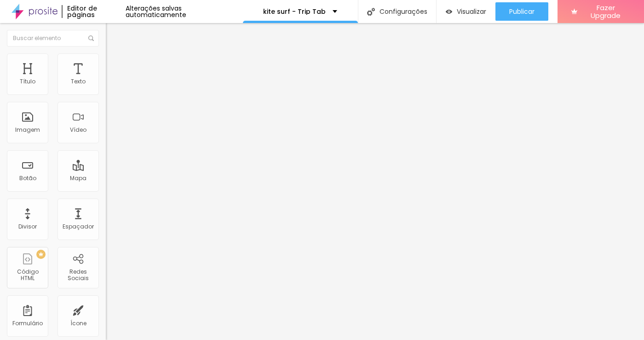
type input "9.7"
type input "9.6"
type input "9.5"
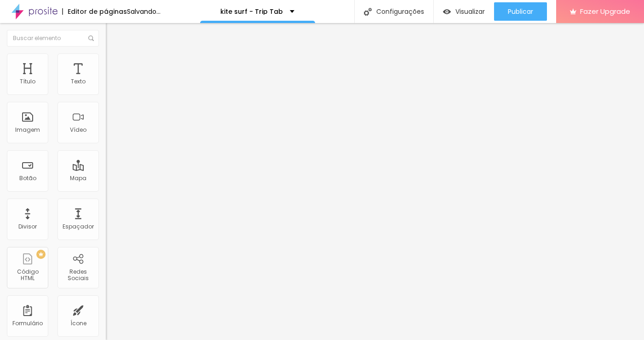
type input "10"
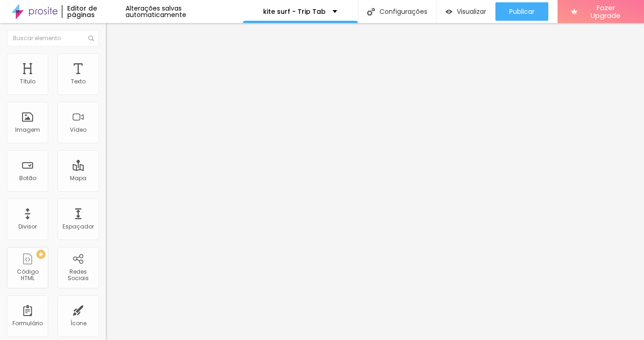
drag, startPoint x: 22, startPoint y: 111, endPoint x: 86, endPoint y: 127, distance: 66.1
type input "10"
click at [106, 127] on div "28 Tamanho do texto 10 Espaço entre letras 1.5 Altura da linha 0 Espaço entre p…" at bounding box center [159, 323] width 106 height 521
type input "1"
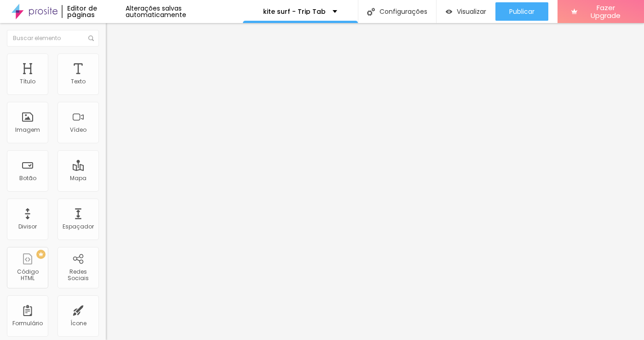
type input "4"
type input "6"
type input "8"
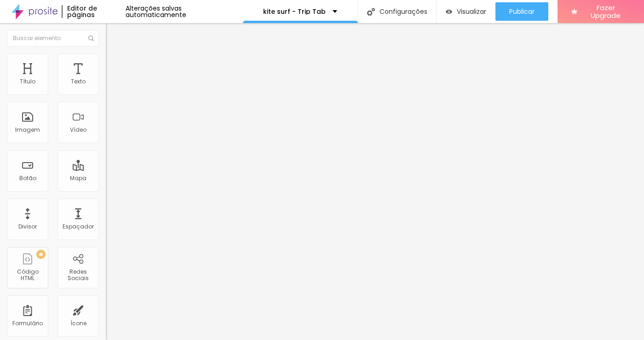
type input "8"
type input "9"
type input "11"
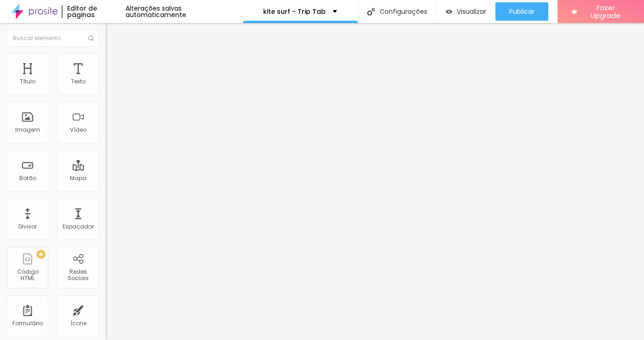
type input "14"
type input "19"
type input "20"
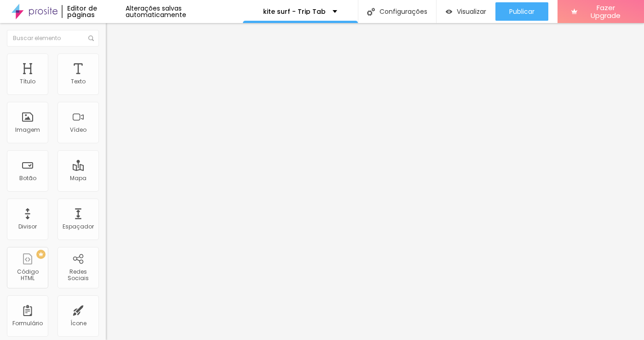
type input "20"
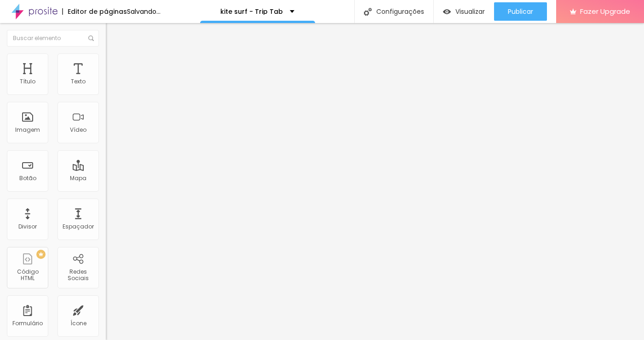
type input "19"
type input "18"
type input "15"
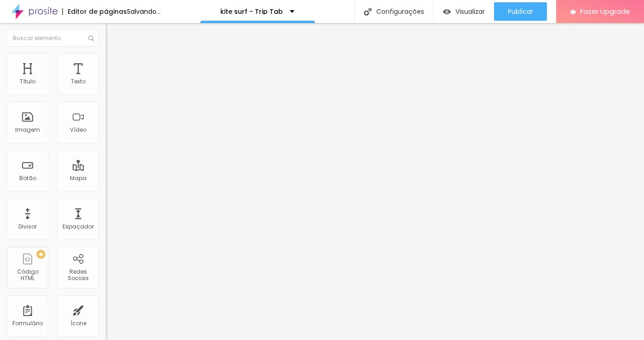
type input "15"
type input "14"
type input "13"
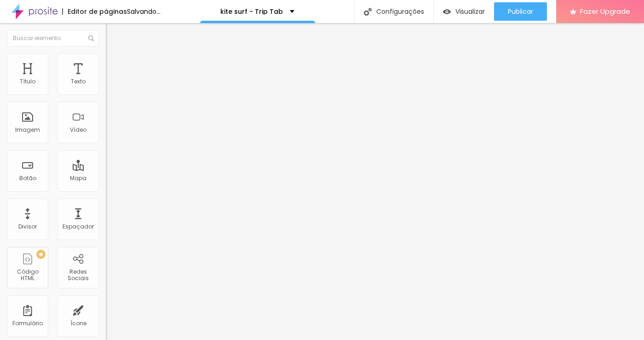
type input "12"
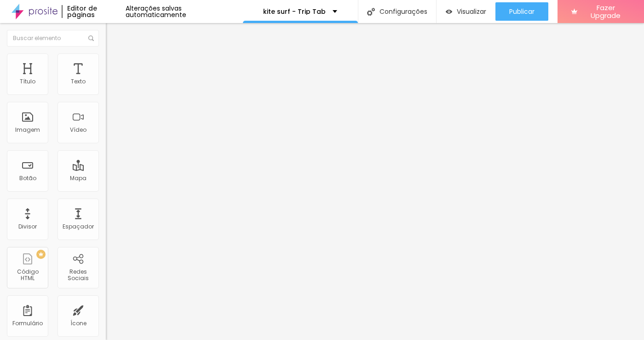
drag, startPoint x: 21, startPoint y: 153, endPoint x: 58, endPoint y: 166, distance: 39.6
click at [106, 166] on div "28 Tamanho do texto 10 Espaço entre letras 1.5 Altura da linha 13 Espaço entre …" at bounding box center [159, 323] width 106 height 521
click at [114, 62] on span "Avançado" at bounding box center [129, 60] width 30 height 8
drag, startPoint x: 21, startPoint y: 92, endPoint x: 85, endPoint y: 114, distance: 67.8
click at [106, 114] on div "100 Espaço de cima 0 Espaço de baixo ID Html Classes Html Visível nos dispositi…" at bounding box center [159, 256] width 106 height 387
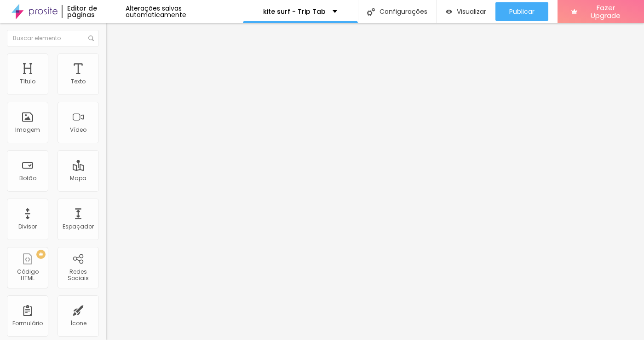
drag, startPoint x: 21, startPoint y: 111, endPoint x: 121, endPoint y: 147, distance: 106.5
click at [121, 147] on div "Título Texto Imagem Vídeo Botão Mapa Divisor Espaçador PREMIUM Código HTML Rede…" at bounding box center [322, 181] width 644 height 317
click at [106, 52] on img at bounding box center [110, 48] width 8 height 8
drag, startPoint x: 78, startPoint y: 110, endPoint x: 90, endPoint y: 112, distance: 12.1
click at [106, 193] on div "10 Espaço entre letras" at bounding box center [159, 258] width 106 height 130
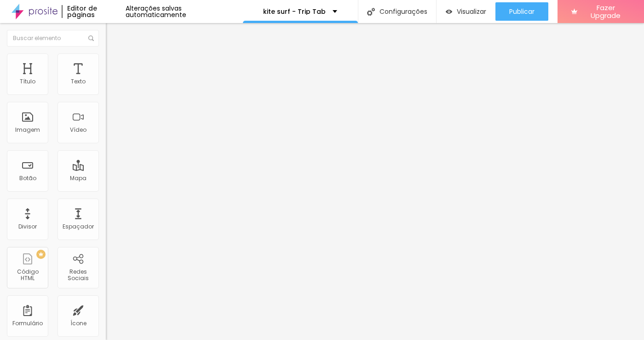
drag, startPoint x: 59, startPoint y: 131, endPoint x: 0, endPoint y: 116, distance: 61.6
click at [0, 116] on html "Editor de páginas Alterações salvas automaticamente kite surf - Trip Tab Config…" at bounding box center [322, 170] width 644 height 340
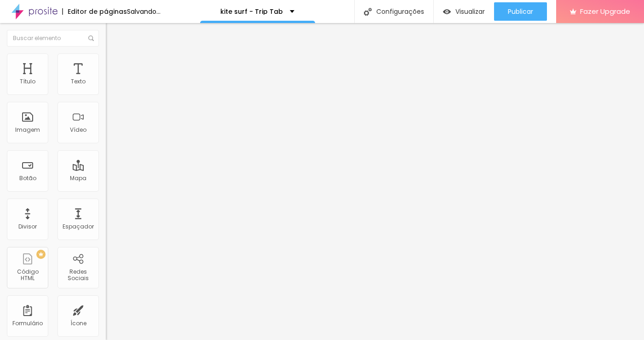
drag, startPoint x: 59, startPoint y: 152, endPoint x: 95, endPoint y: 165, distance: 37.7
click at [106, 165] on div "28 Tamanho do texto 10 Espaço entre letras 0.5 Altura da linha 20 Espaço entre …" at bounding box center [159, 323] width 106 height 521
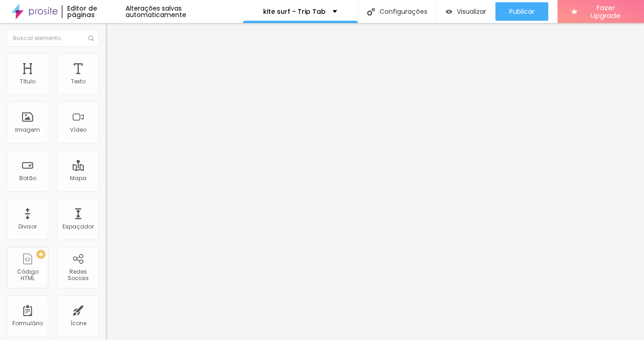
drag, startPoint x: 78, startPoint y: 111, endPoint x: 88, endPoint y: 115, distance: 10.8
click at [106, 193] on div "10 Espaço entre letras" at bounding box center [159, 258] width 106 height 130
drag, startPoint x: 69, startPoint y: 90, endPoint x: 97, endPoint y: 104, distance: 31.1
click at [106, 104] on div "32 Tamanho do texto 10 Espaço entre letras 0.5 Altura da linha 20 Espaço entre …" at bounding box center [159, 323] width 106 height 521
click at [106, 59] on img at bounding box center [110, 57] width 8 height 8
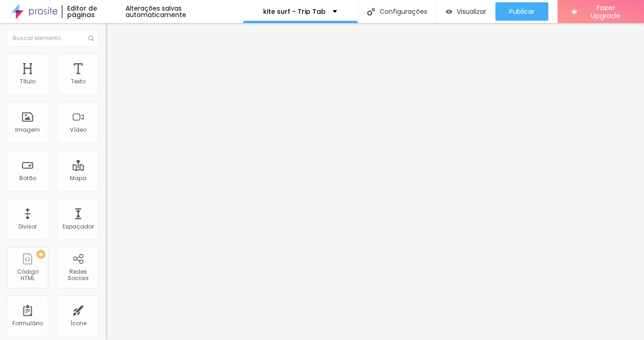
drag, startPoint x: 78, startPoint y: 92, endPoint x: 30, endPoint y: 81, distance: 48.9
click at [106, 81] on div "16 Espaço de cima 100 Espaço de baixo ID Html Classes Html Visível nos disposit…" at bounding box center [159, 256] width 106 height 387
drag, startPoint x: 78, startPoint y: 111, endPoint x: 32, endPoint y: 96, distance: 48.3
click at [106, 96] on div "16 Espaço de cima 20 Espaço de baixo ID Html Classes Html Visível nos dispositi…" at bounding box center [159, 256] width 106 height 387
click at [106, 84] on span "Encaixotado" at bounding box center [124, 80] width 36 height 8
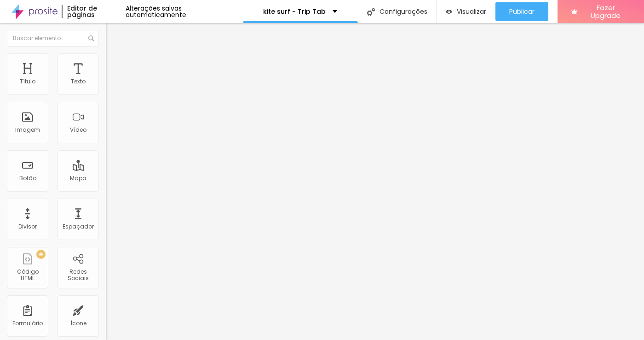
click at [106, 98] on span "Completo" at bounding box center [120, 94] width 28 height 8
click at [114, 98] on span "Completo" at bounding box center [128, 94] width 28 height 8
click at [42, 12] on img at bounding box center [35, 11] width 46 height 23
click at [26, 121] on div "Imagem" at bounding box center [27, 122] width 41 height 41
click at [106, 79] on span "Trocar imagem" at bounding box center [131, 75] width 50 height 8
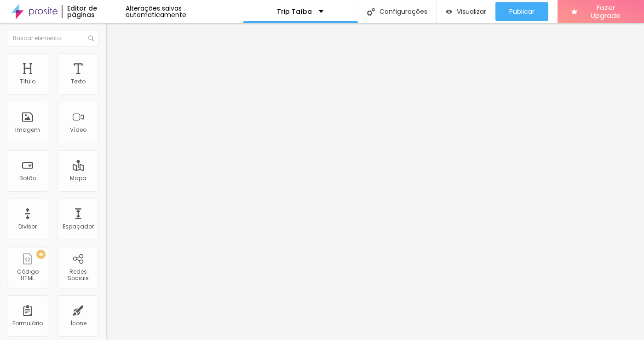
scroll to position [481, 0]
click at [106, 57] on img at bounding box center [110, 57] width 8 height 8
click at [106, 53] on li "Estilo" at bounding box center [159, 48] width 106 height 9
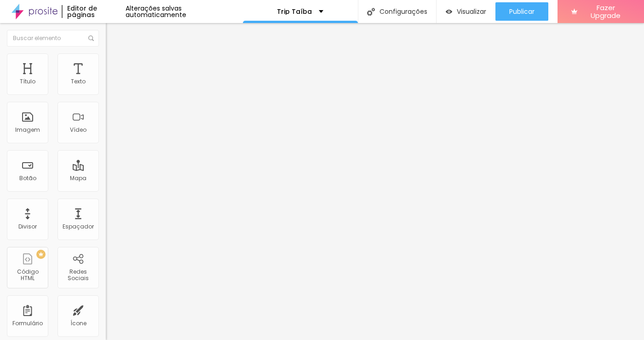
click at [106, 145] on div "Editar Coluna Conteúdo Estilo Avançado Alinhamento" at bounding box center [159, 181] width 106 height 317
click at [106, 63] on img at bounding box center [110, 67] width 8 height 8
click at [106, 57] on li "Estilo" at bounding box center [159, 57] width 106 height 9
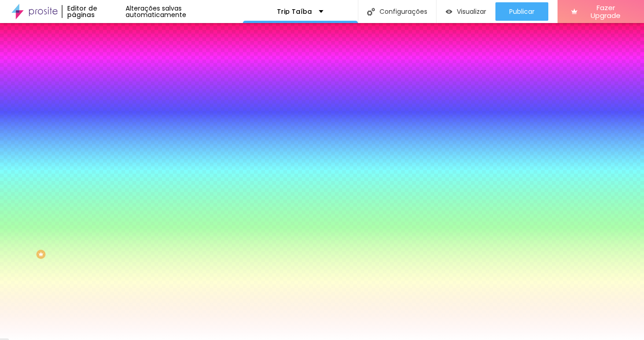
click at [106, 52] on img at bounding box center [110, 48] width 8 height 8
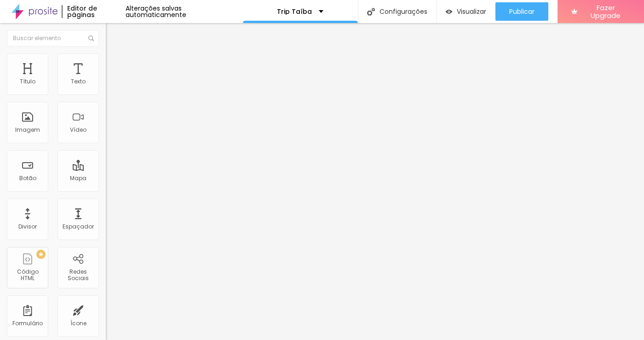
click at [106, 63] on img at bounding box center [110, 67] width 8 height 8
click at [113, 33] on img "button" at bounding box center [116, 33] width 7 height 7
click at [29, 127] on div "Imagem" at bounding box center [27, 122] width 41 height 41
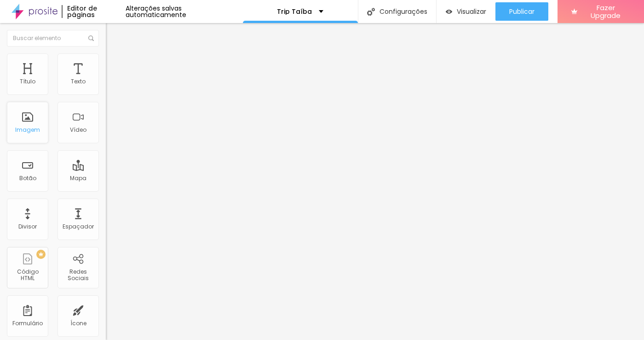
click at [29, 127] on div "Imagem" at bounding box center [27, 122] width 41 height 41
click at [27, 125] on div "Imagem" at bounding box center [27, 122] width 41 height 41
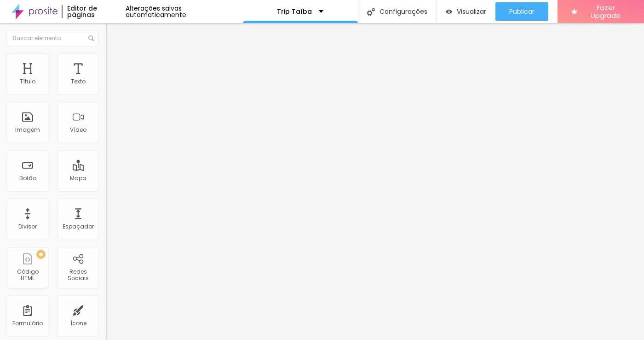
click at [106, 93] on input "text" at bounding box center [161, 88] width 110 height 9
type input "n"
click at [106, 144] on span "1:1 Quadrado" at bounding box center [124, 140] width 36 height 8
click at [106, 169] on span "Original" at bounding box center [117, 166] width 22 height 8
click at [106, 150] on span "Cinema" at bounding box center [117, 146] width 23 height 8
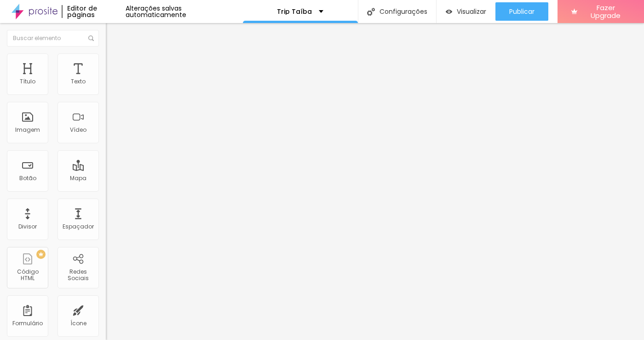
click at [106, 158] on span "Padrão" at bounding box center [116, 154] width 21 height 8
click at [106, 164] on span "Quadrado" at bounding box center [121, 160] width 30 height 8
click at [106, 169] on span "Original" at bounding box center [117, 166] width 22 height 8
click at [106, 161] on span "Quadrado" at bounding box center [121, 157] width 30 height 8
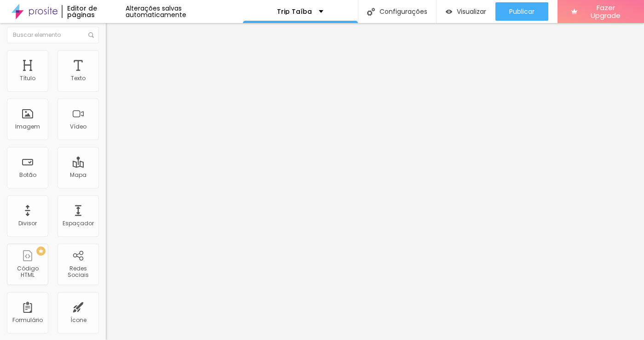
click at [106, 176] on div "URL" at bounding box center [159, 174] width 106 height 6
click at [106, 171] on div "Link" at bounding box center [159, 168] width 106 height 6
click at [106, 55] on img at bounding box center [110, 54] width 8 height 8
click at [110, 248] on icon "button" at bounding box center [113, 251] width 6 height 6
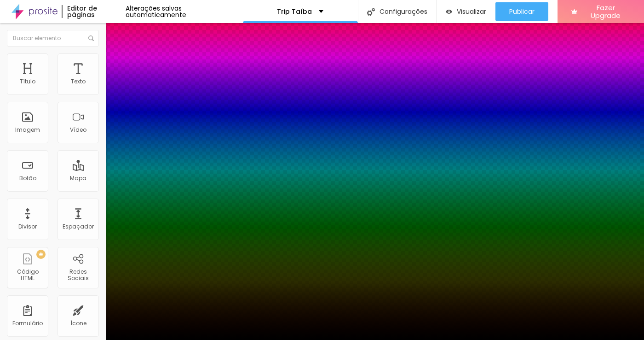
type input "6"
type input "8"
type input "10"
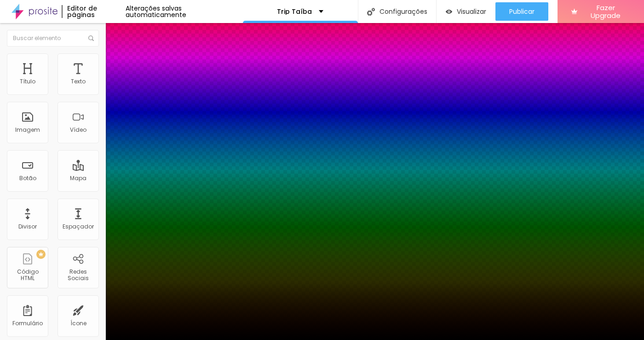
type input "10"
type input "28"
type input "43"
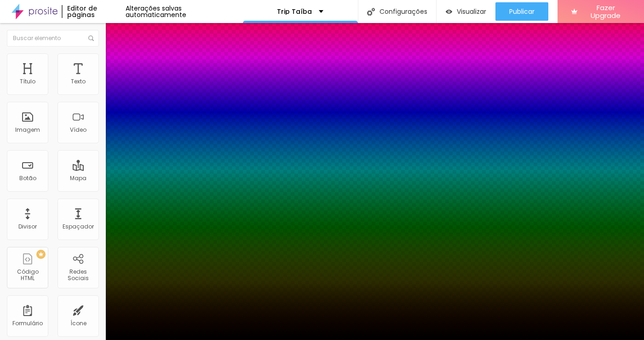
type input "52"
type input "57"
drag, startPoint x: 153, startPoint y: 254, endPoint x: 165, endPoint y: 254, distance: 12.0
type input "57"
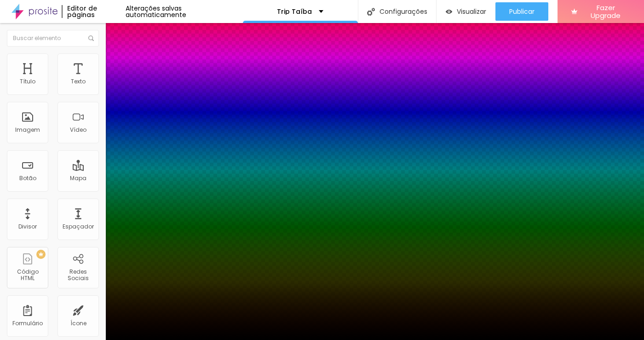
click at [168, 339] on div at bounding box center [322, 345] width 644 height 0
type input "63"
type input "79"
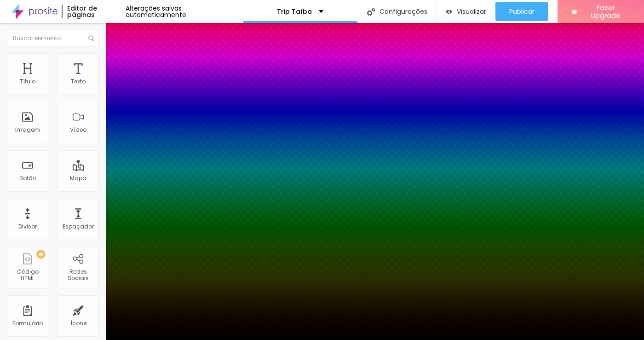
type input "79"
type input "100"
drag, startPoint x: 165, startPoint y: 254, endPoint x: 177, endPoint y: 257, distance: 12.2
type input "100"
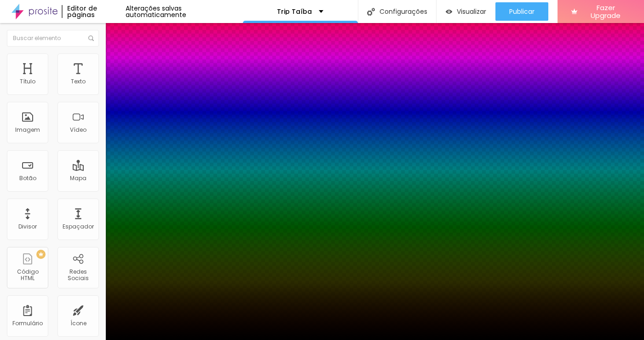
type input "52"
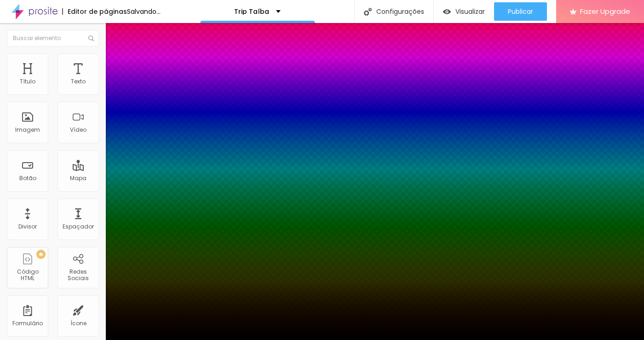
type input "27"
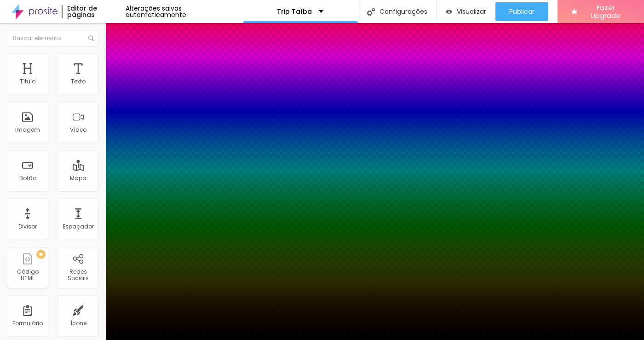
type input "1"
type input "-1"
type input "-5"
type input "-2"
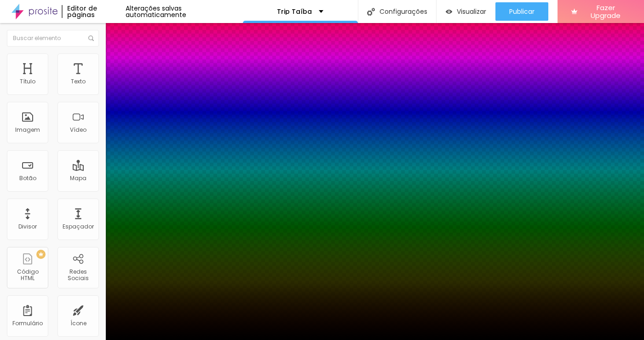
type input "-6"
type input "-4"
type input "-9"
type input "-5"
type input "-10"
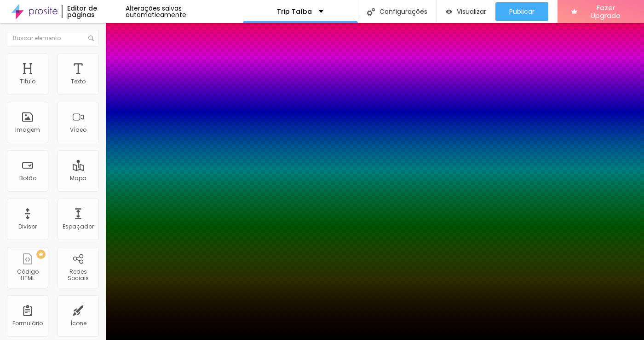
type input "-6"
type input "-12"
type input "-7"
type input "-13"
type input "-8"
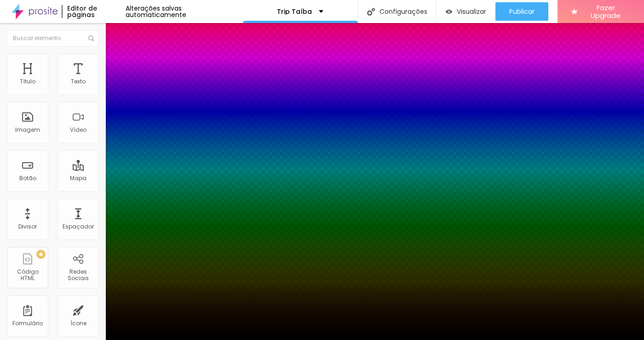
type input "-14"
type input "-9"
type input "-15"
type input "-10"
type input "-17"
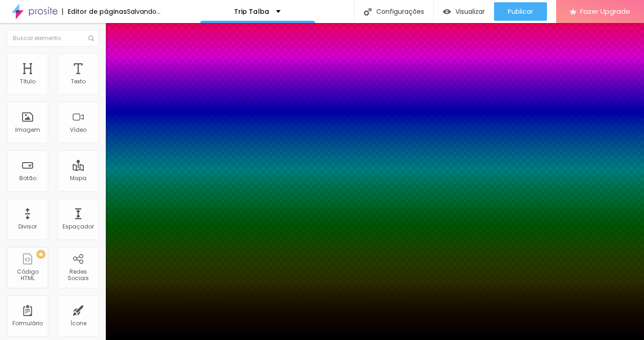
type input "8"
type input "-18"
type input "5"
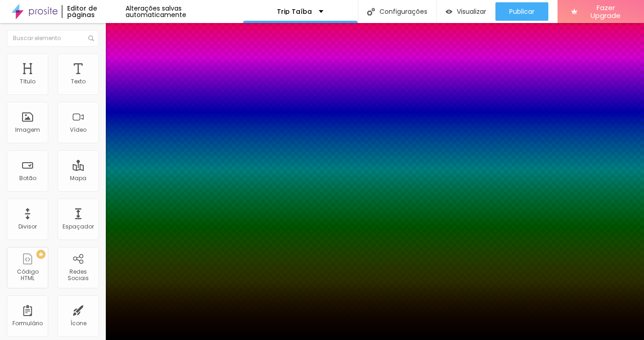
type input "0"
type input "4"
type input "2"
type input "3"
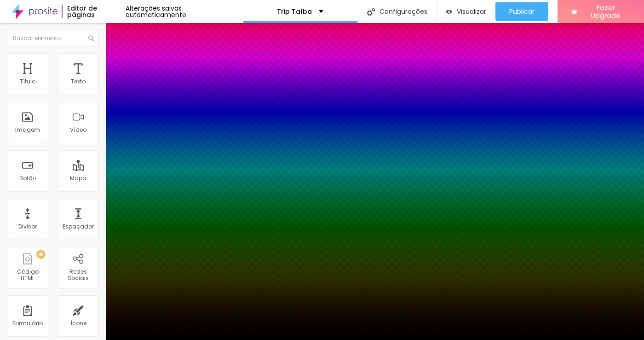
type input "2"
type input "5"
type input "1"
type input "6"
type input "0"
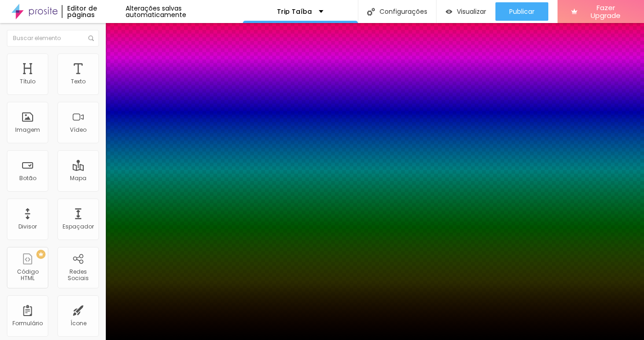
type input "8"
type input "-1"
type input "5"
type input "0"
type input "4"
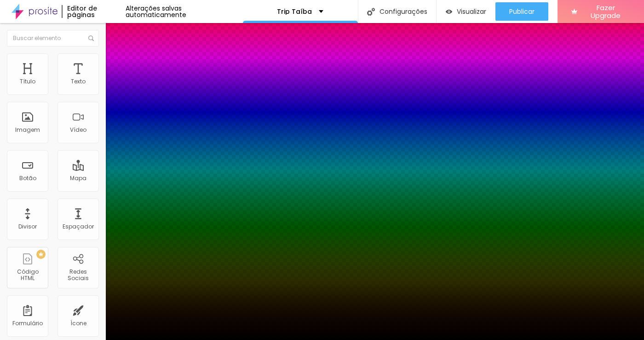
type input "1"
click at [163, 339] on div at bounding box center [322, 345] width 644 height 0
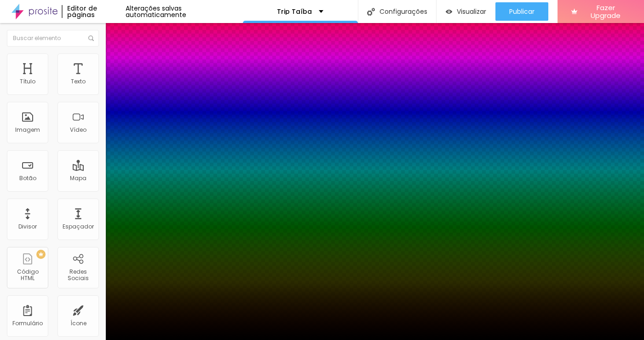
click at [27, 339] on div at bounding box center [322, 340] width 644 height 0
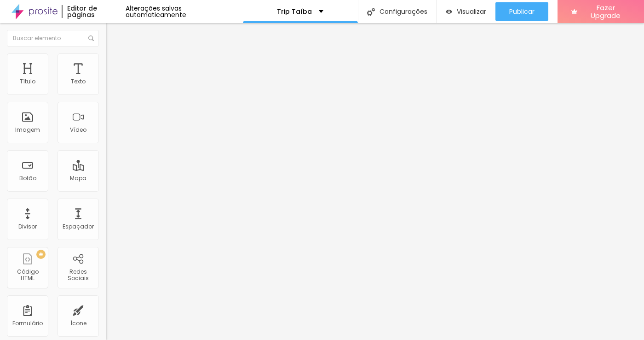
type input "199"
type input "184"
type input "179"
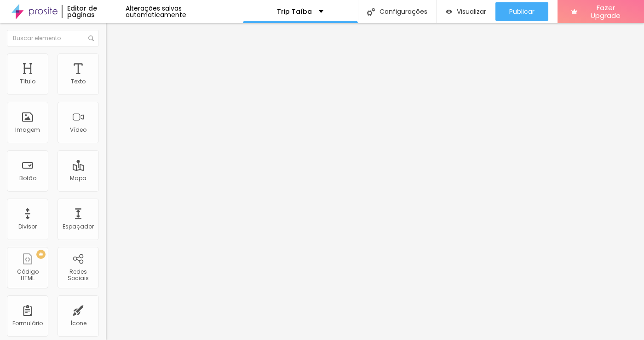
type input "179"
type input "171"
type input "142"
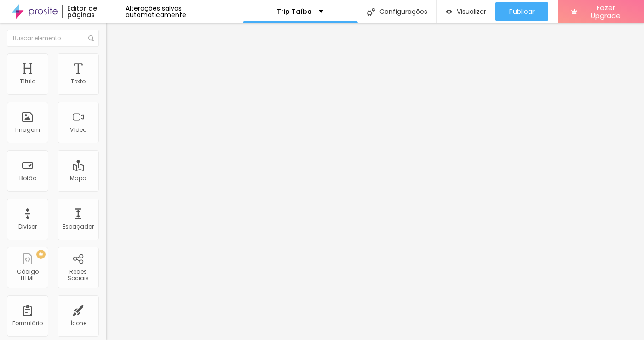
type input "123"
type input "115"
type input "104"
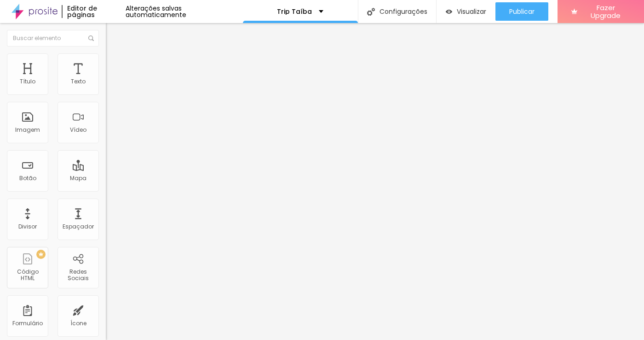
type input "104"
type input "97"
type input "94"
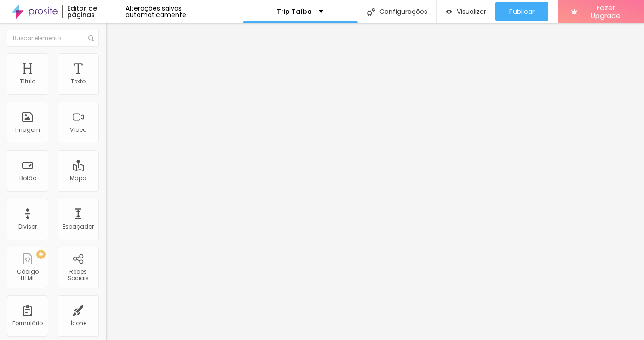
type input "83"
type input "81"
type input "79"
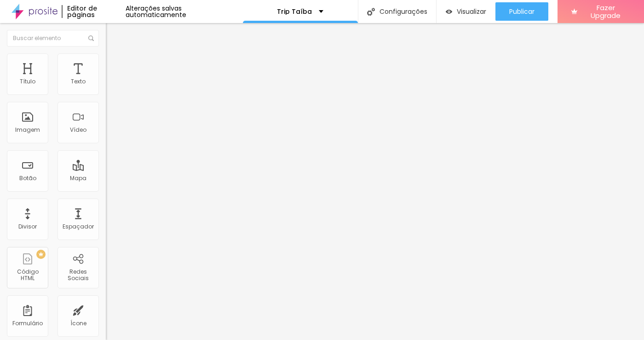
type input "79"
type input "78"
type input "75"
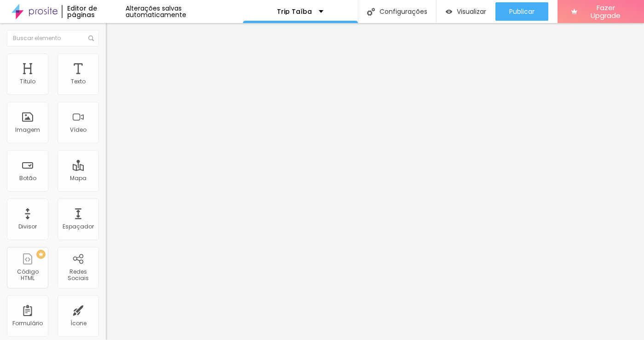
type input "62"
type input "41"
type input "38"
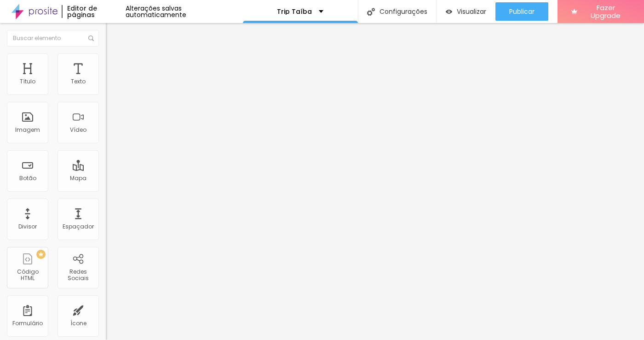
type input "38"
type input "25"
type input "9"
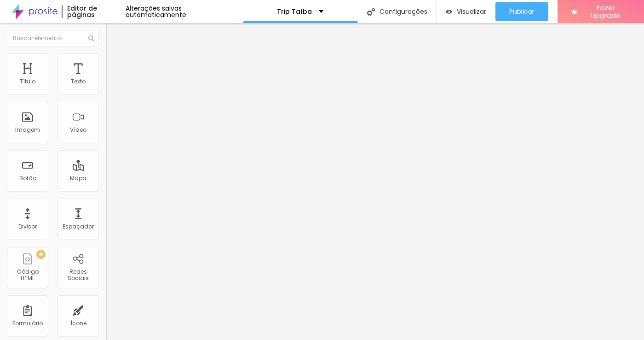
type input "0"
type input "1"
type input "10"
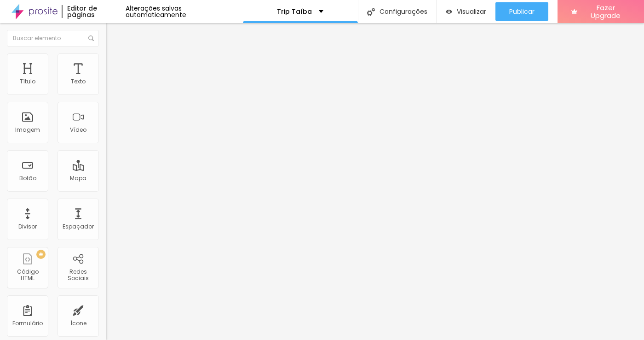
type input "10"
type input "63"
type input "137"
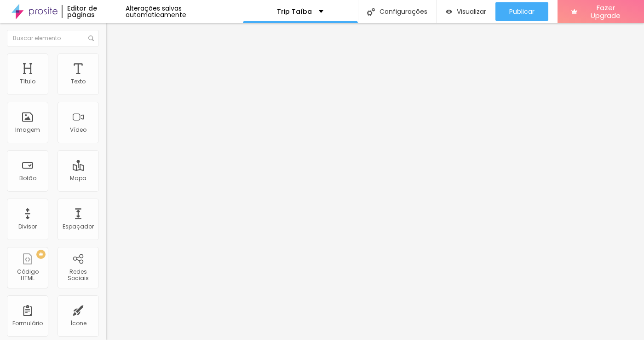
type input "195"
type input "200"
drag, startPoint x: 77, startPoint y: 120, endPoint x: 89, endPoint y: 120, distance: 12.0
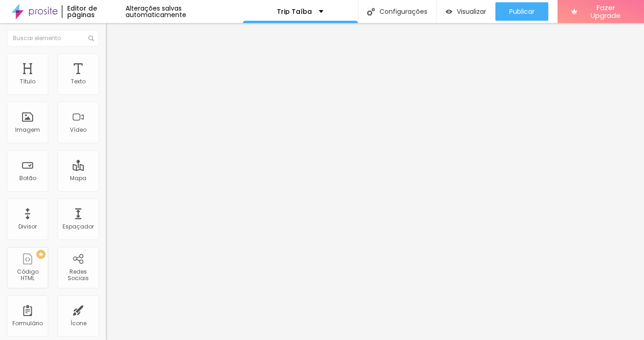
click at [106, 120] on div "200 Borda arredondada" at bounding box center [159, 160] width 106 height 130
type input "25"
type input "30"
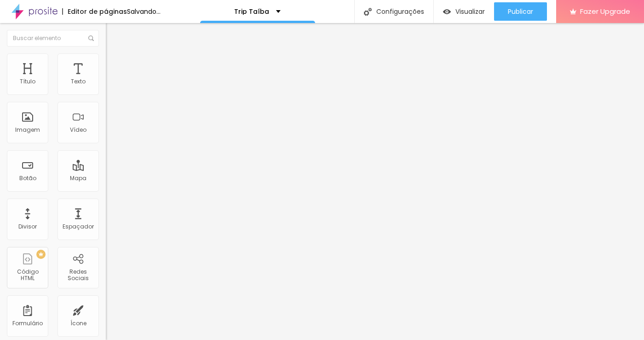
type input "25"
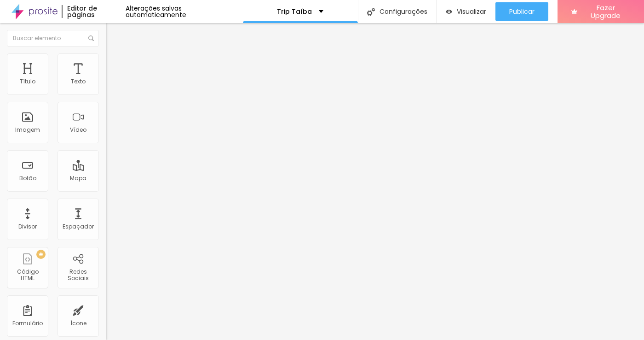
type input "20"
type input "15"
type input "10"
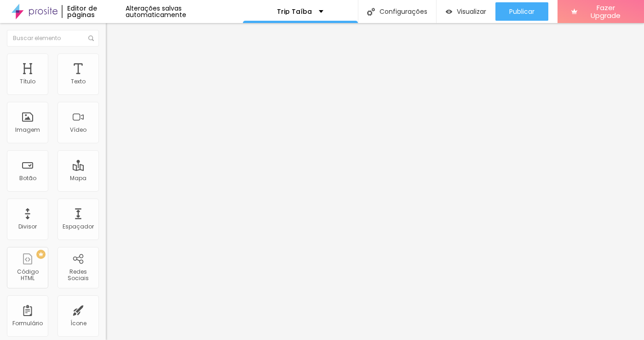
type input "10"
type input "15"
type input "20"
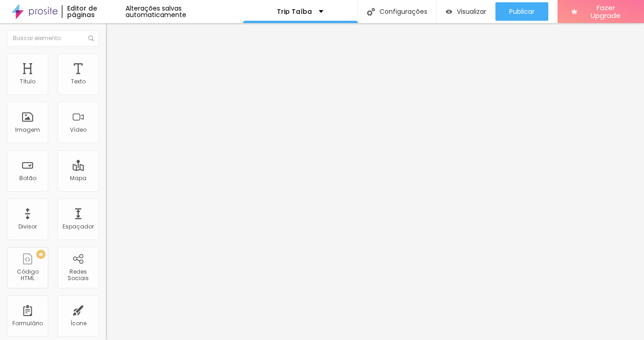
type input "25"
type input "30"
drag, startPoint x: 19, startPoint y: 100, endPoint x: 29, endPoint y: 101, distance: 10.6
type input "30"
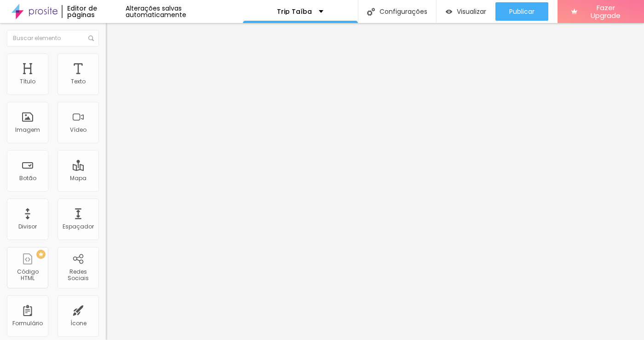
click at [106, 94] on input "range" at bounding box center [135, 90] width 59 height 7
click at [106, 63] on img at bounding box center [110, 67] width 8 height 8
type input "8"
type input "11"
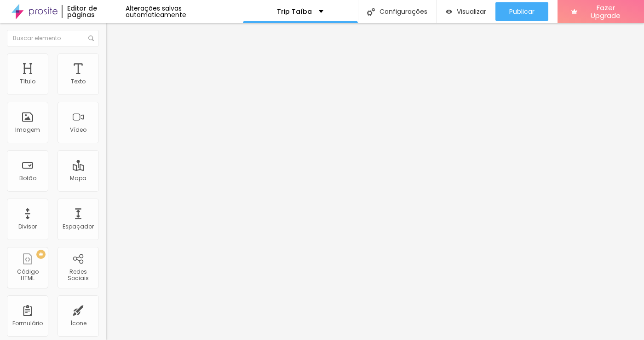
type input "11"
type input "17"
type input "19"
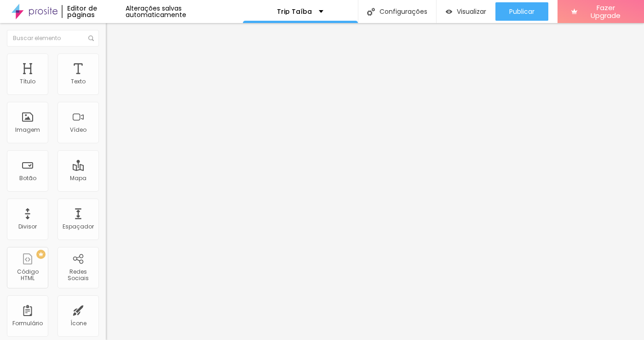
type input "22"
type input "24"
type input "26"
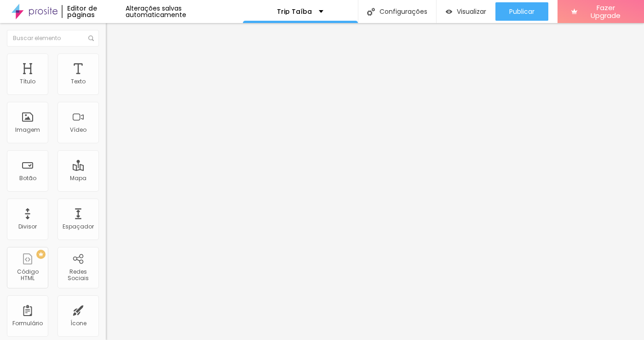
type input "26"
type input "27"
type input "29"
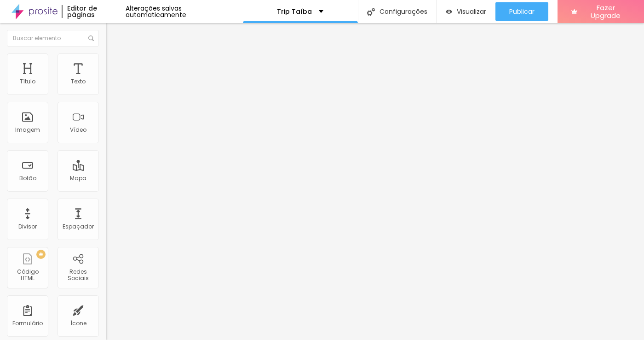
type input "30"
type input "38"
type input "44"
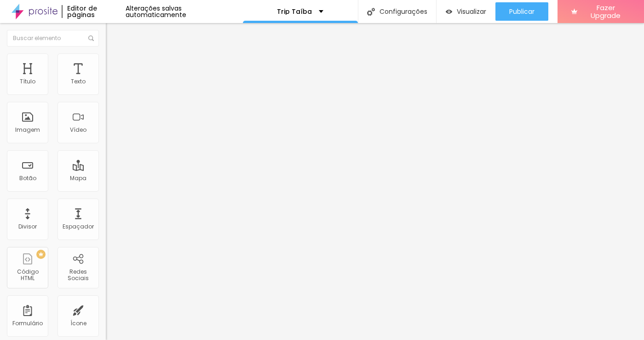
type input "44"
type input "49"
type input "54"
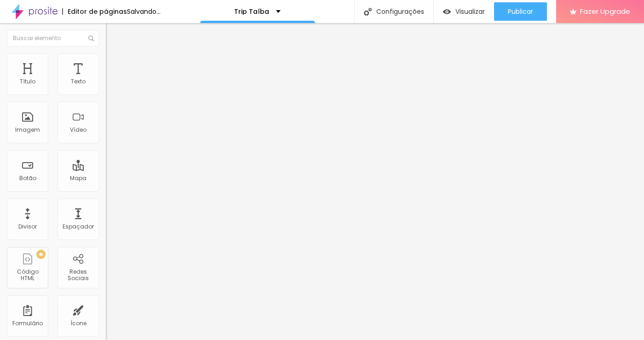
type input "55"
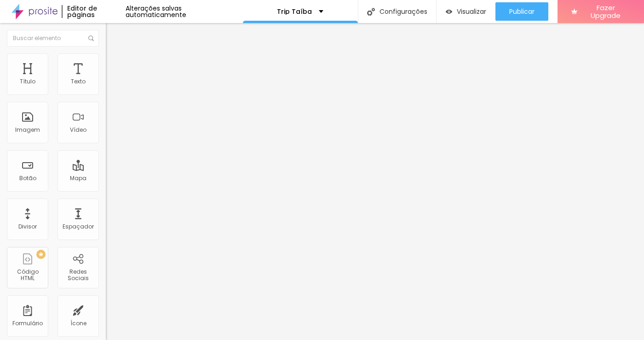
drag, startPoint x: 26, startPoint y: 90, endPoint x: 52, endPoint y: 99, distance: 27.8
type input "55"
click at [106, 99] on div "55 Espaço de cima" at bounding box center [159, 137] width 106 height 130
type input "11"
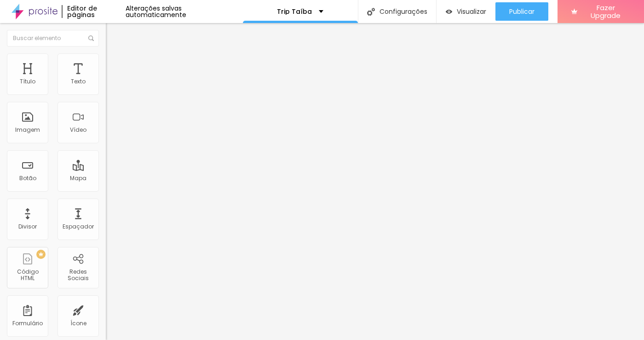
type input "16"
type input "29"
type input "37"
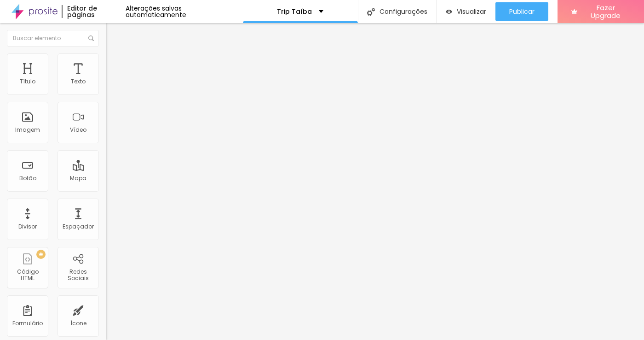
type input "37"
type input "39"
type input "40"
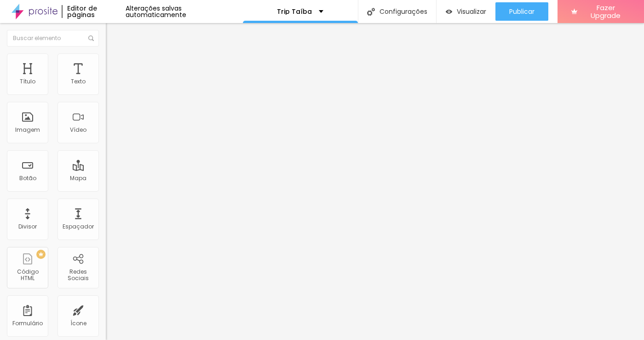
type input "39"
type input "38"
type input "37"
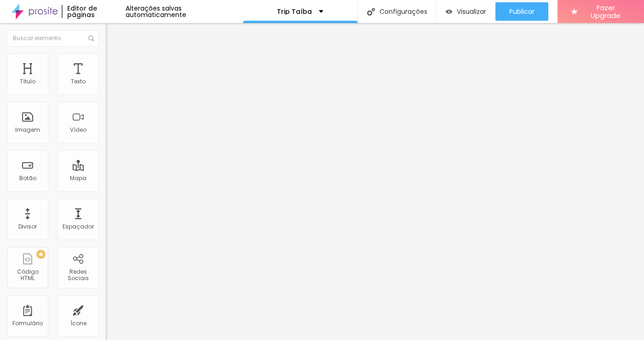
type input "37"
type input "36"
type input "29"
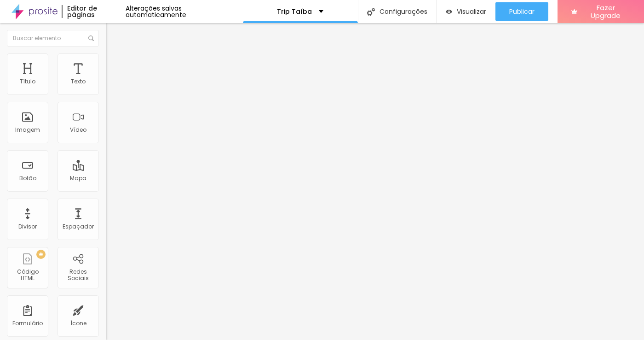
type input "28"
type input "25"
type input "24"
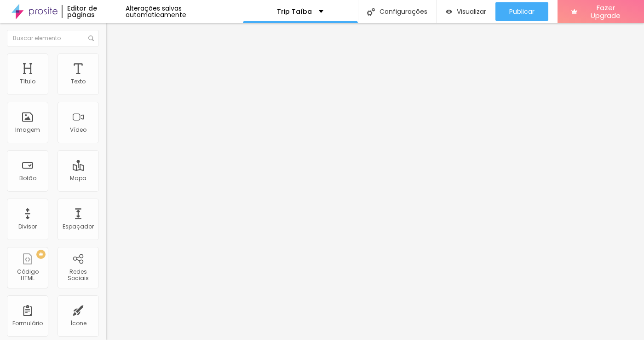
type input "24"
type input "22"
drag, startPoint x: 28, startPoint y: 110, endPoint x: 33, endPoint y: 110, distance: 5.1
click at [106, 309] on input "range" at bounding box center [135, 312] width 59 height 7
click at [106, 52] on img at bounding box center [110, 48] width 8 height 8
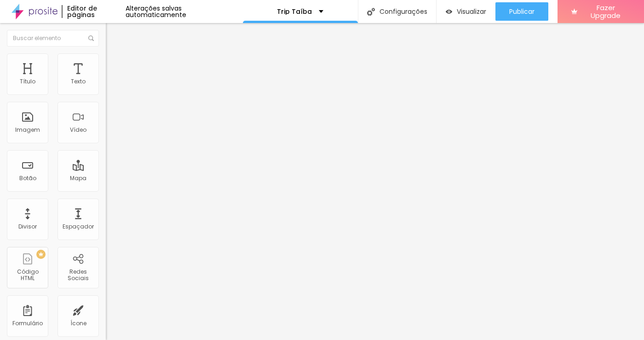
click at [106, 78] on div "Trocar imagem" at bounding box center [159, 75] width 106 height 6
click at [106, 79] on span "Trocar imagem" at bounding box center [131, 75] width 50 height 8
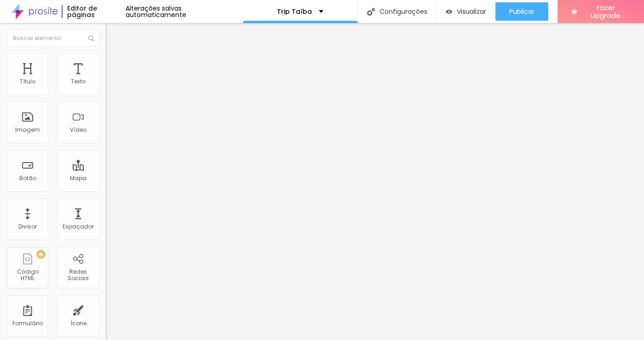
scroll to position [508, 0]
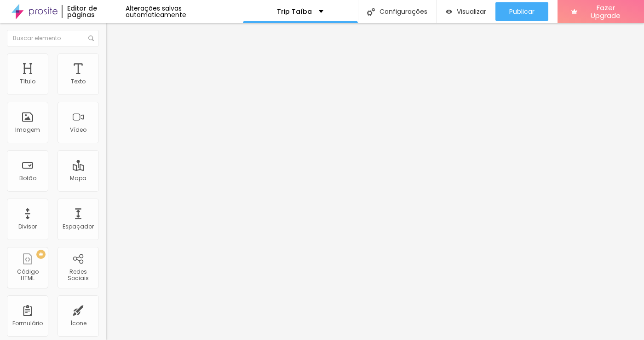
click at [106, 63] on img at bounding box center [110, 67] width 8 height 8
click at [106, 56] on img at bounding box center [110, 57] width 8 height 8
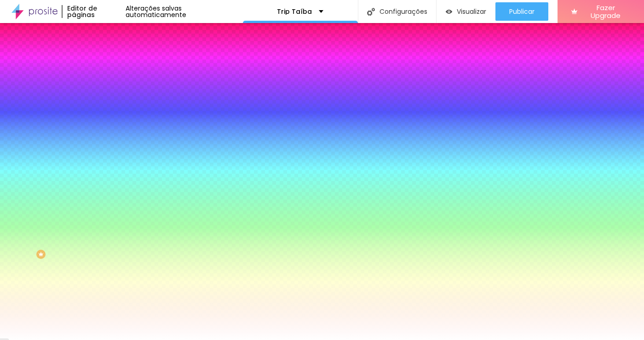
click at [106, 63] on img at bounding box center [110, 67] width 8 height 8
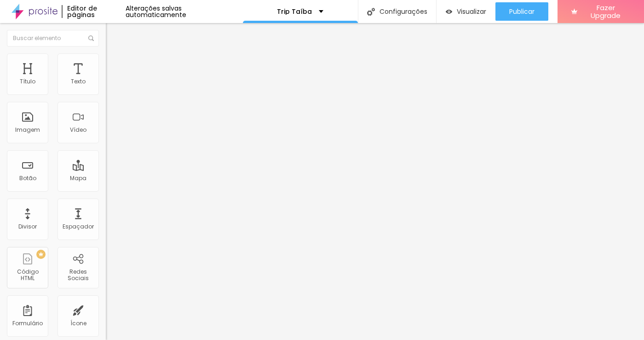
drag, startPoint x: 22, startPoint y: 91, endPoint x: 42, endPoint y: 99, distance: 21.7
click at [106, 99] on div "25 px Espaçamento Interno" at bounding box center [159, 137] width 106 height 130
click at [106, 56] on img at bounding box center [110, 57] width 8 height 8
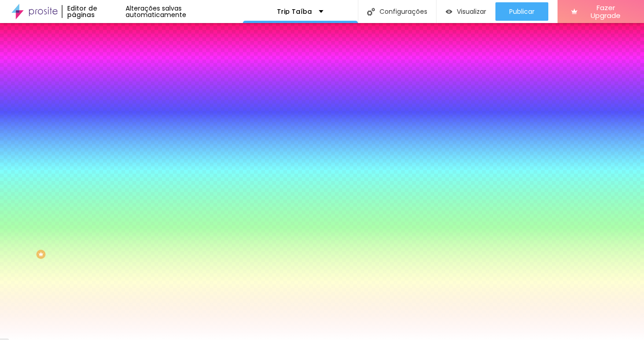
drag, startPoint x: 22, startPoint y: 113, endPoint x: -1, endPoint y: 113, distance: 23.5
click at [0, 113] on html "Editor de páginas Alterações salvas automaticamente Trip Taíba Configurações Co…" at bounding box center [322, 170] width 644 height 340
click at [106, 53] on li "Conteúdo" at bounding box center [159, 48] width 106 height 9
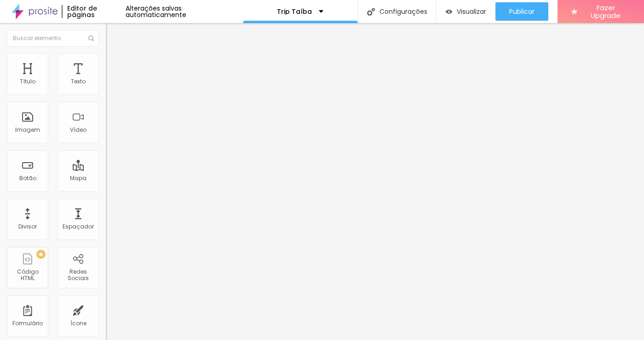
click at [106, 91] on img at bounding box center [109, 88] width 6 height 6
click at [106, 84] on img at bounding box center [109, 80] width 6 height 6
click at [29, 126] on div "Imagem" at bounding box center [27, 122] width 41 height 41
click at [106, 63] on img at bounding box center [110, 67] width 8 height 8
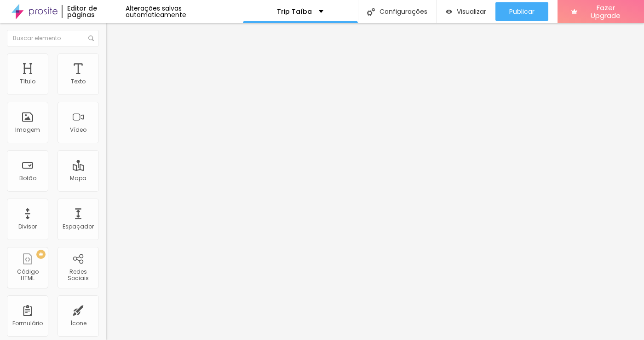
click at [106, 58] on img at bounding box center [110, 57] width 8 height 8
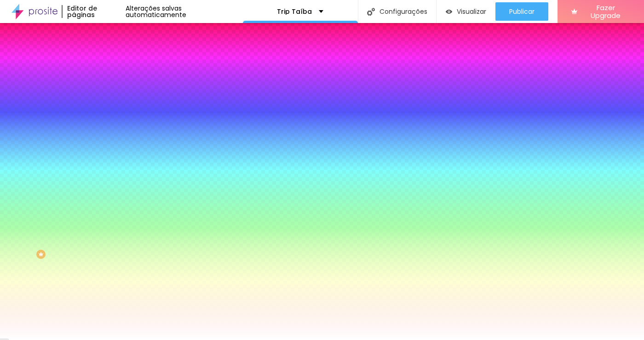
click at [106, 52] on img at bounding box center [110, 48] width 8 height 8
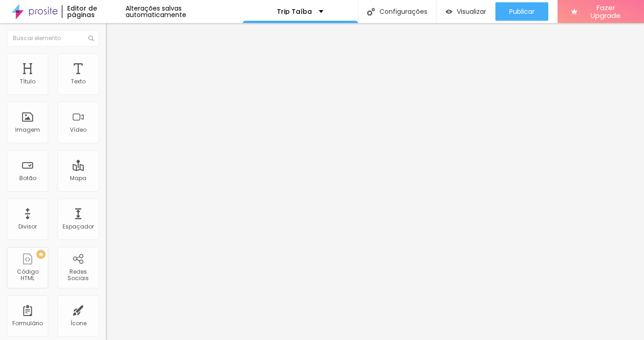
click at [113, 34] on img "button" at bounding box center [116, 33] width 7 height 7
click at [28, 125] on div "Imagem" at bounding box center [27, 122] width 41 height 41
click at [106, 60] on li "Estilo" at bounding box center [159, 57] width 106 height 9
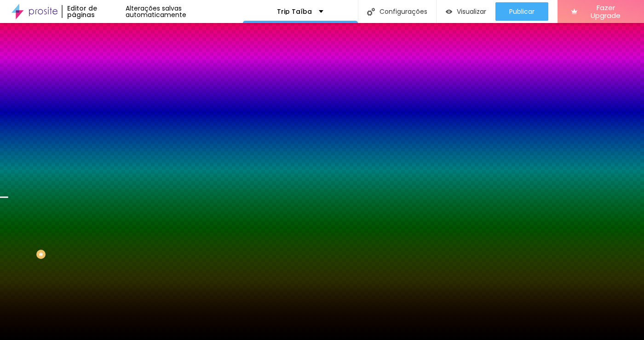
click at [106, 85] on span "Trocar imagem" at bounding box center [131, 81] width 50 height 8
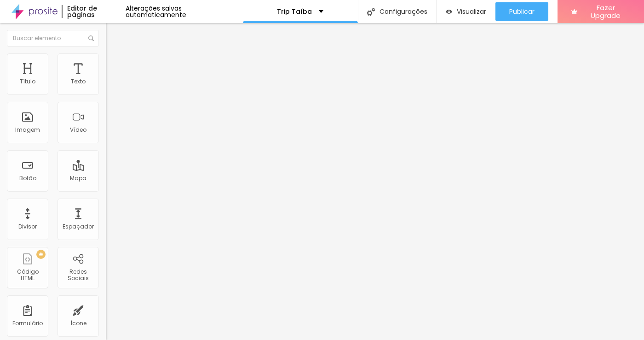
click at [106, 79] on span "Trocar imagem" at bounding box center [131, 75] width 50 height 8
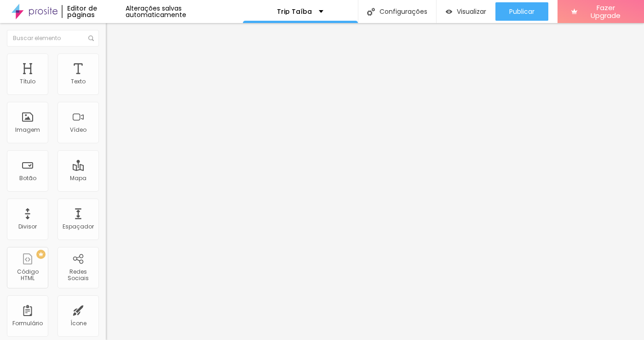
scroll to position [215, 0]
click at [106, 79] on span "Trocar imagem" at bounding box center [131, 75] width 50 height 8
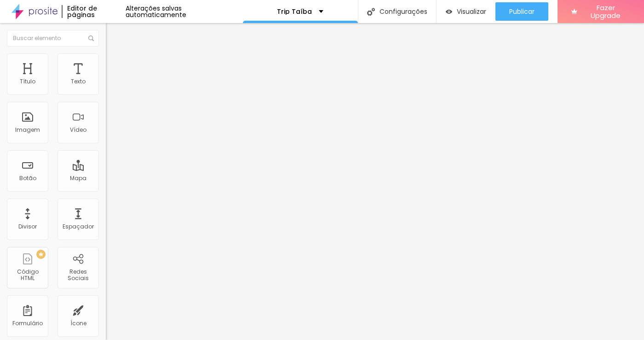
click at [106, 78] on div "Trocar imagem" at bounding box center [159, 75] width 106 height 6
click at [106, 116] on img at bounding box center [109, 113] width 6 height 6
click at [106, 124] on img at bounding box center [109, 120] width 6 height 6
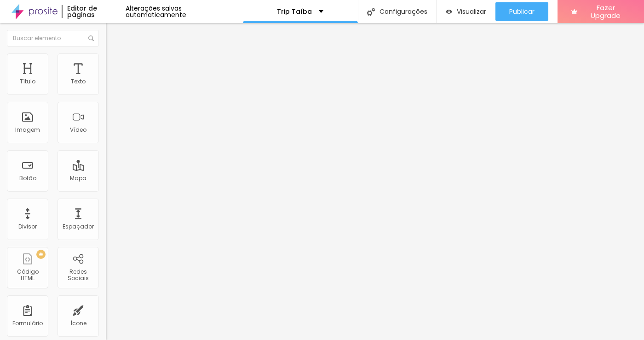
click at [106, 84] on div "Descrição da imagem (Alt)" at bounding box center [159, 81] width 106 height 6
click at [106, 93] on input "text" at bounding box center [161, 88] width 110 height 9
click at [106, 84] on div "Descrição da imagem (Alt)" at bounding box center [159, 81] width 106 height 6
click at [106, 61] on li "Estilo" at bounding box center [159, 57] width 106 height 9
drag, startPoint x: 77, startPoint y: 120, endPoint x: 104, endPoint y: 126, distance: 26.8
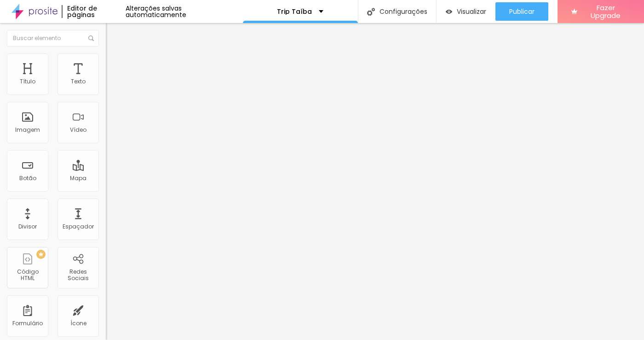
click at [106, 126] on div "Tamanho 30 px % 200 Borda arredondada Sombra DESATIVADO Voltar ao padrão" at bounding box center [159, 164] width 106 height 185
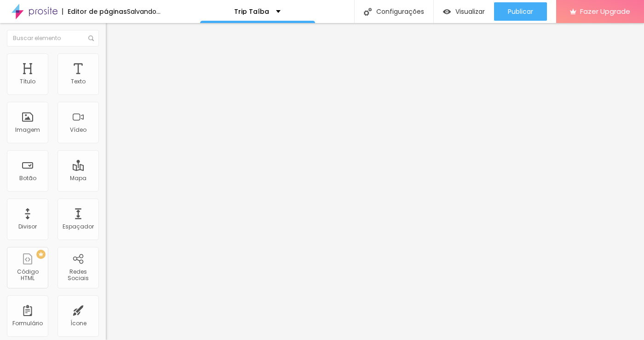
drag, startPoint x: 31, startPoint y: 99, endPoint x: 23, endPoint y: 83, distance: 18.3
click at [106, 83] on div "Tamanho 25 px %" at bounding box center [159, 83] width 106 height 23
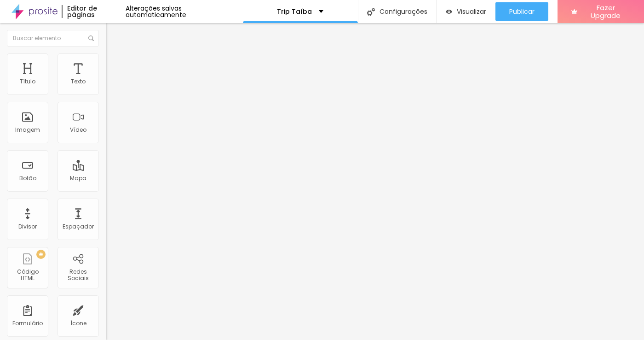
drag, startPoint x: 77, startPoint y: 118, endPoint x: 126, endPoint y: 144, distance: 55.2
click at [126, 144] on div "Título Texto Imagem Vídeo Botão Mapa Divisor Espaçador PREMIUM Código HTML Rede…" at bounding box center [322, 181] width 644 height 317
click at [106, 63] on img at bounding box center [110, 67] width 8 height 8
click at [106, 179] on div at bounding box center [159, 183] width 106 height 8
click at [106, 52] on img at bounding box center [110, 48] width 8 height 8
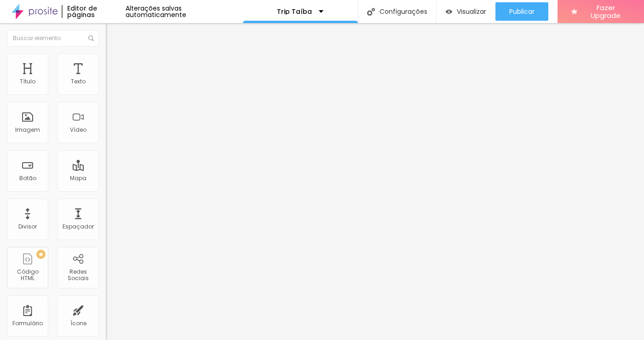
click at [106, 144] on span "1:1 Quadrado" at bounding box center [124, 140] width 36 height 8
click at [106, 154] on div "Padrão 4:3" at bounding box center [159, 152] width 106 height 6
click at [106, 150] on span "Cinema" at bounding box center [117, 146] width 23 height 8
click at [106, 169] on span "Original" at bounding box center [117, 166] width 22 height 8
click at [106, 161] on span "Quadrado" at bounding box center [121, 157] width 30 height 8
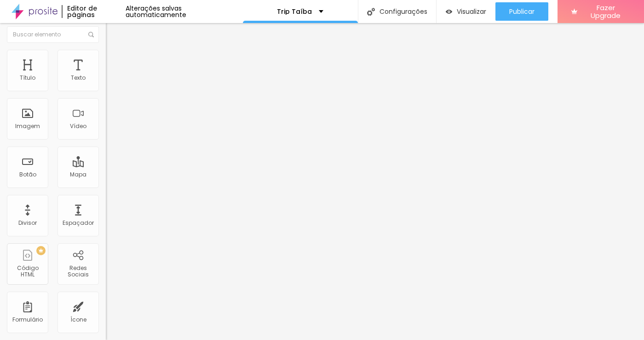
scroll to position [3, 0]
click at [106, 202] on img at bounding box center [108, 199] width 5 height 5
click at [106, 197] on div at bounding box center [159, 197] width 106 height 0
click at [106, 75] on div "Trocar imagem" at bounding box center [159, 72] width 106 height 6
click at [106, 76] on span "Trocar imagem" at bounding box center [131, 72] width 50 height 8
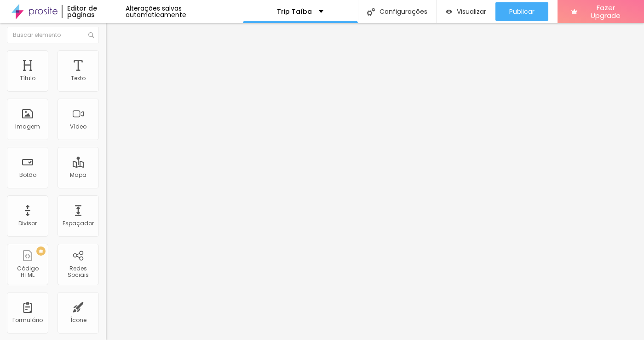
click at [106, 75] on div "Trocar imagem" at bounding box center [159, 72] width 106 height 6
click at [106, 76] on span "Trocar imagem" at bounding box center [131, 72] width 50 height 8
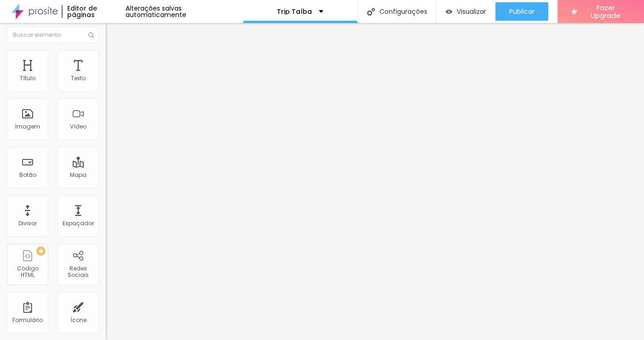
click at [106, 84] on span "Encaixotado" at bounding box center [124, 80] width 36 height 8
click at [106, 98] on span "Completo" at bounding box center [120, 94] width 28 height 8
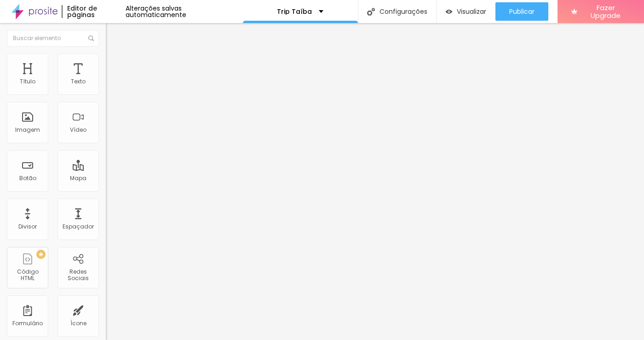
click at [106, 89] on span "Encaixotado" at bounding box center [124, 85] width 36 height 8
click at [106, 57] on img at bounding box center [110, 57] width 8 height 8
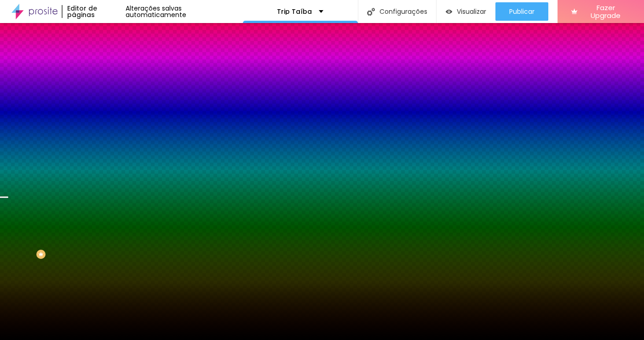
click at [110, 162] on icon "button" at bounding box center [112, 160] width 4 height 4
click at [200, 339] on div at bounding box center [322, 345] width 644 height 0
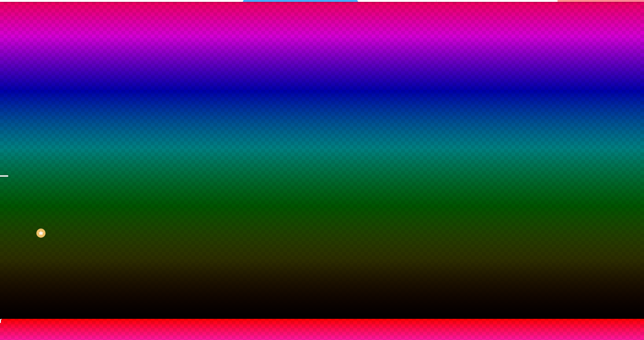
scroll to position [21, 0]
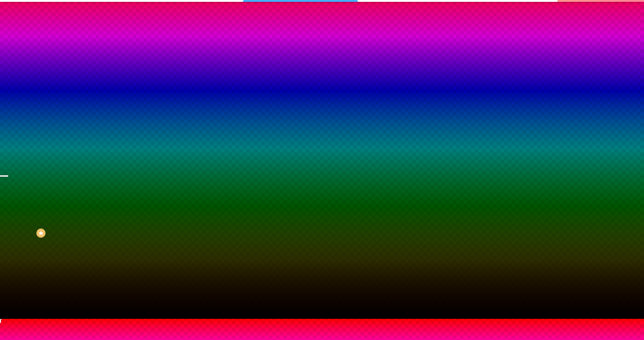
click at [444, 324] on div at bounding box center [445, 325] width 2 height 2
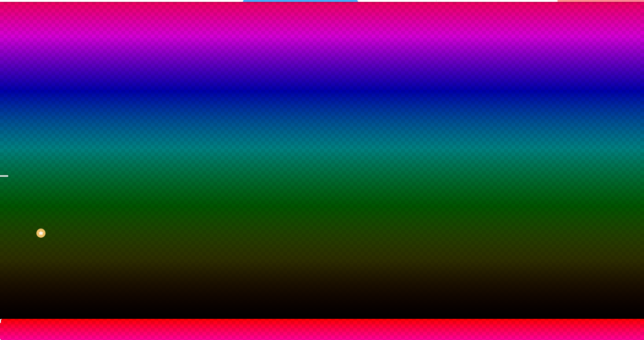
drag, startPoint x: 185, startPoint y: 305, endPoint x: 188, endPoint y: 300, distance: 5.6
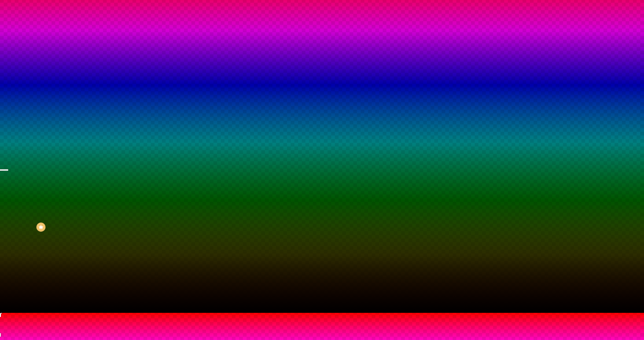
scroll to position [24, 0]
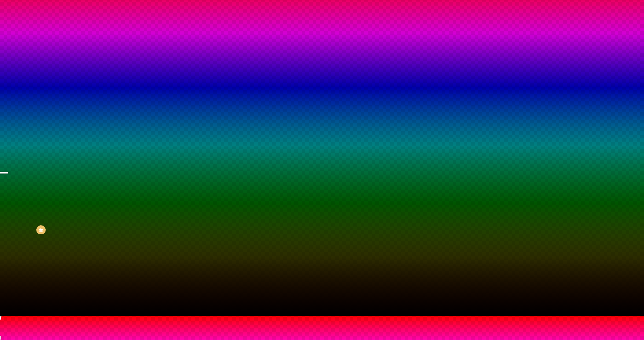
drag, startPoint x: 101, startPoint y: 335, endPoint x: 92, endPoint y: 331, distance: 9.9
click at [31, 315] on div at bounding box center [322, 315] width 644 height 0
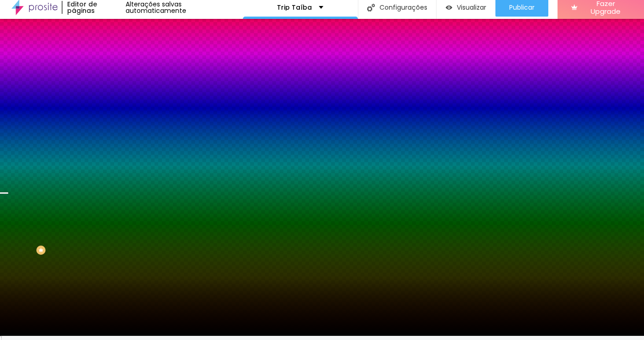
scroll to position [0, 0]
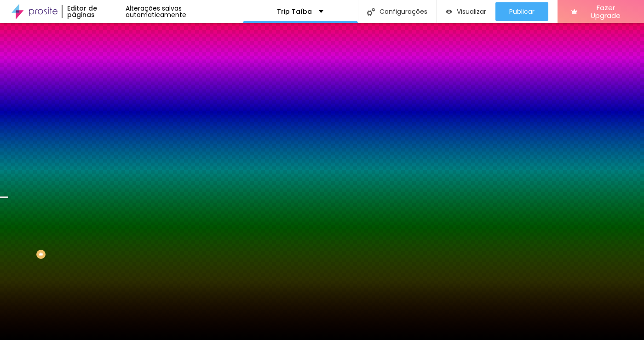
click at [106, 63] on img at bounding box center [110, 67] width 8 height 8
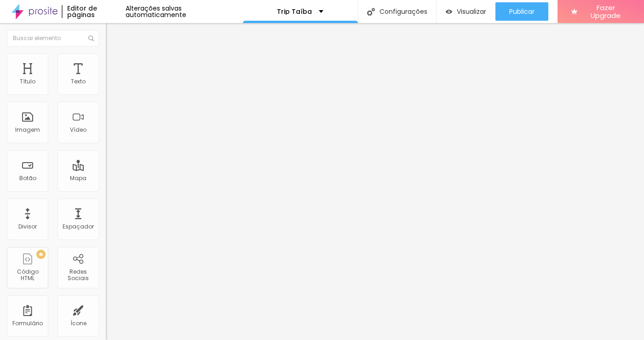
drag, startPoint x: 21, startPoint y: 90, endPoint x: 12, endPoint y: 89, distance: 9.2
click at [106, 89] on div "0 Espaçamento entre colunas" at bounding box center [159, 137] width 106 height 130
drag, startPoint x: 20, startPoint y: 112, endPoint x: 25, endPoint y: 99, distance: 13.8
click at [106, 99] on div "0 Espaçamento entre colunas 61 px Espaçamento vertical ID Html Classes Html Vis…" at bounding box center [159, 265] width 106 height 387
drag, startPoint x: 23, startPoint y: 92, endPoint x: 14, endPoint y: 87, distance: 9.7
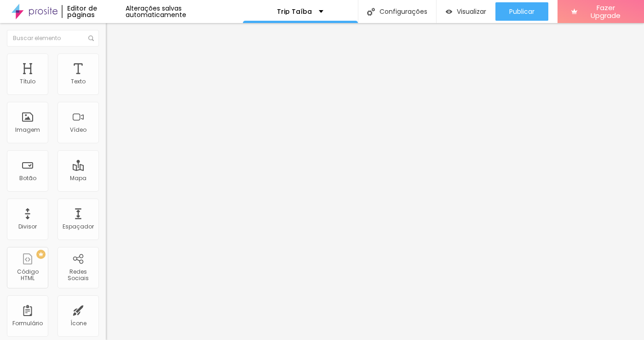
click at [106, 87] on div "0 Espaçamento entre colunas" at bounding box center [159, 137] width 106 height 130
click at [202, 9] on div "Alterações salvas automaticamente" at bounding box center [184, 11] width 117 height 13
click at [106, 63] on img at bounding box center [110, 67] width 8 height 8
click at [106, 266] on div at bounding box center [159, 266] width 106 height 0
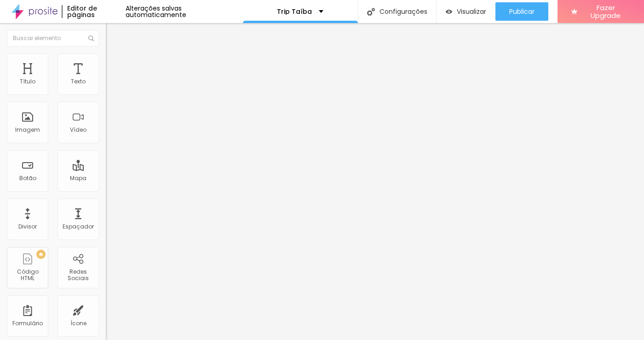
click at [106, 271] on div at bounding box center [159, 271] width 106 height 0
click at [114, 62] on span "Estilo" at bounding box center [121, 60] width 14 height 8
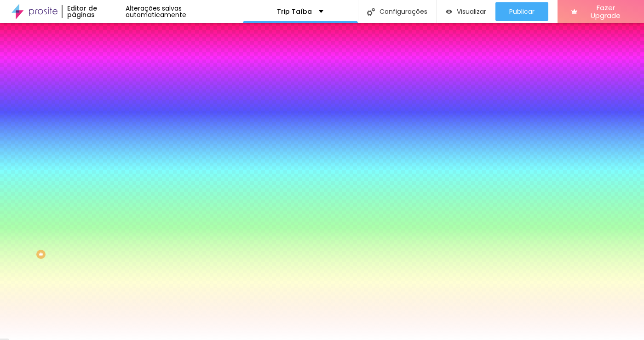
click at [106, 52] on img at bounding box center [110, 48] width 8 height 8
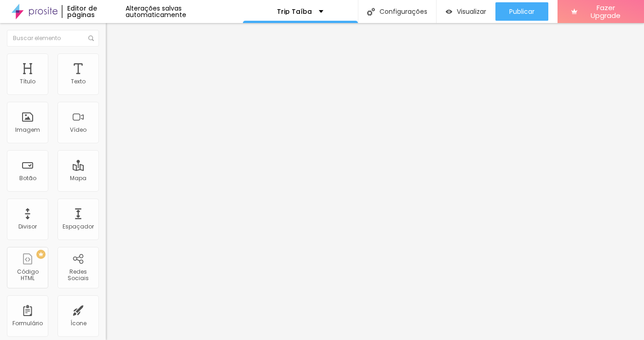
click at [106, 63] on img at bounding box center [110, 67] width 8 height 8
click at [106, 79] on span "Trocar imagem" at bounding box center [131, 75] width 50 height 8
click at [106, 63] on img at bounding box center [110, 67] width 8 height 8
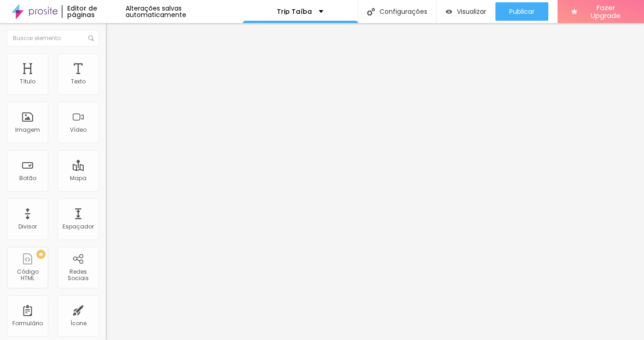
click at [106, 58] on img at bounding box center [110, 57] width 8 height 8
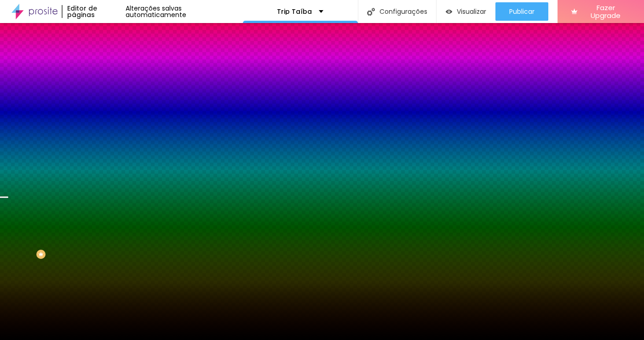
click at [106, 85] on span "Trocar imagem" at bounding box center [131, 81] width 50 height 8
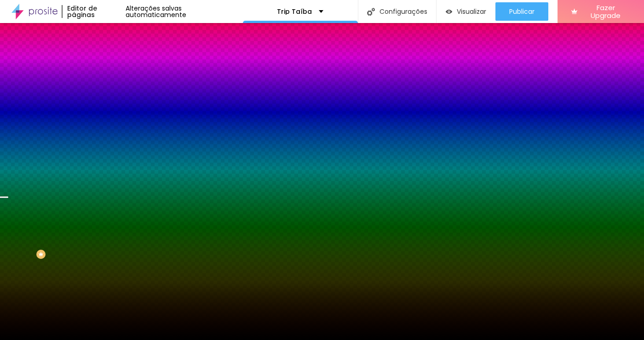
click at [106, 85] on span "Trocar imagem" at bounding box center [131, 81] width 50 height 8
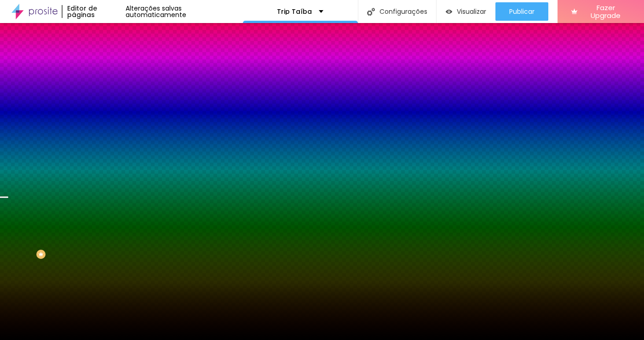
click at [106, 85] on span "Trocar imagem" at bounding box center [131, 81] width 50 height 8
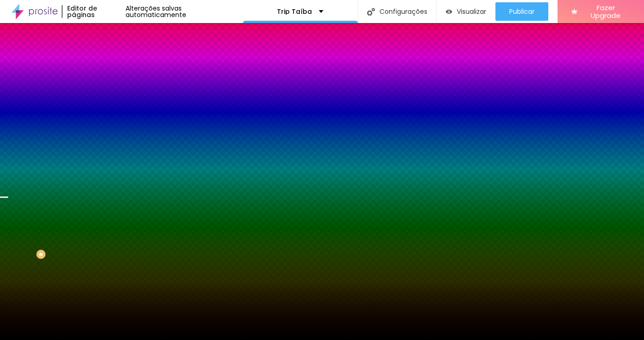
click at [110, 162] on icon "button" at bounding box center [112, 160] width 4 height 4
drag, startPoint x: 120, startPoint y: 331, endPoint x: 103, endPoint y: 328, distance: 17.3
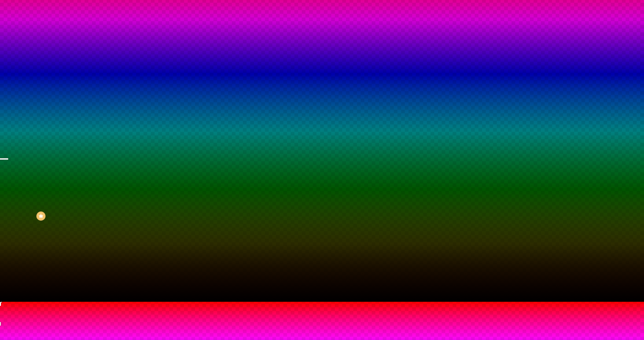
scroll to position [38, 0]
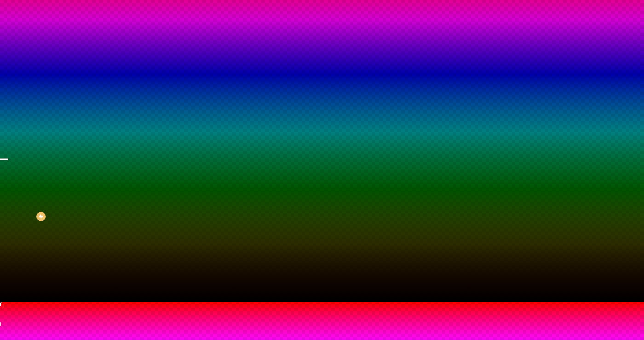
drag, startPoint x: 100, startPoint y: 322, endPoint x: 106, endPoint y: 324, distance: 6.4
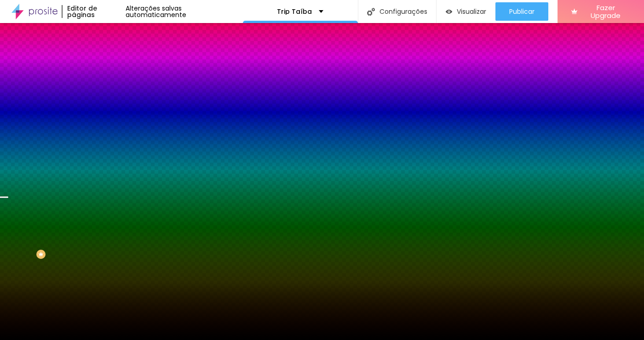
scroll to position [0, 0]
click at [177, 339] on div at bounding box center [322, 340] width 644 height 0
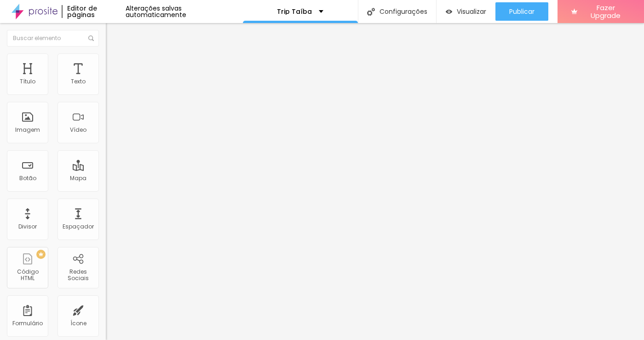
click at [106, 59] on li "Estilo" at bounding box center [159, 57] width 106 height 9
click at [106, 63] on img at bounding box center [110, 67] width 8 height 8
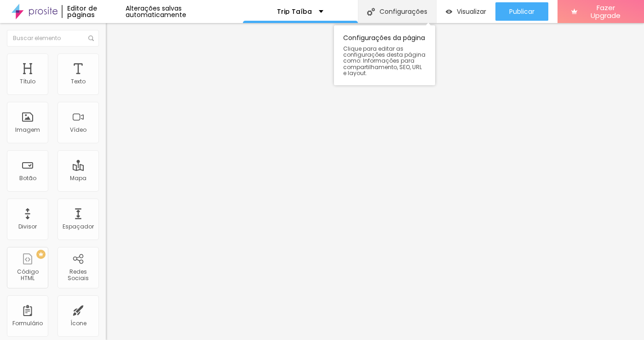
click at [384, 12] on div "Configurações" at bounding box center [397, 11] width 78 height 23
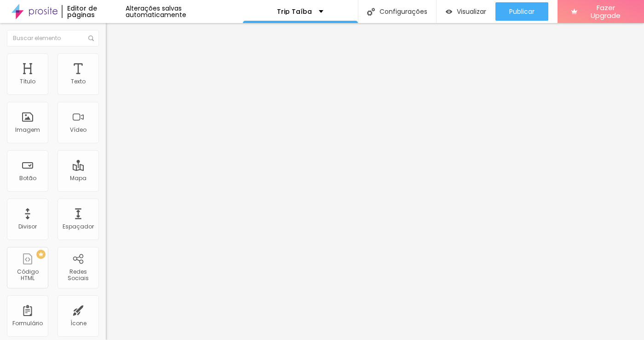
click at [106, 55] on img at bounding box center [110, 57] width 8 height 8
click at [106, 52] on img at bounding box center [110, 48] width 8 height 8
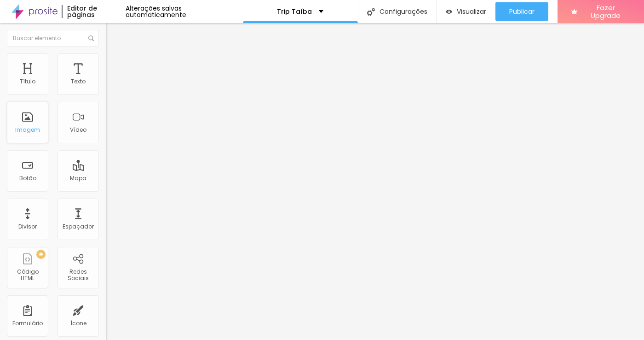
click at [29, 117] on div "Imagem" at bounding box center [27, 122] width 41 height 41
click at [106, 63] on li "Avançado" at bounding box center [159, 67] width 106 height 9
click at [106, 58] on img at bounding box center [110, 57] width 8 height 8
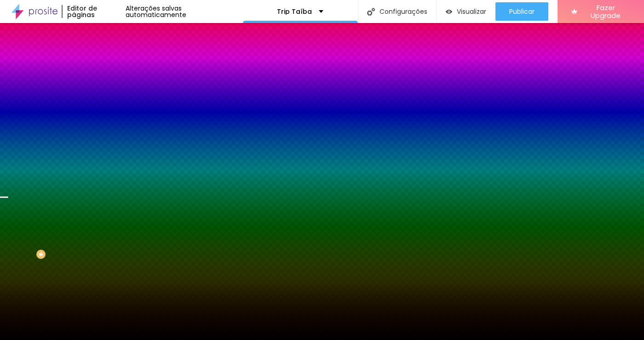
click at [106, 85] on span "Trocar imagem" at bounding box center [131, 81] width 50 height 8
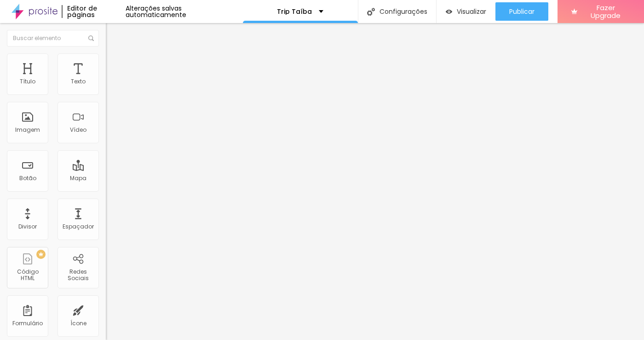
click at [106, 79] on span "Trocar imagem" at bounding box center [131, 75] width 50 height 8
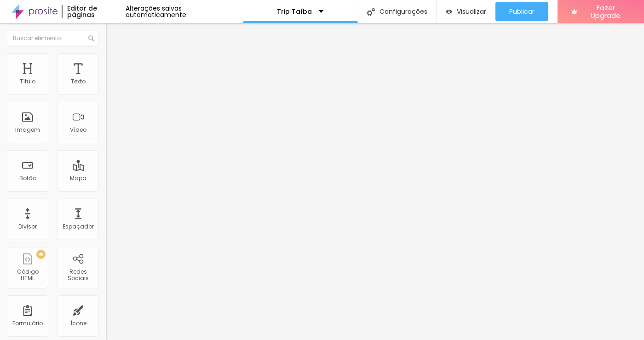
click at [106, 61] on li "Avançado" at bounding box center [159, 57] width 106 height 9
click at [80, 73] on div "Texto" at bounding box center [78, 73] width 41 height 41
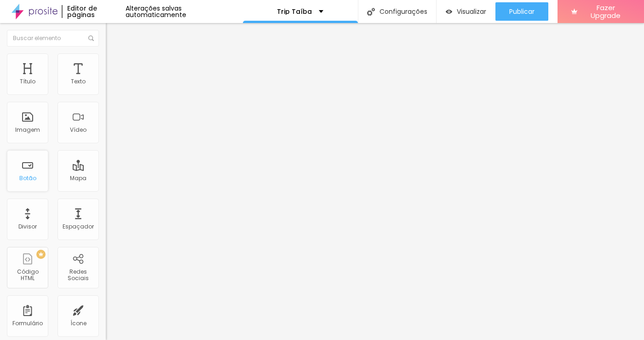
click at [33, 172] on div "Botão" at bounding box center [27, 170] width 41 height 41
click at [106, 58] on img at bounding box center [110, 57] width 8 height 8
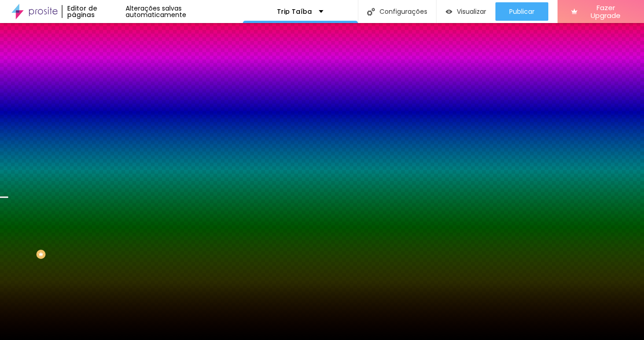
click at [106, 63] on li "Avançado" at bounding box center [159, 67] width 106 height 9
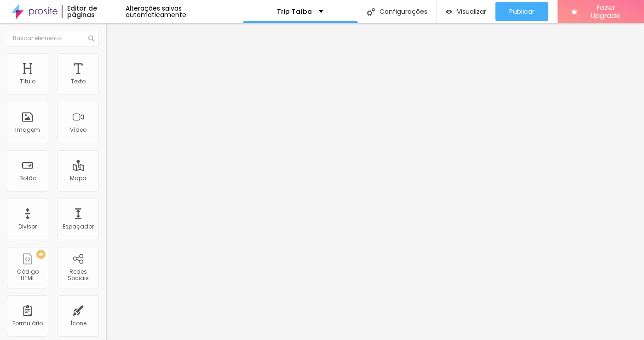
drag, startPoint x: 25, startPoint y: 111, endPoint x: 22, endPoint y: 106, distance: 5.6
click at [106, 202] on div "20 px Espaçamento vertical" at bounding box center [159, 267] width 106 height 130
drag, startPoint x: 21, startPoint y: 92, endPoint x: 129, endPoint y: 94, distance: 107.7
click at [129, 94] on div "Título Texto Imagem Vídeo Botão Mapa Divisor Espaçador PREMIUM Código HTML Rede…" at bounding box center [322, 181] width 644 height 317
click at [106, 58] on img at bounding box center [110, 57] width 8 height 8
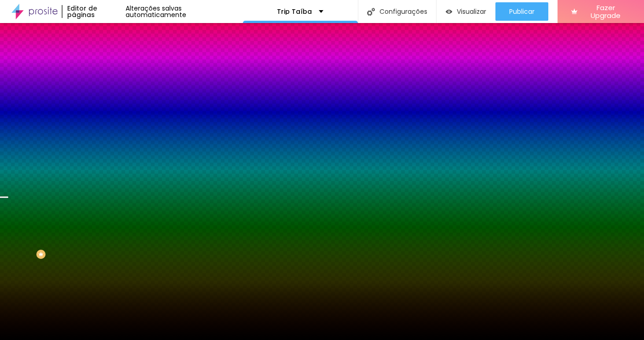
click at [110, 162] on icon "button" at bounding box center [113, 160] width 6 height 6
drag, startPoint x: 110, startPoint y: 331, endPoint x: 99, endPoint y: 322, distance: 14.1
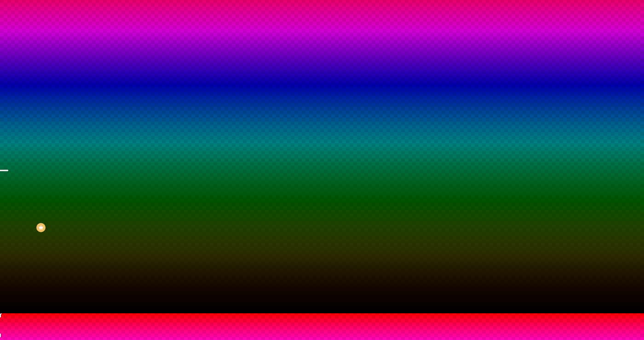
scroll to position [23, 0]
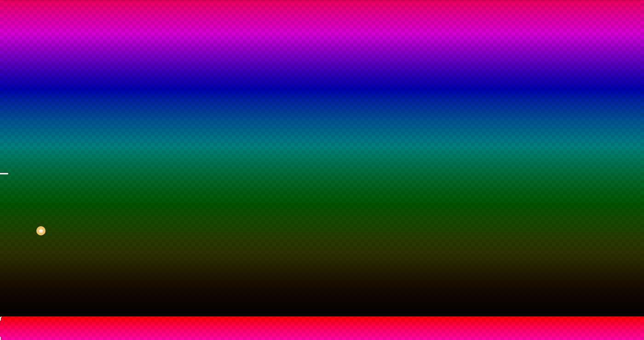
drag, startPoint x: 105, startPoint y: 335, endPoint x: 106, endPoint y: 322, distance: 13.4
click at [53, 316] on div at bounding box center [322, 316] width 644 height 0
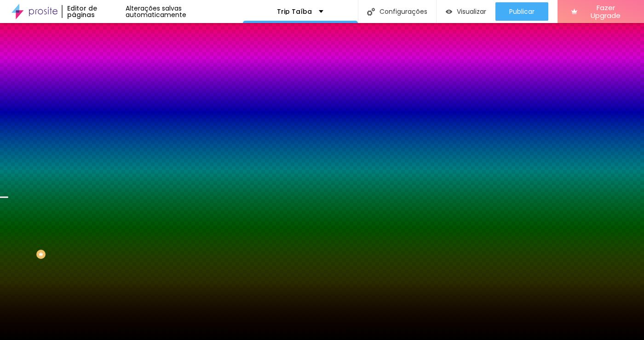
click at [106, 96] on span "Nenhum" at bounding box center [118, 92] width 24 height 8
click at [106, 110] on span "Parallax" at bounding box center [117, 106] width 23 height 8
click at [106, 101] on span "Nenhum" at bounding box center [118, 97] width 24 height 8
click at [106, 63] on img at bounding box center [110, 67] width 8 height 8
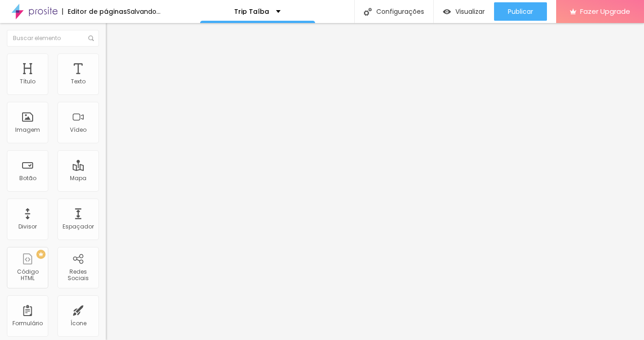
drag, startPoint x: 78, startPoint y: 91, endPoint x: 123, endPoint y: 75, distance: 47.9
click at [123, 75] on div "Título Texto Imagem Vídeo Botão Mapa Divisor Espaçador PREMIUM Código HTML Rede…" at bounding box center [322, 181] width 644 height 317
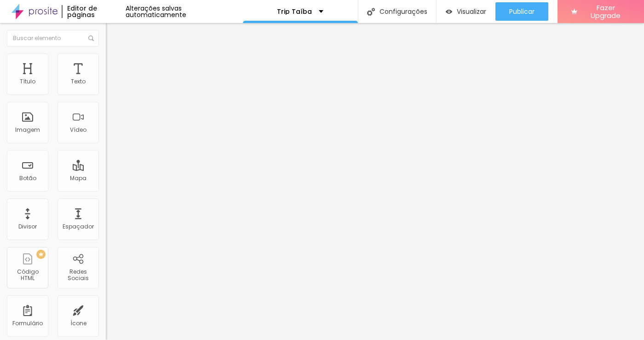
click at [106, 309] on input "range" at bounding box center [135, 312] width 59 height 7
